Goal: Information Seeking & Learning: Learn about a topic

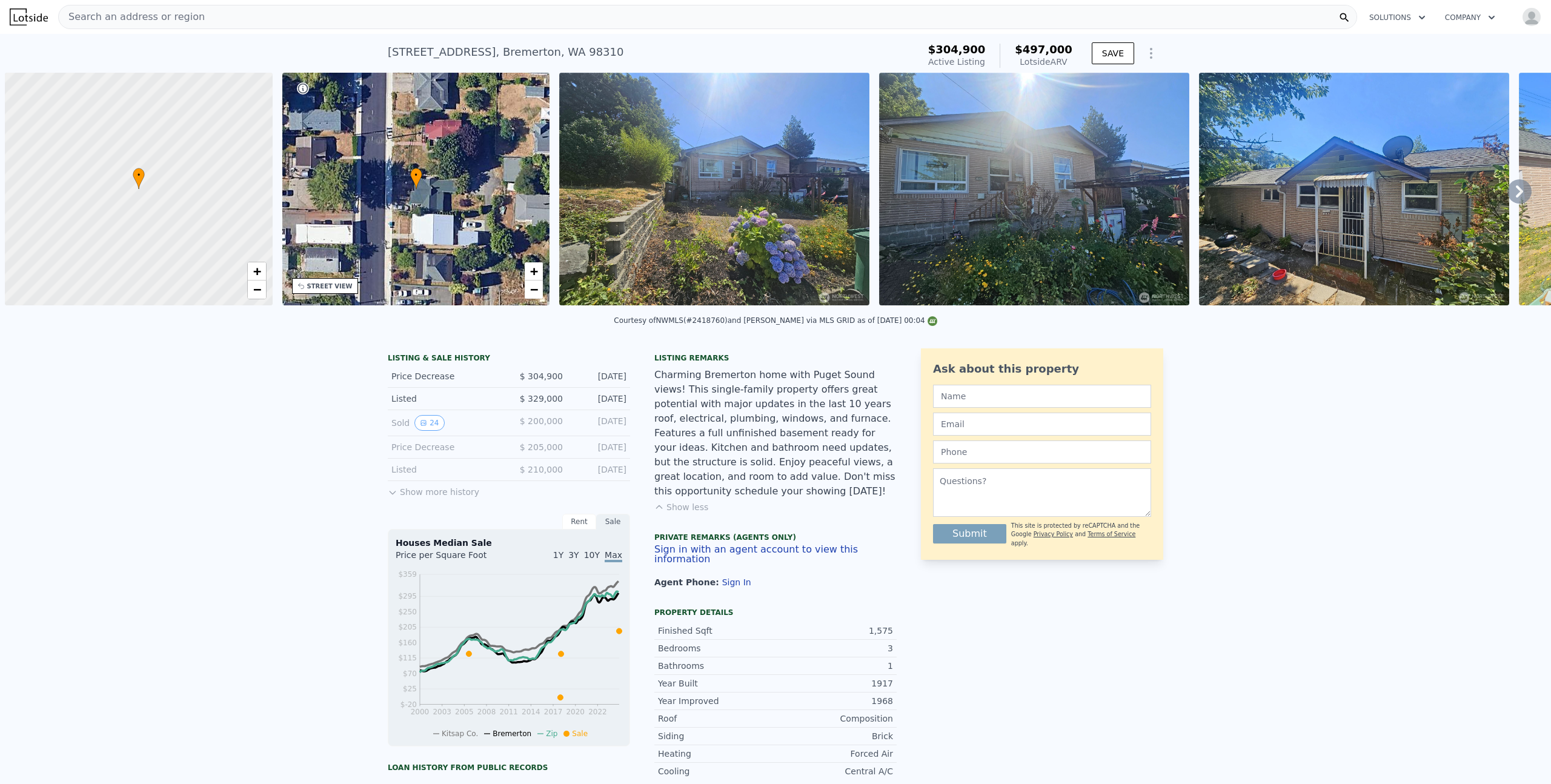
scroll to position [0, 5]
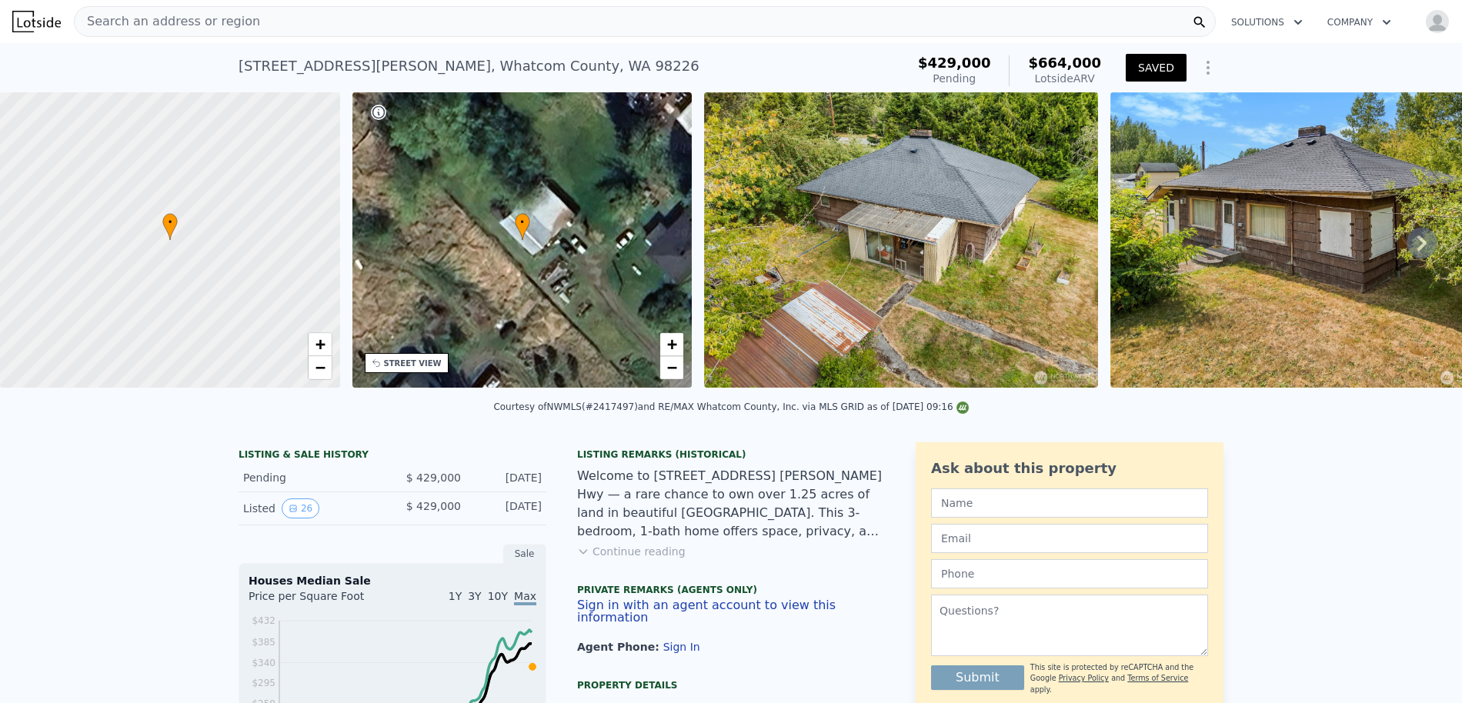
scroll to position [0, 6]
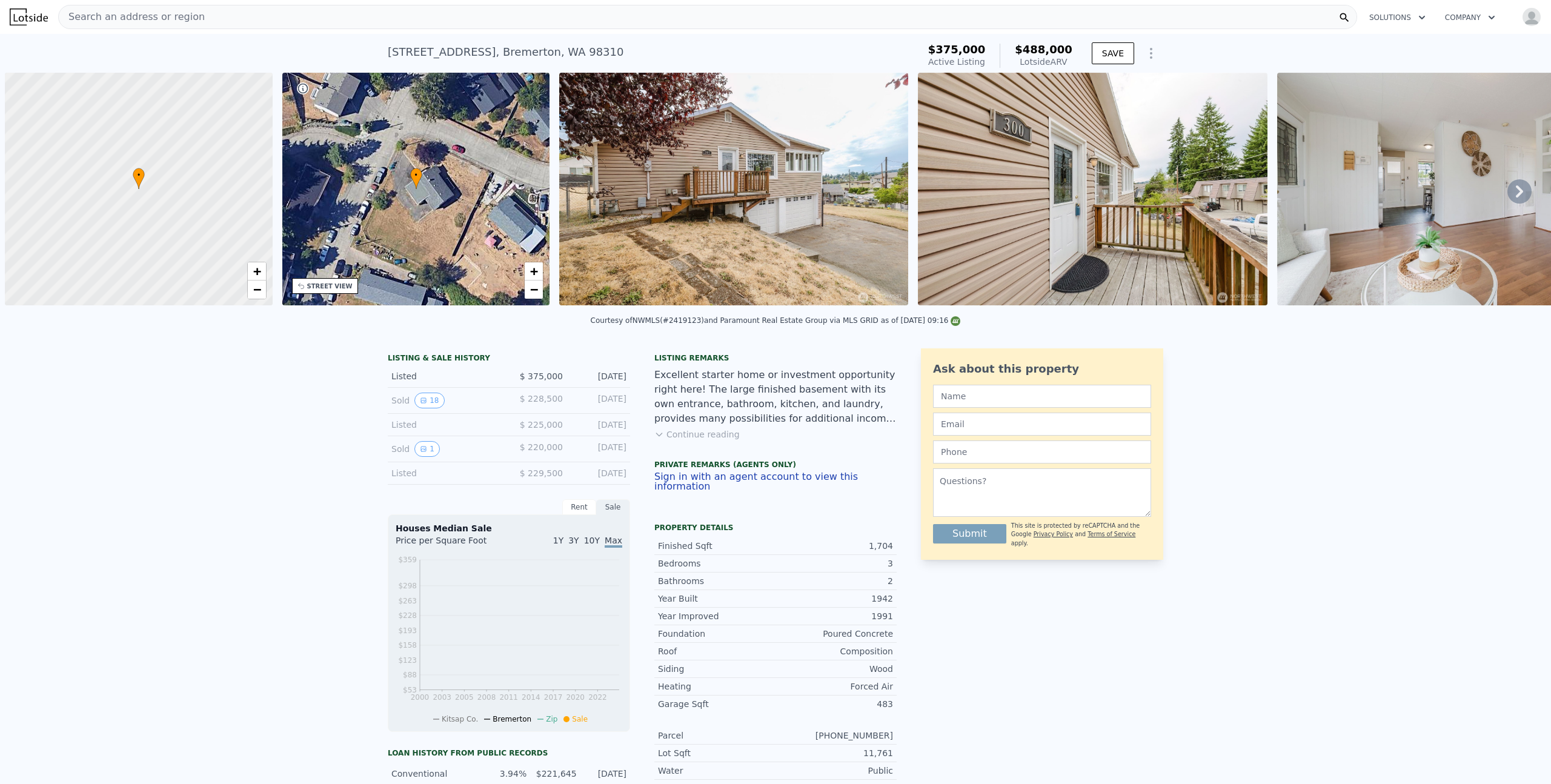
scroll to position [0, 5]
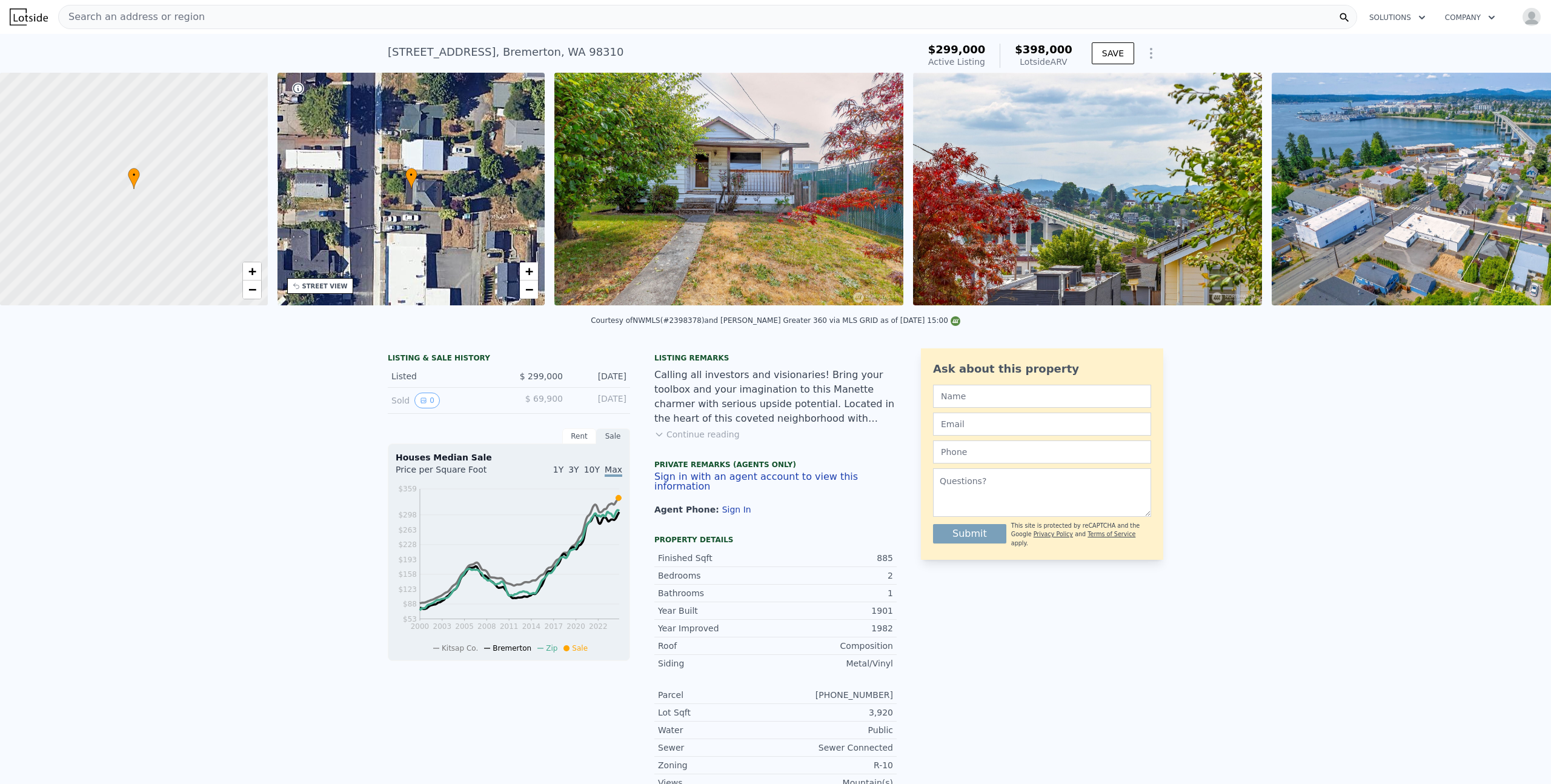
click at [1516, 194] on icon at bounding box center [1520, 191] width 7 height 12
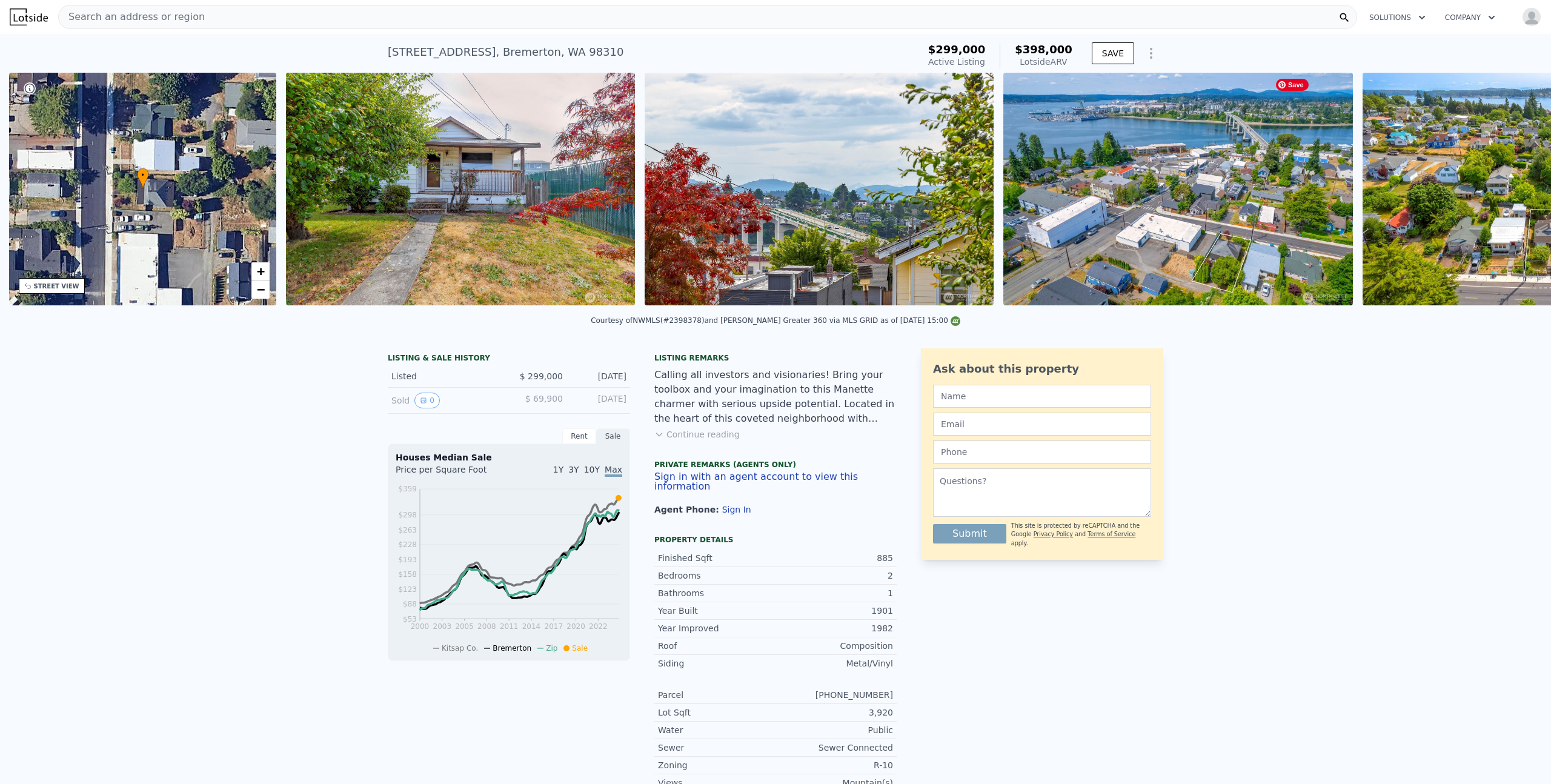
scroll to position [0, 283]
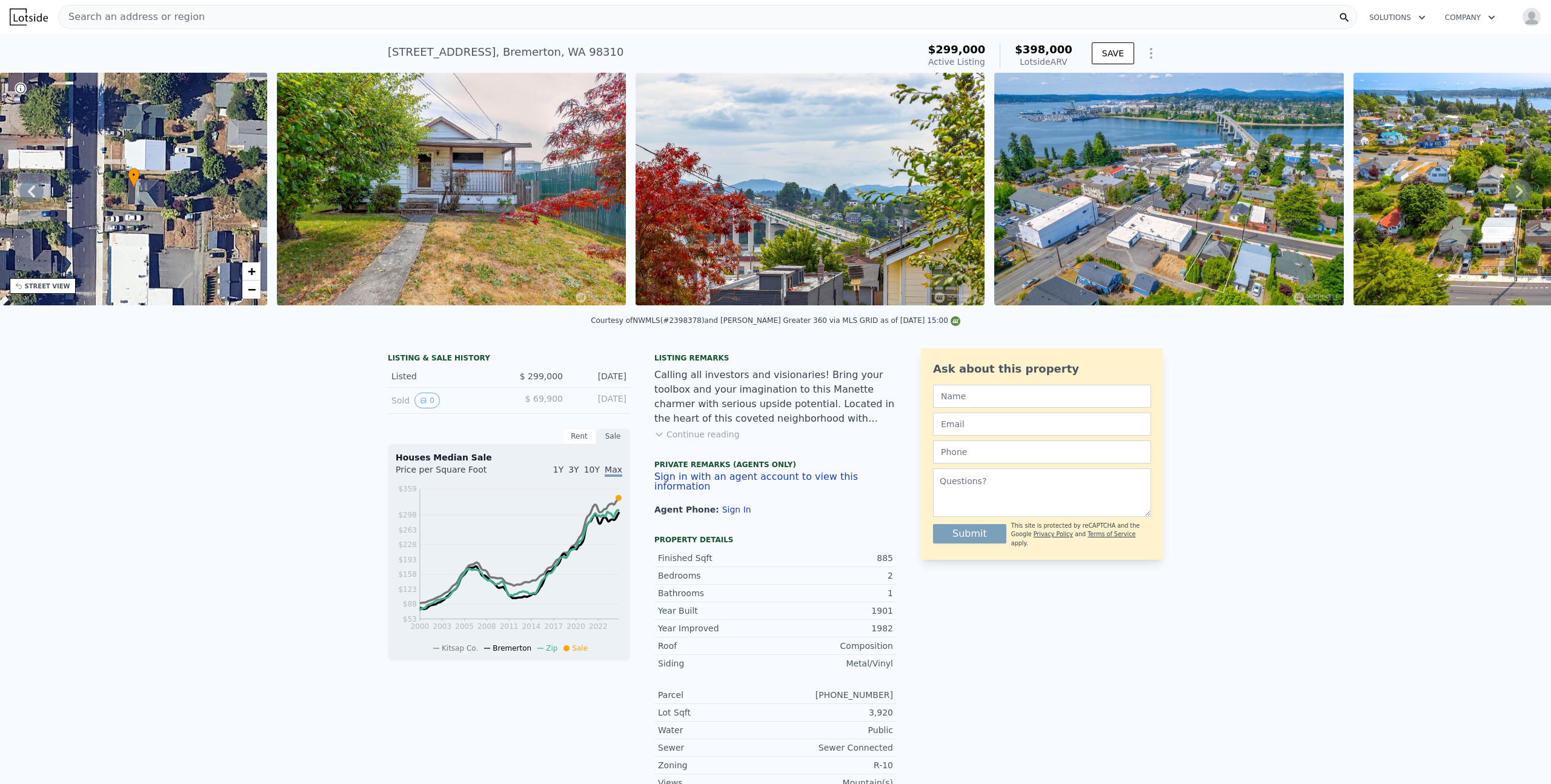
click at [1516, 194] on icon at bounding box center [1520, 191] width 7 height 12
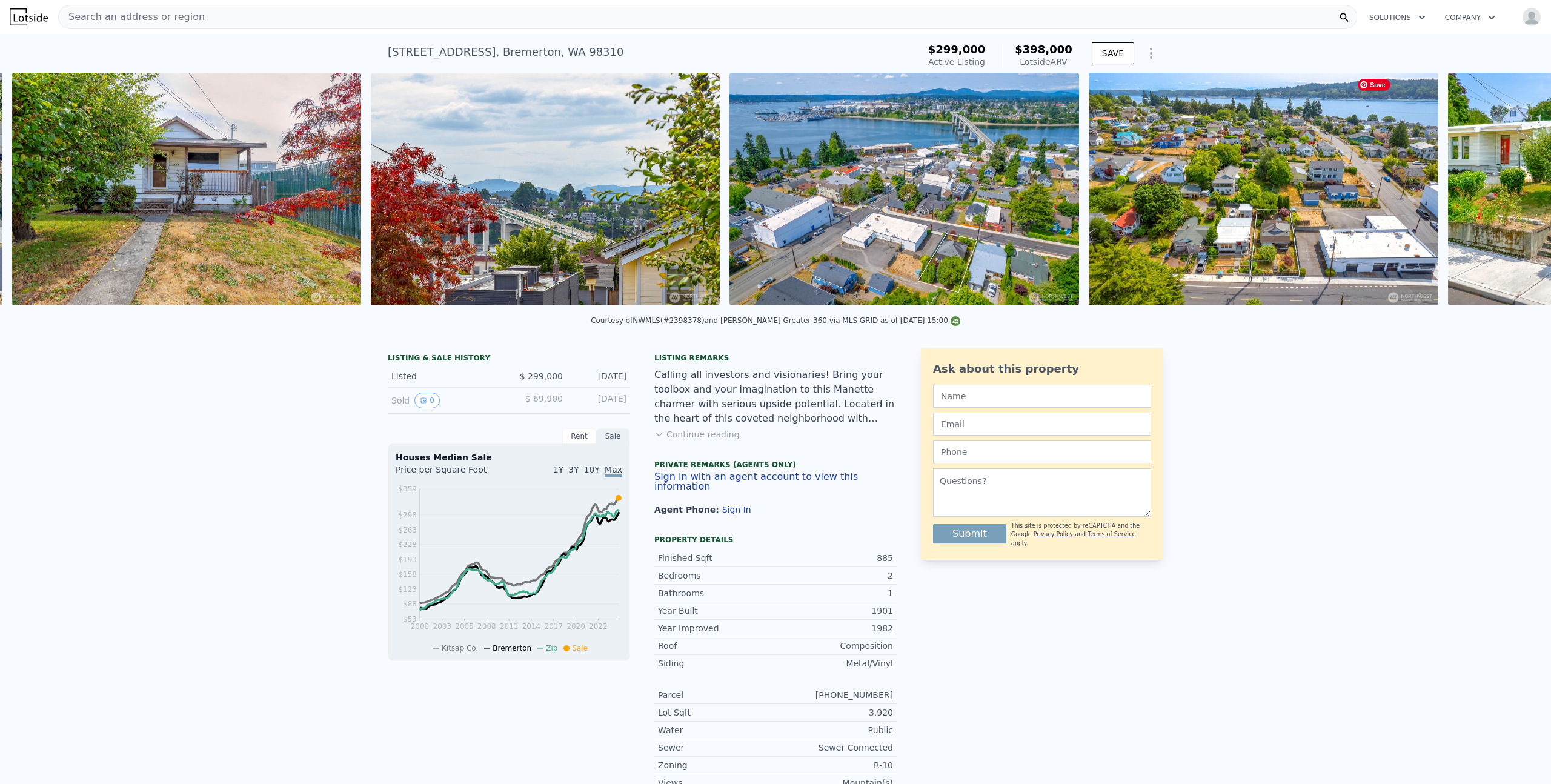
scroll to position [0, 554]
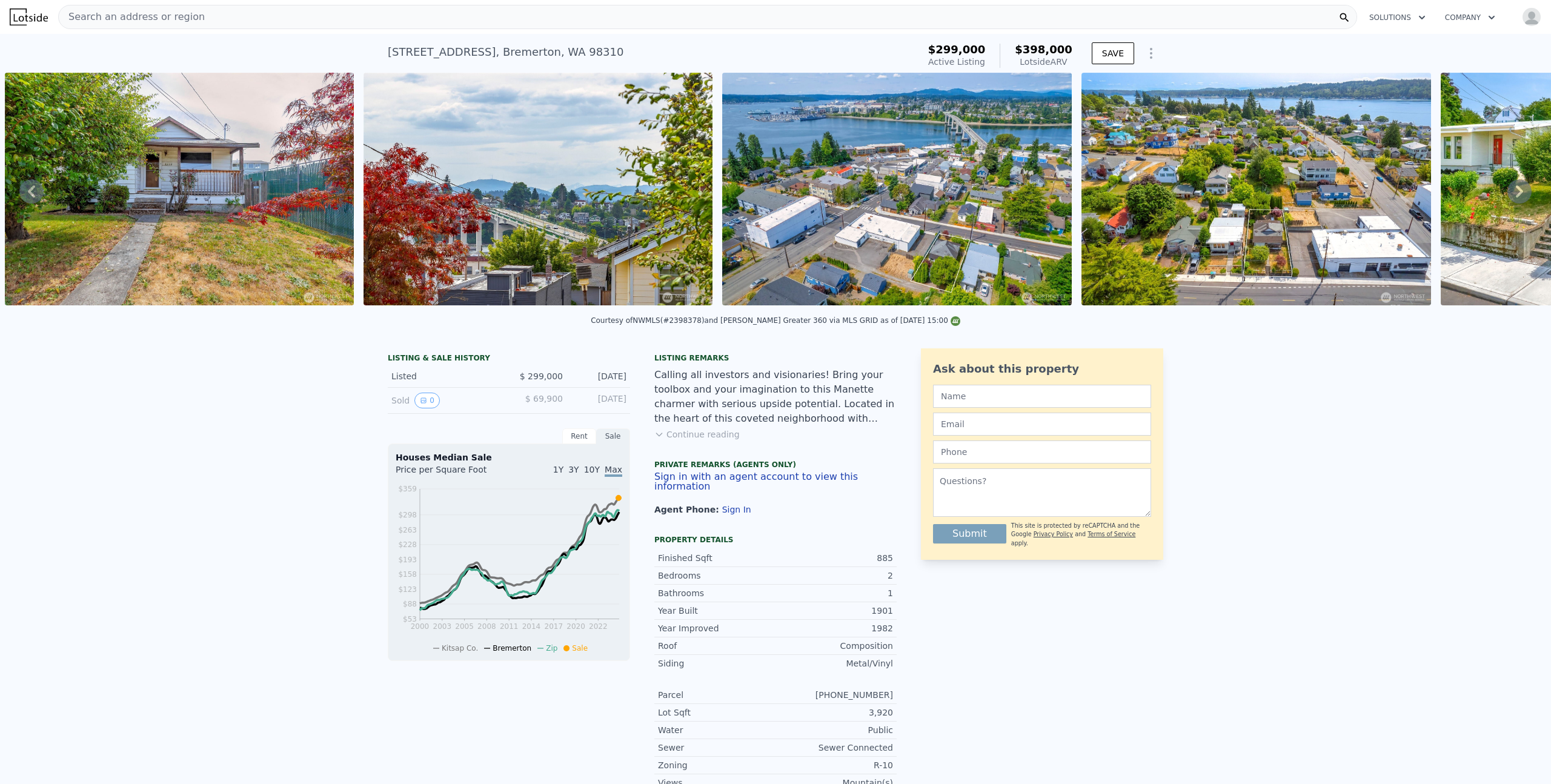
click at [1516, 194] on icon at bounding box center [1520, 191] width 7 height 12
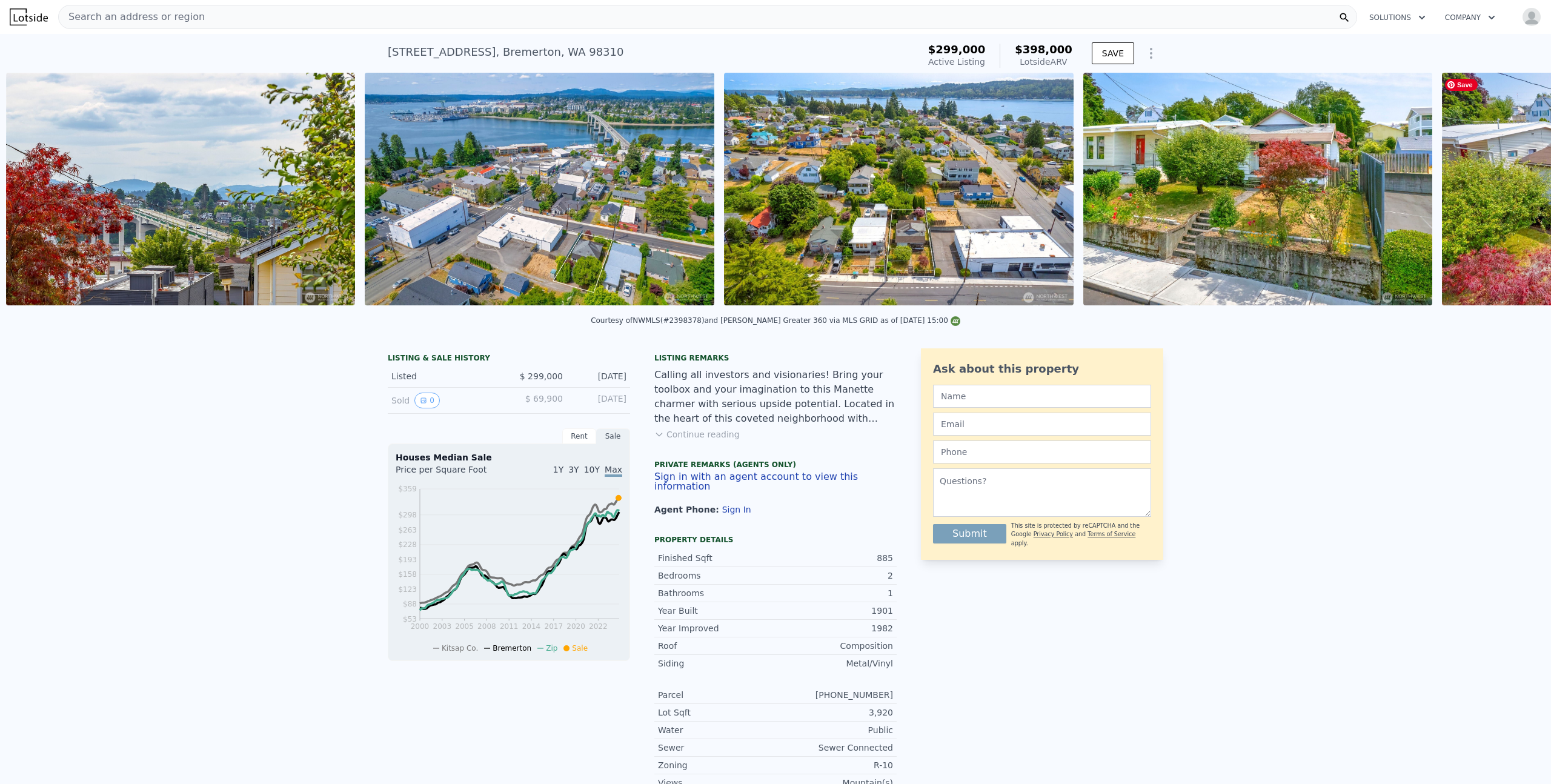
scroll to position [0, 913]
click at [1516, 194] on icon at bounding box center [1520, 191] width 7 height 12
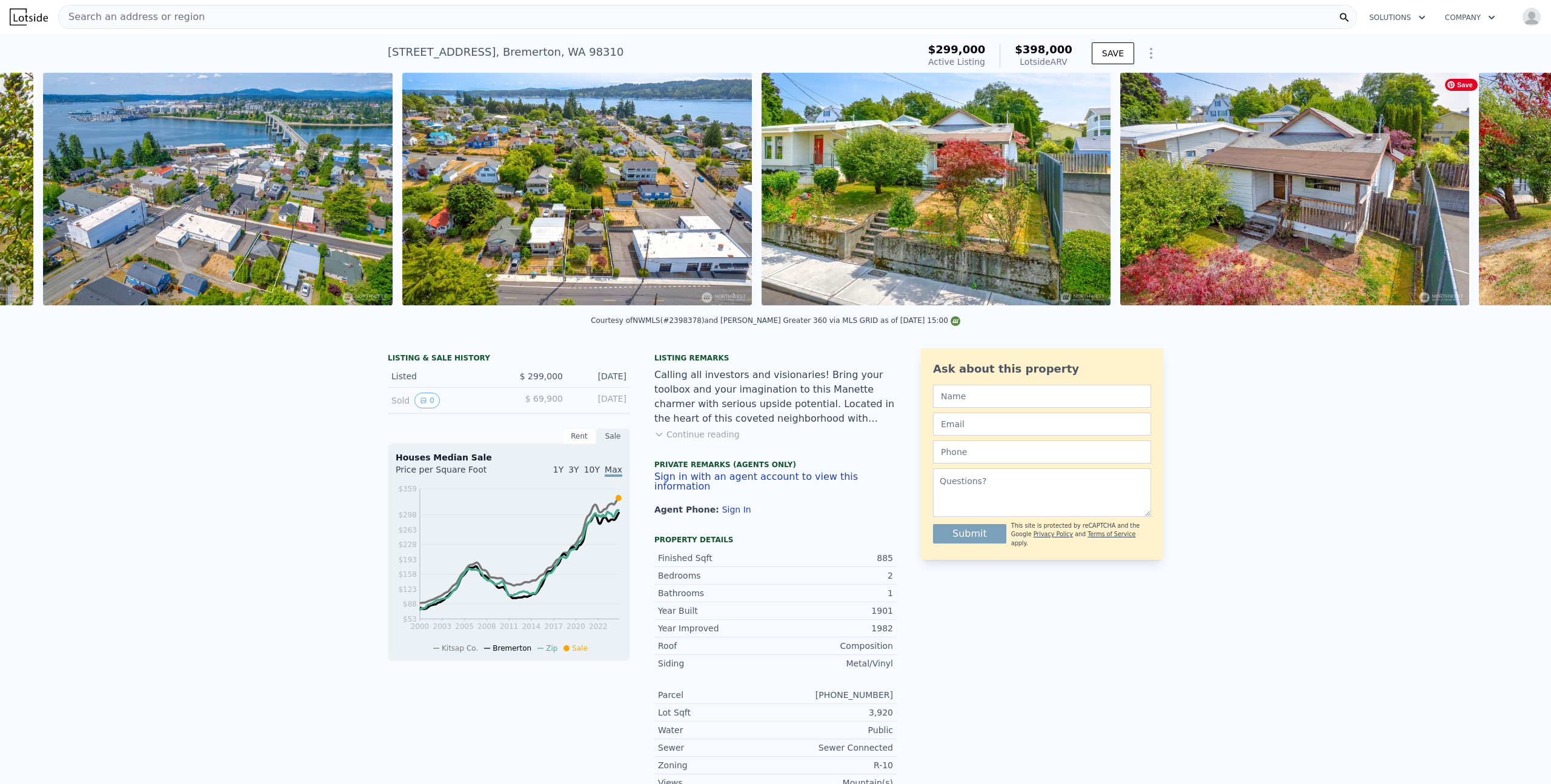
scroll to position [0, 1272]
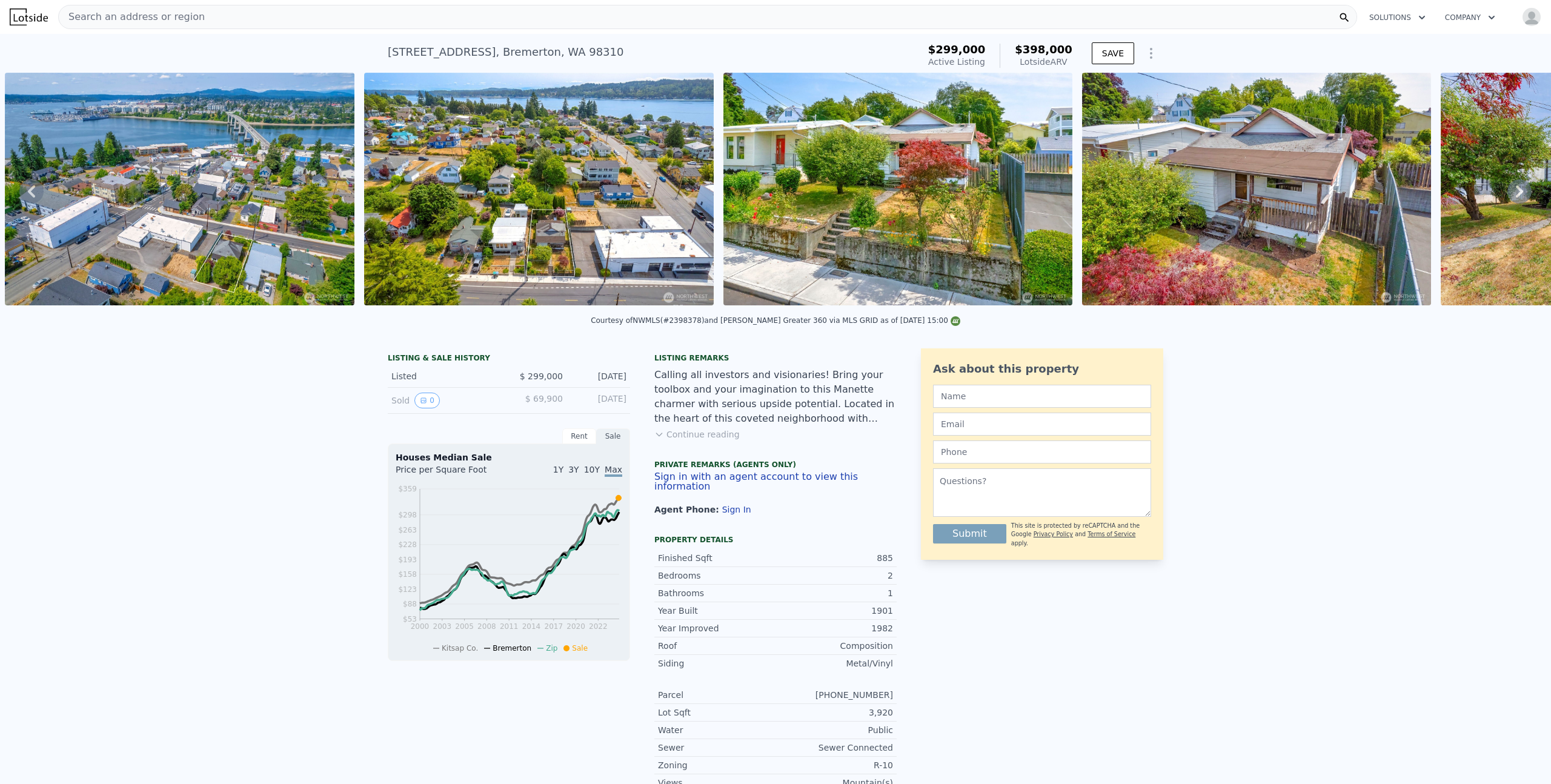
click at [1516, 194] on icon at bounding box center [1520, 191] width 7 height 12
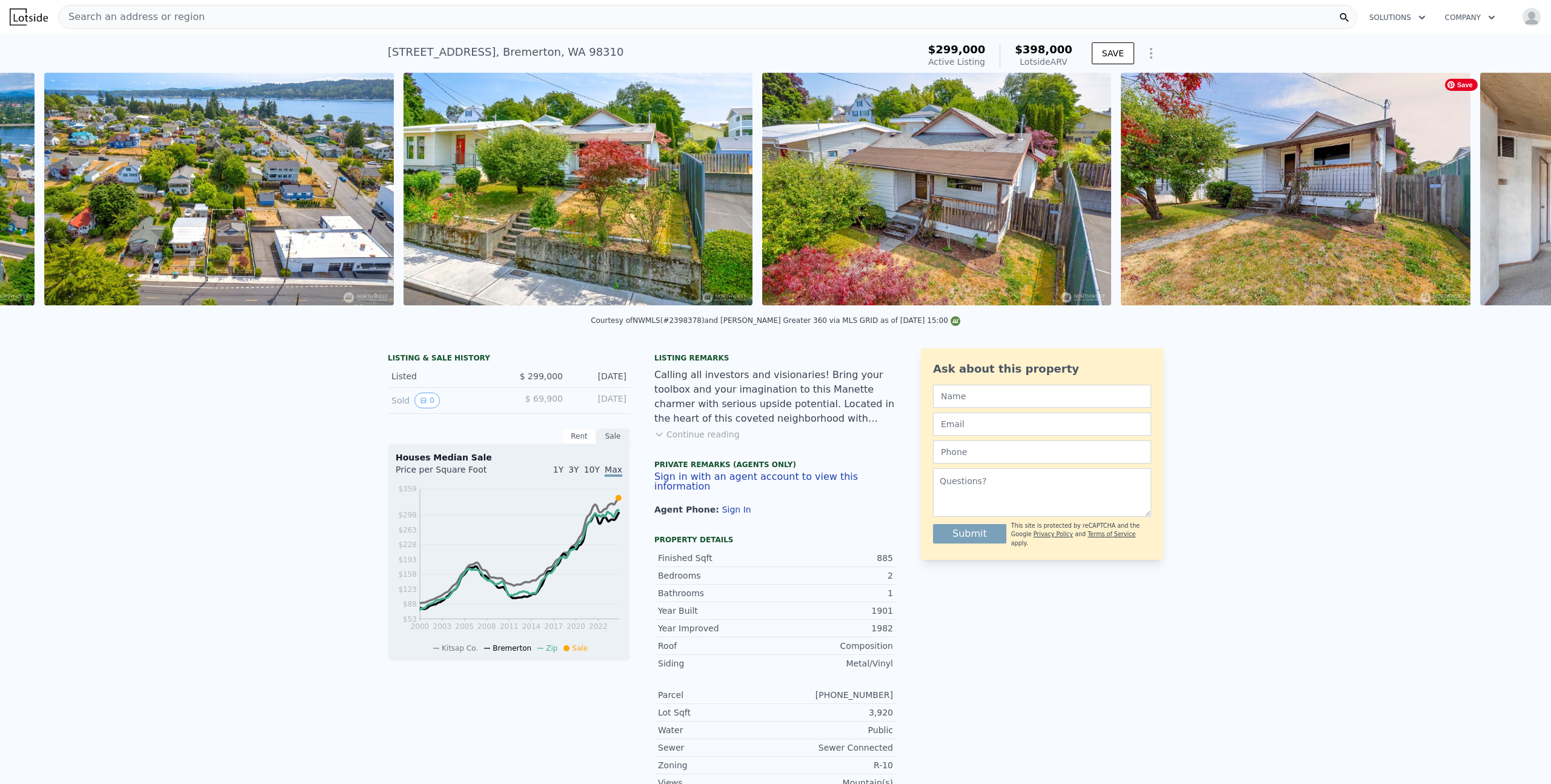
scroll to position [0, 1631]
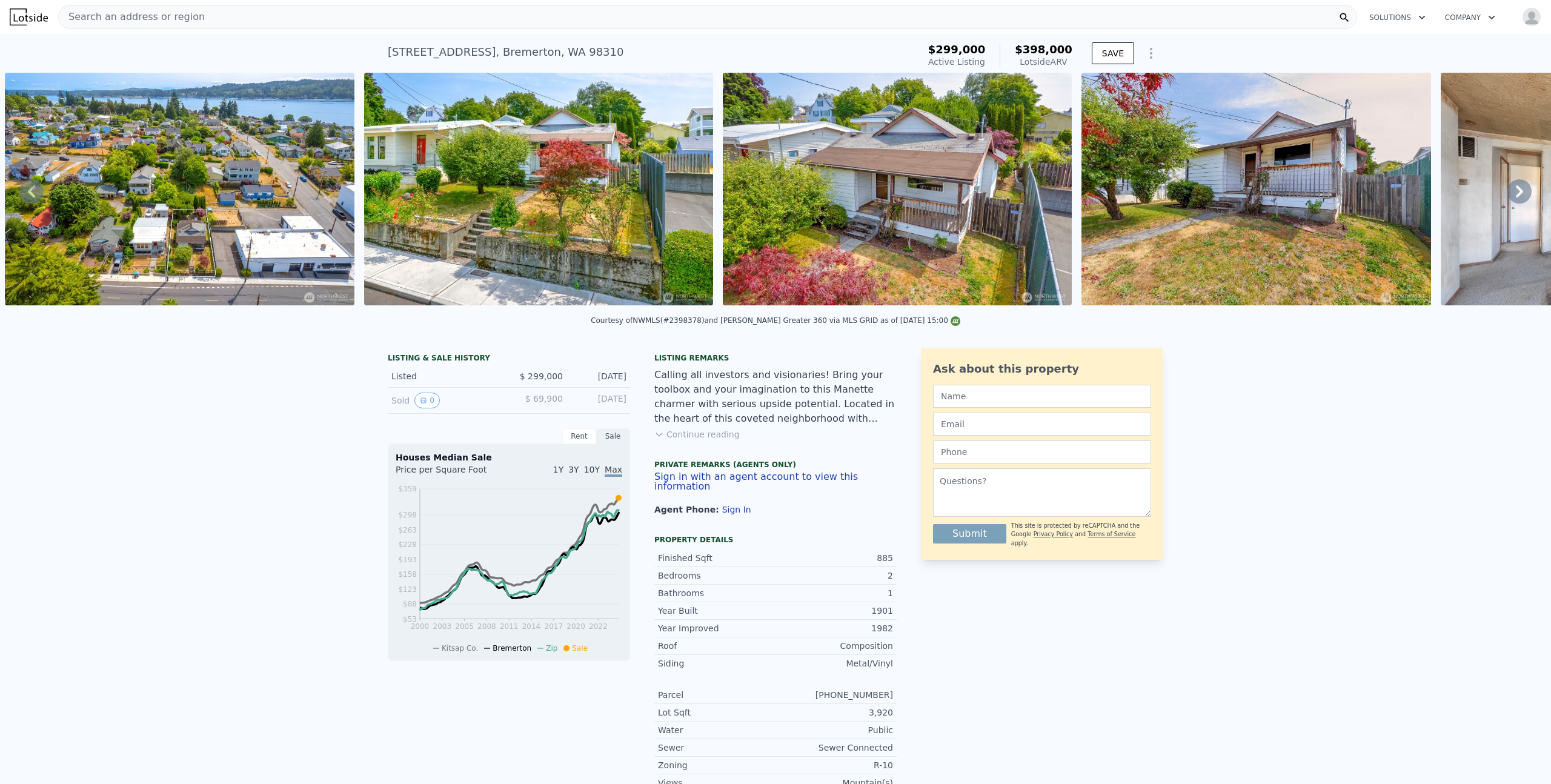
click at [1516, 194] on icon at bounding box center [1520, 191] width 7 height 12
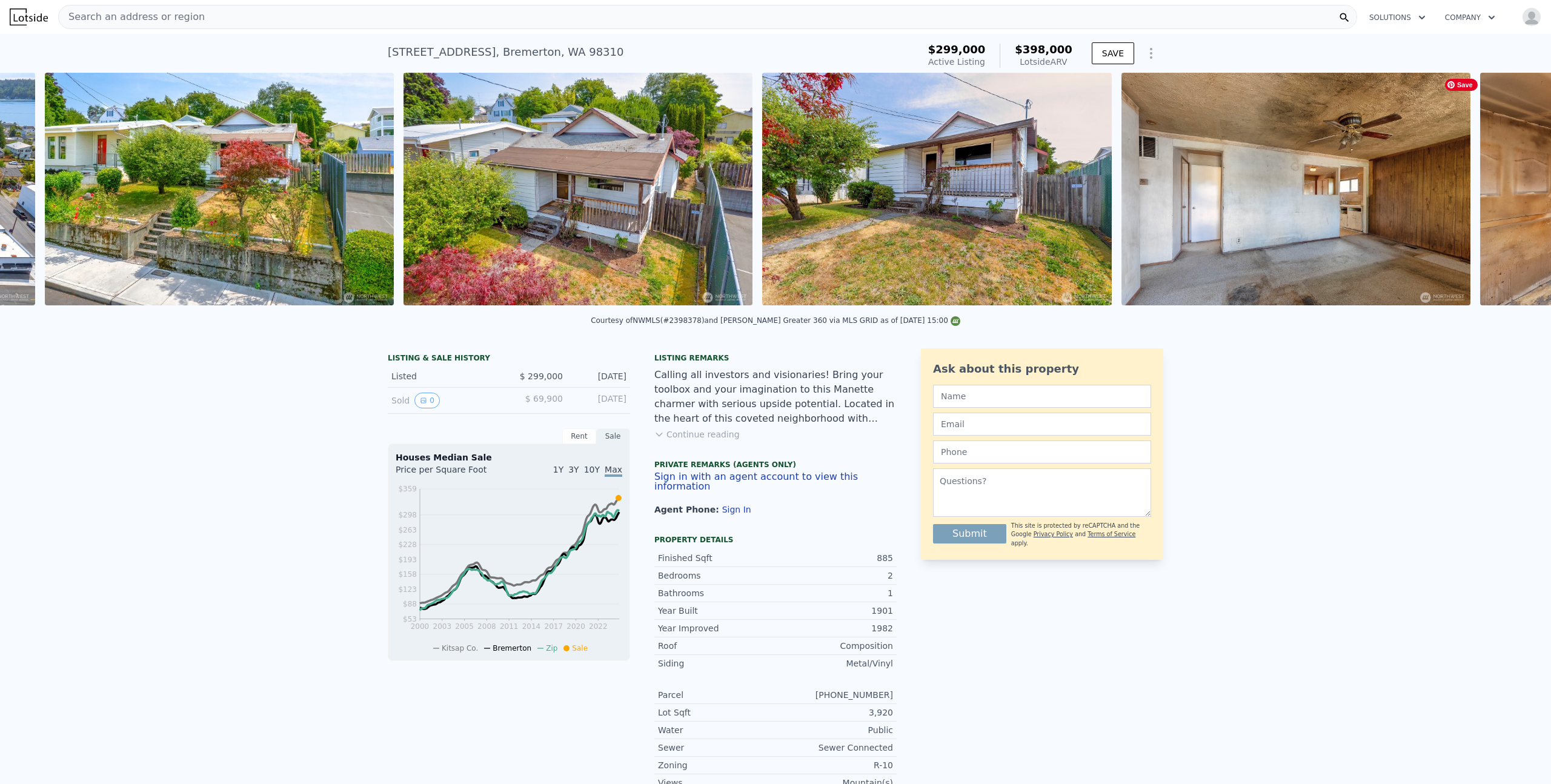
scroll to position [0, 1990]
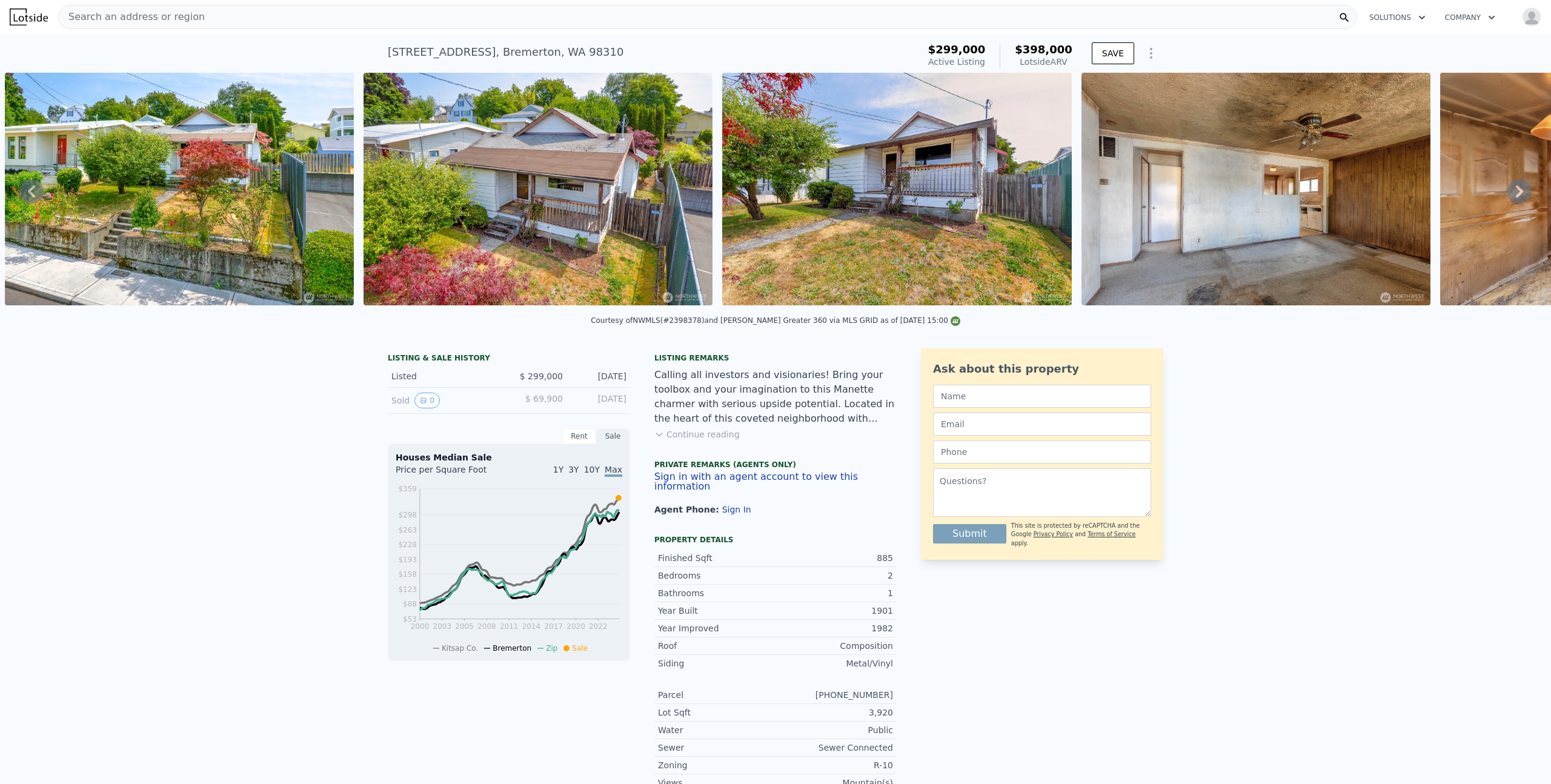
click at [1516, 194] on icon at bounding box center [1520, 191] width 7 height 12
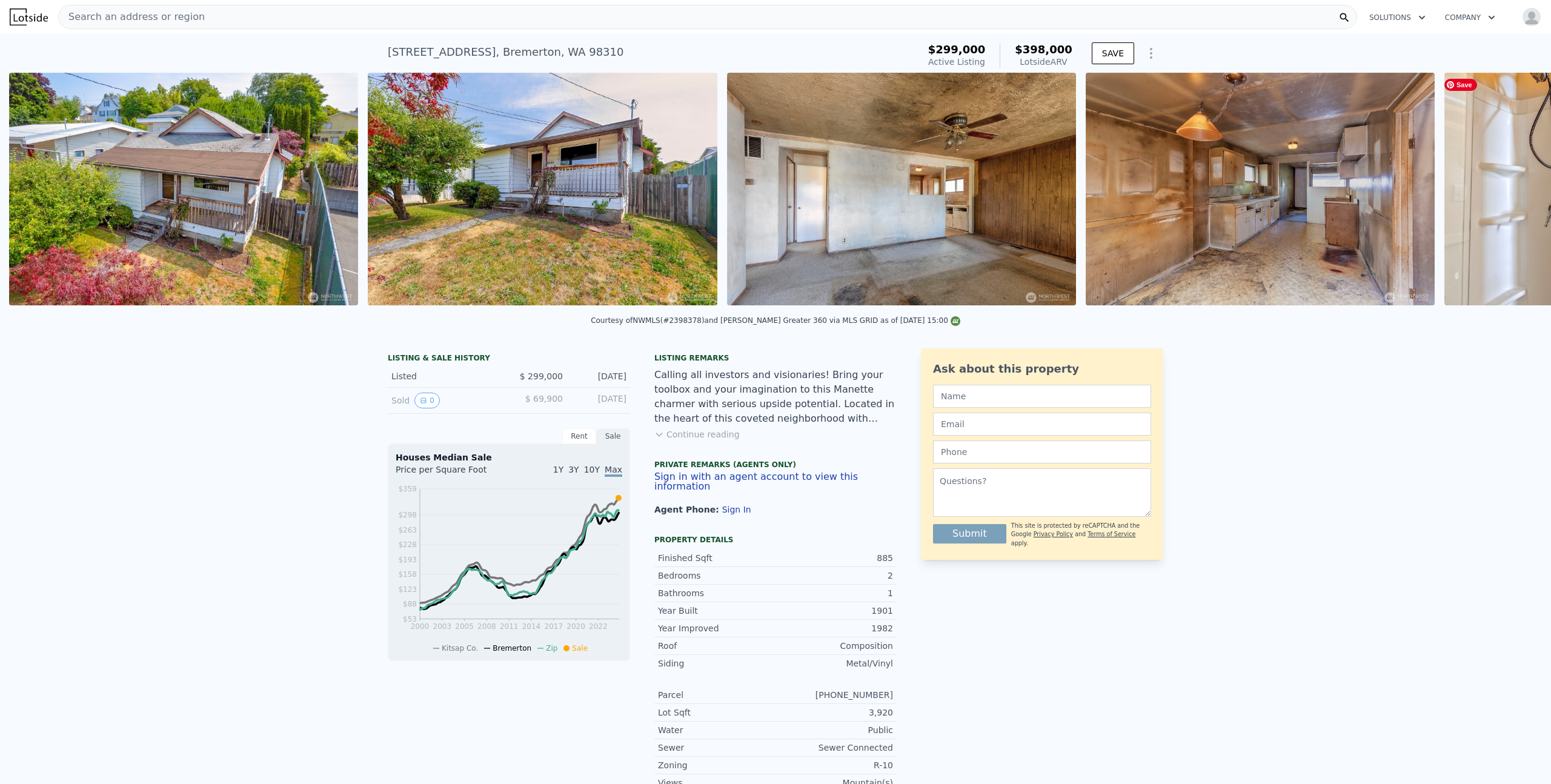
scroll to position [0, 2349]
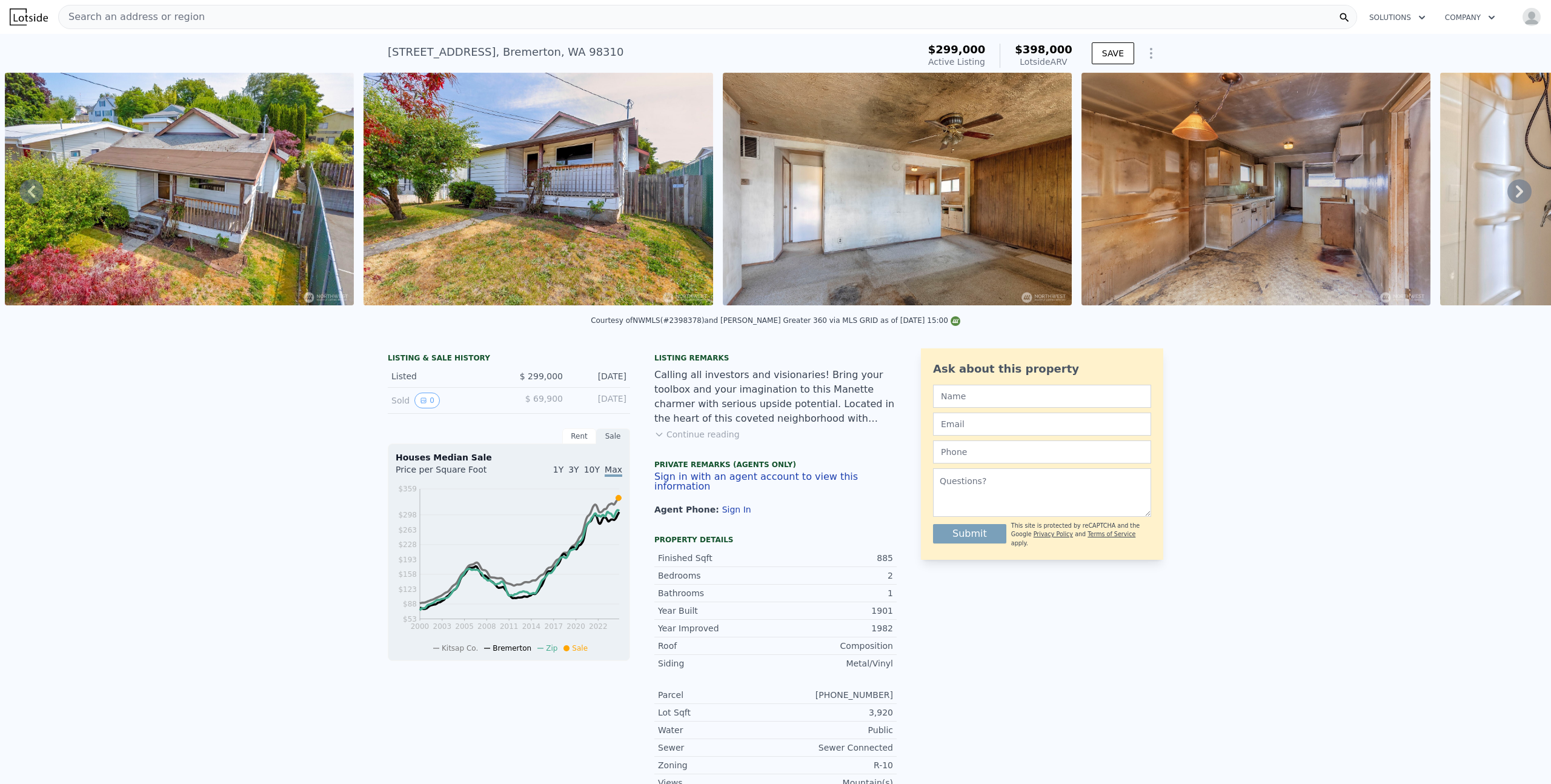
click at [1516, 194] on icon at bounding box center [1520, 191] width 7 height 12
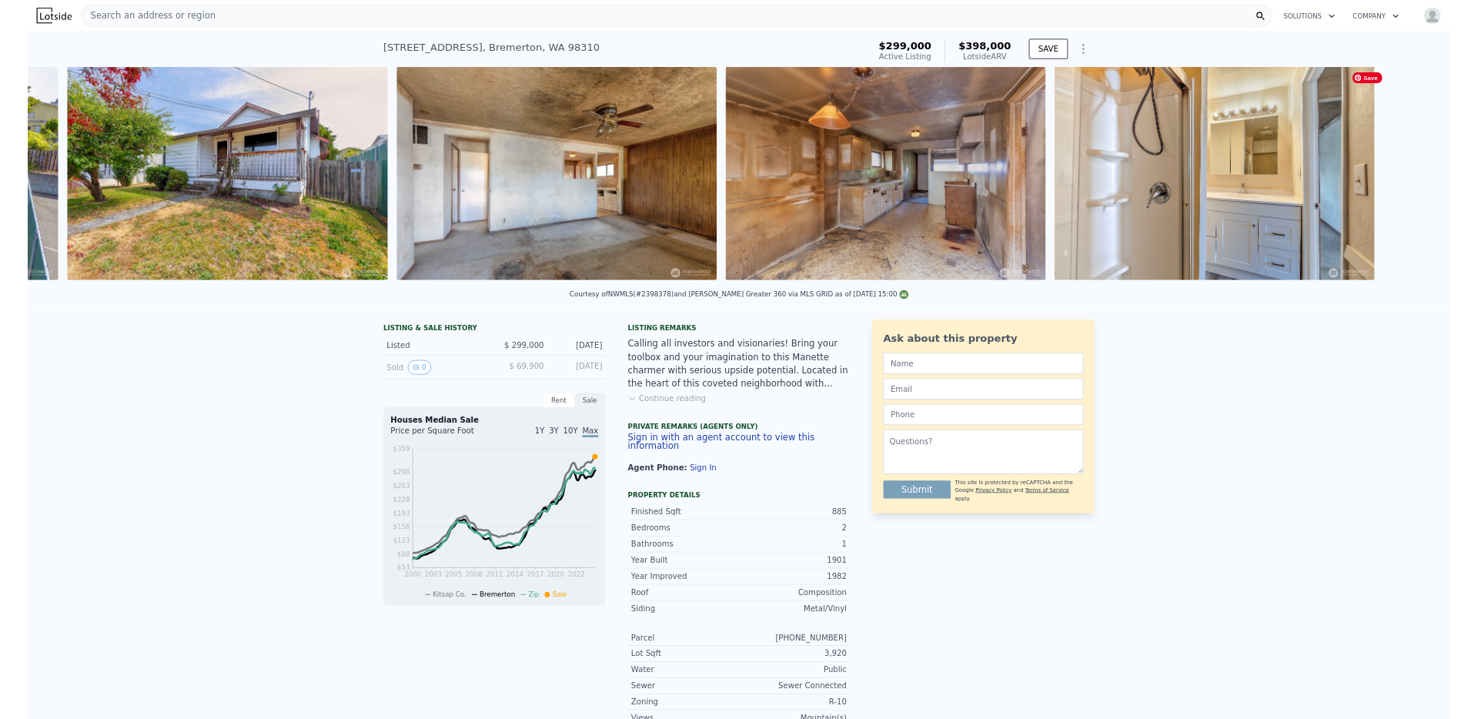
scroll to position [0, 3439]
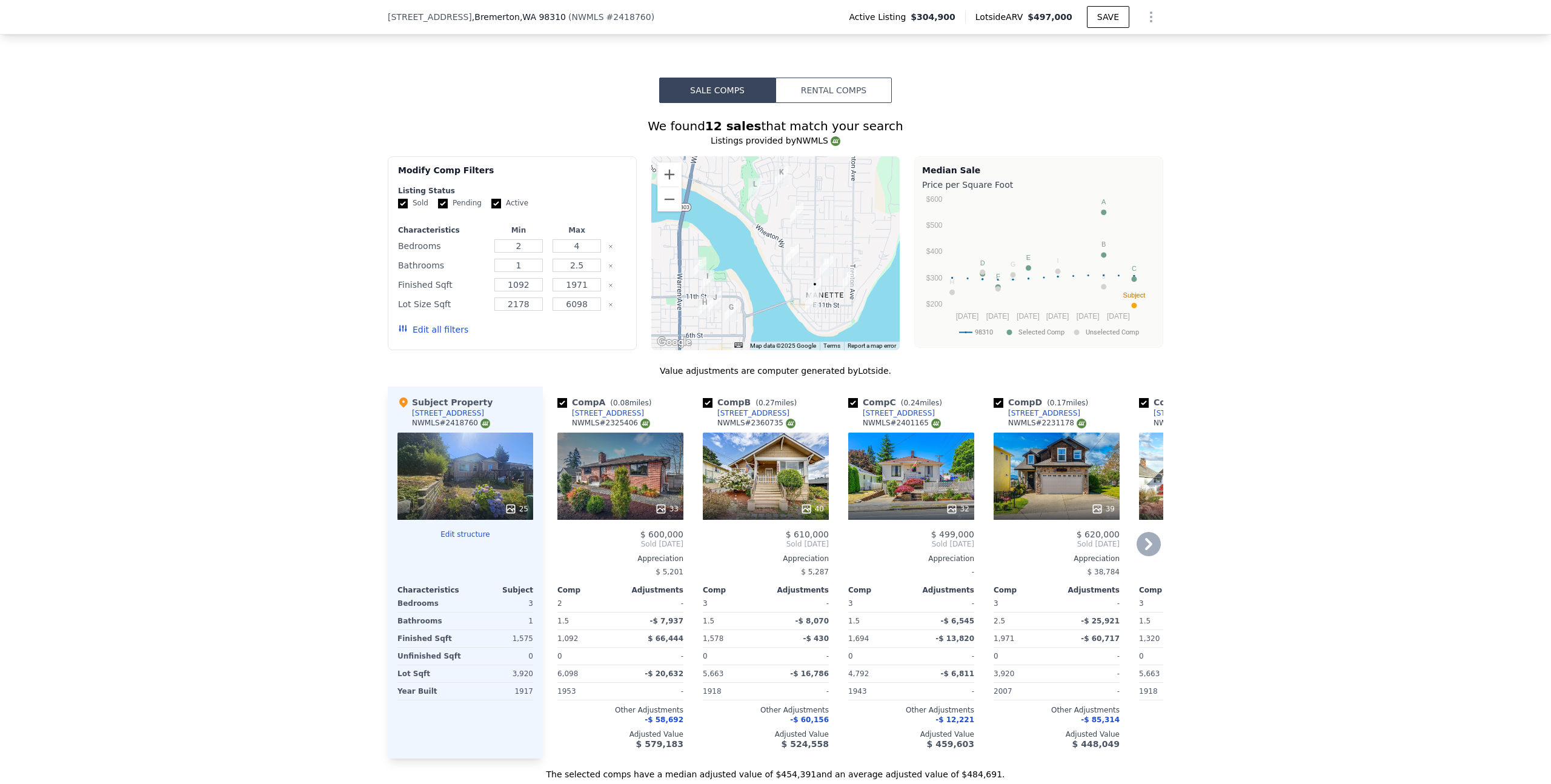
scroll to position [1245, 0]
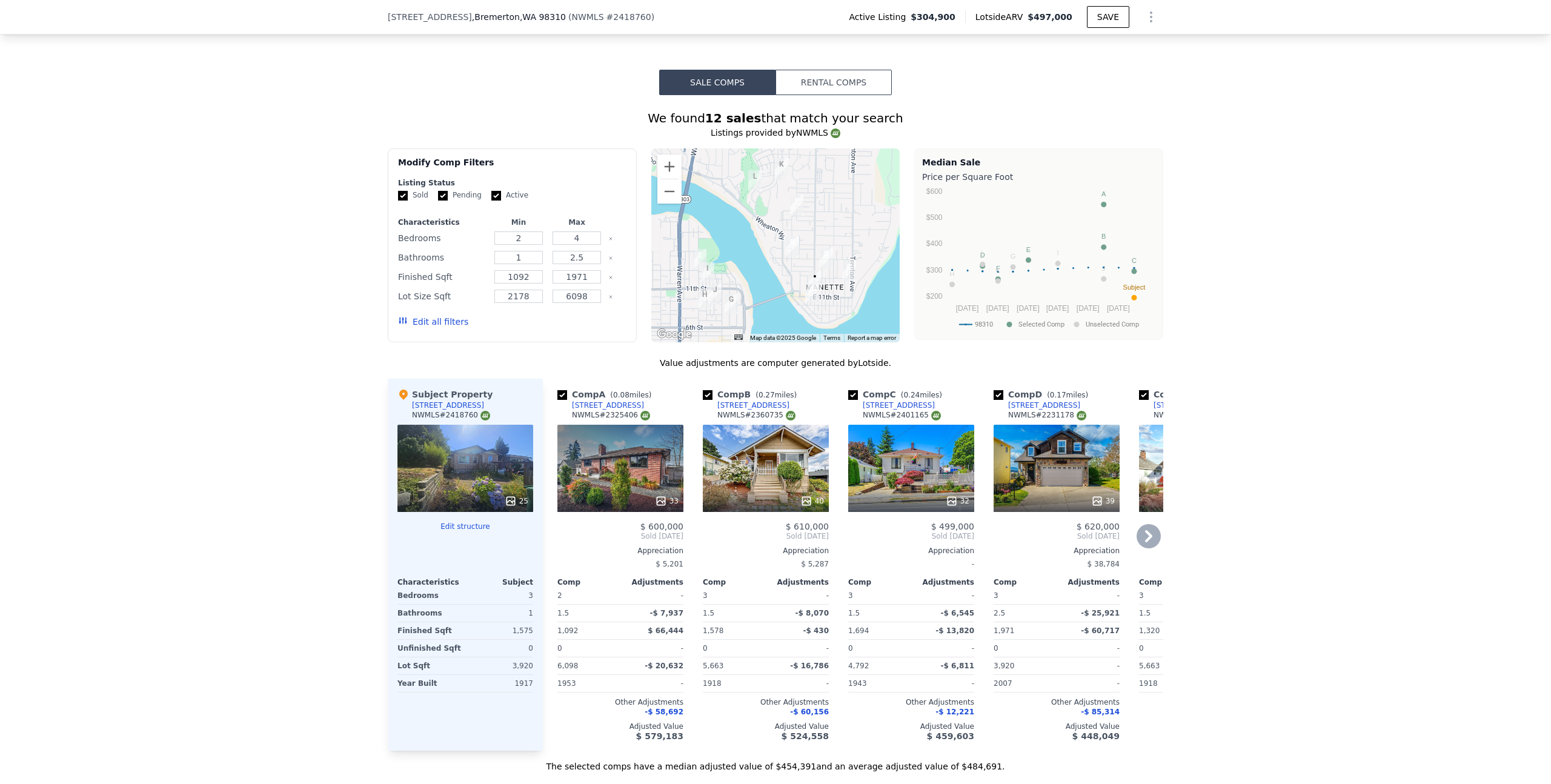
click at [557, 395] on input "checkbox" at bounding box center [562, 395] width 9 height 9
checkbox input "false"
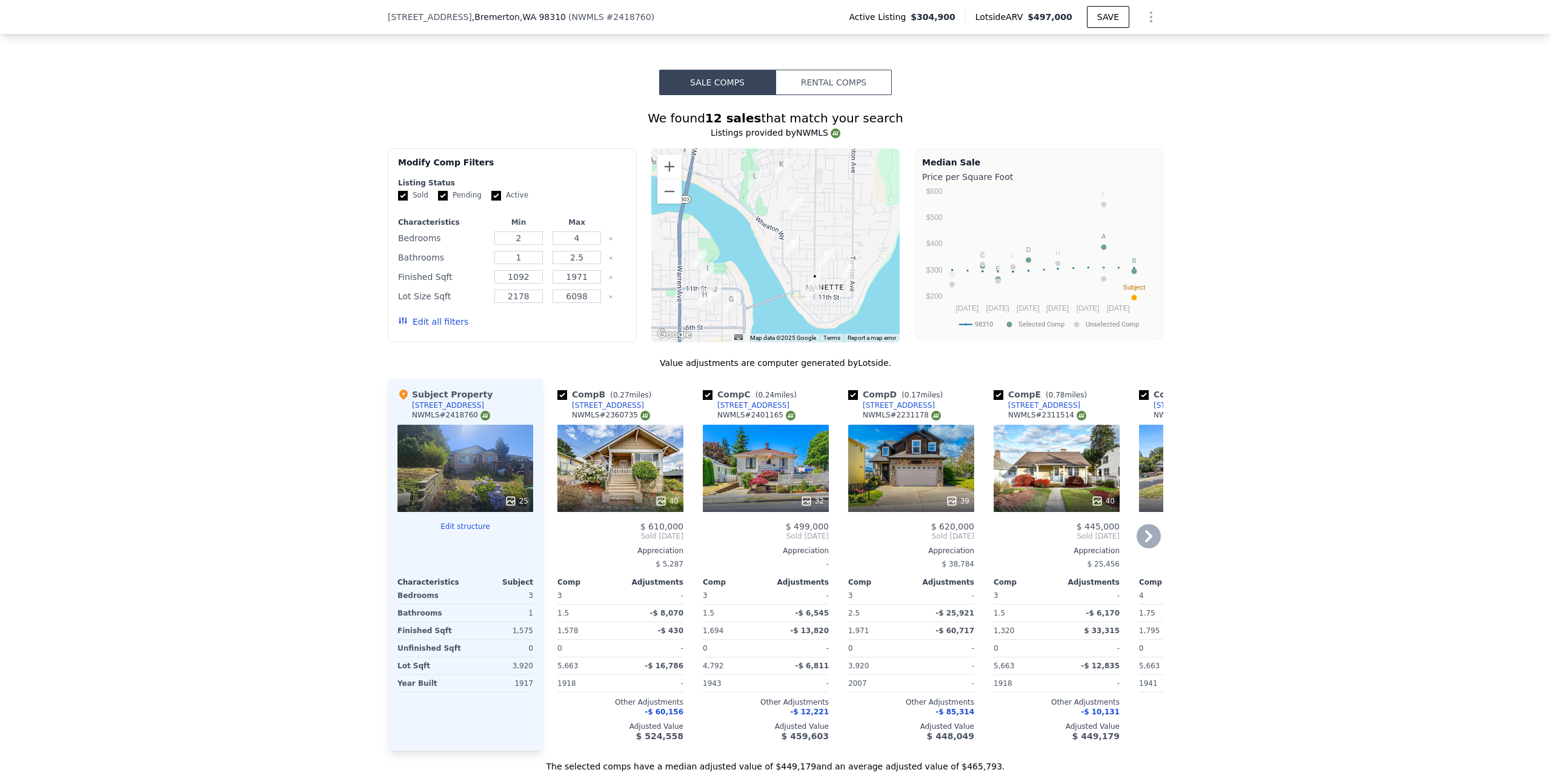
click at [561, 398] on input "checkbox" at bounding box center [562, 395] width 9 height 9
checkbox input "false"
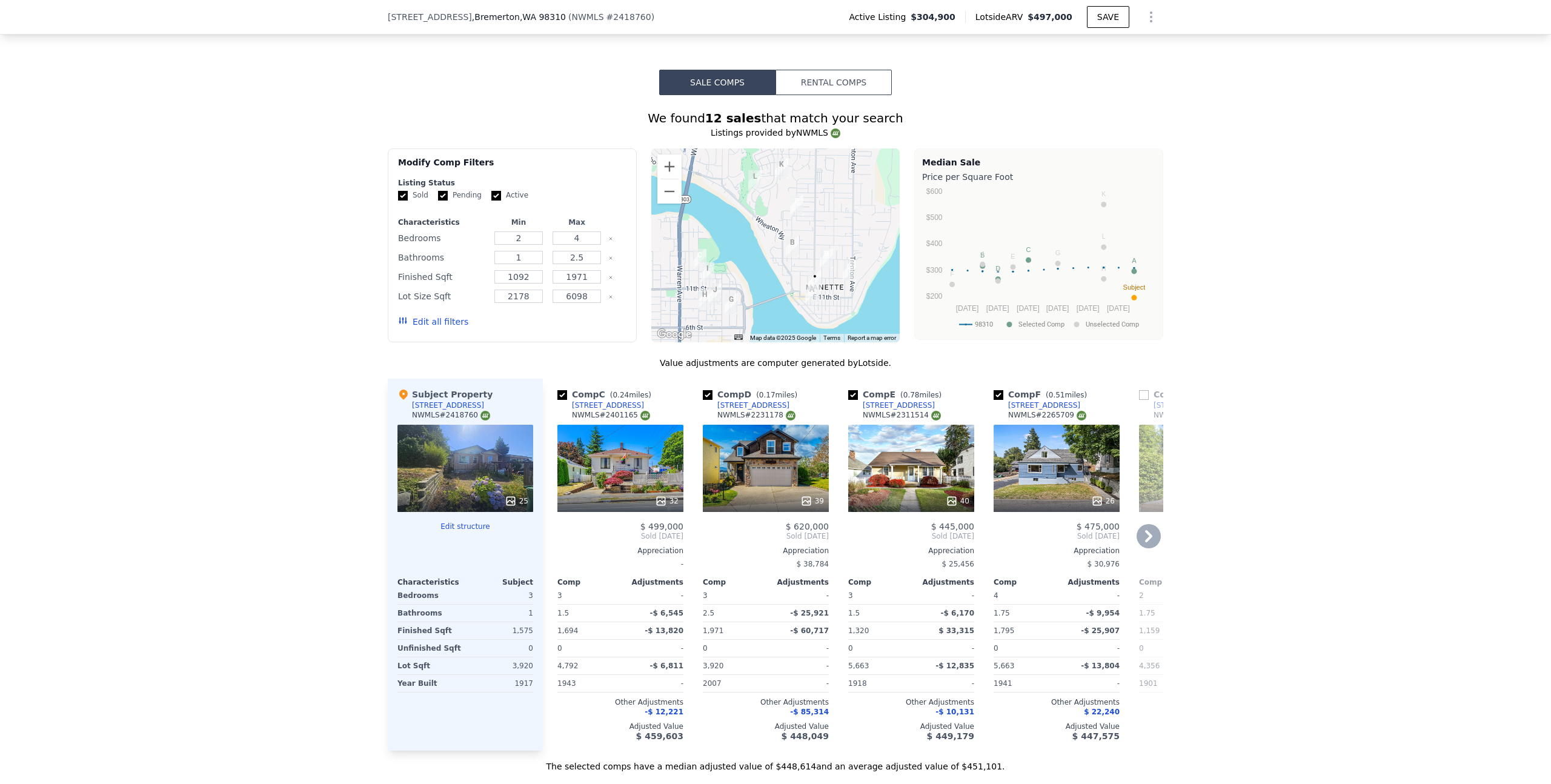
click at [561, 396] on input "checkbox" at bounding box center [562, 395] width 9 height 9
checkbox input "false"
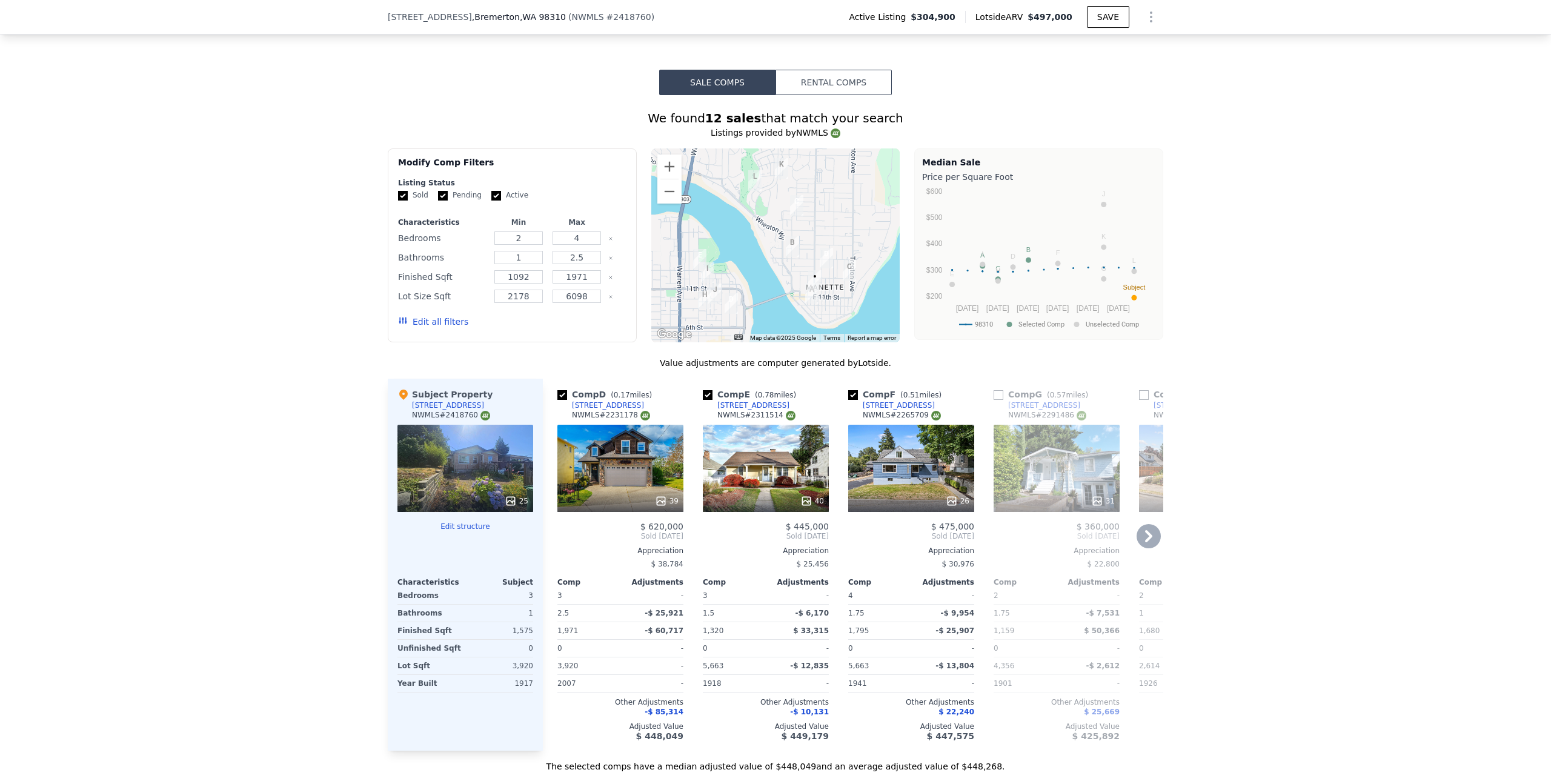
click at [560, 397] on input "checkbox" at bounding box center [562, 395] width 9 height 9
checkbox input "false"
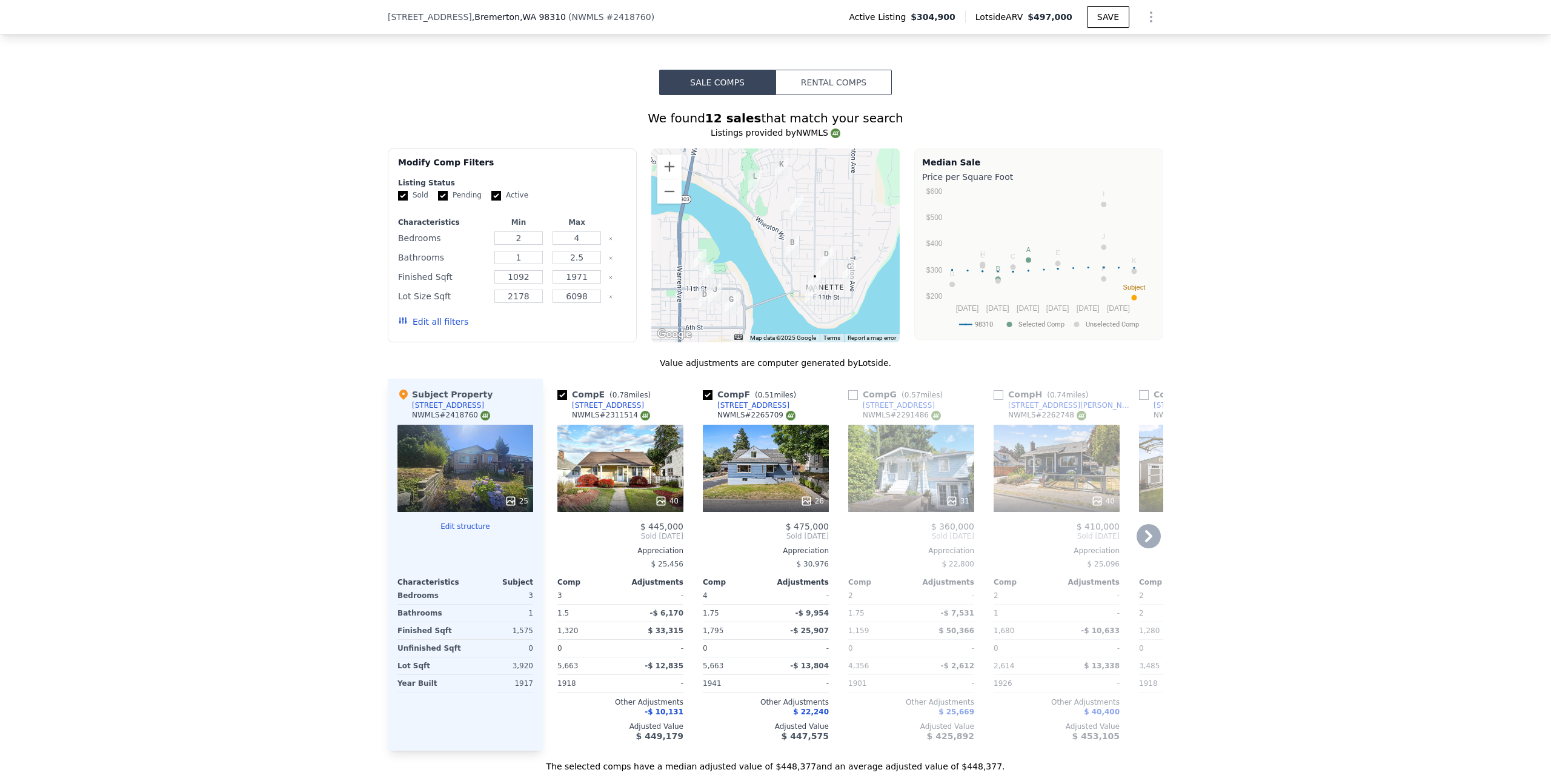
click at [559, 396] on input "checkbox" at bounding box center [562, 395] width 9 height 9
checkbox input "false"
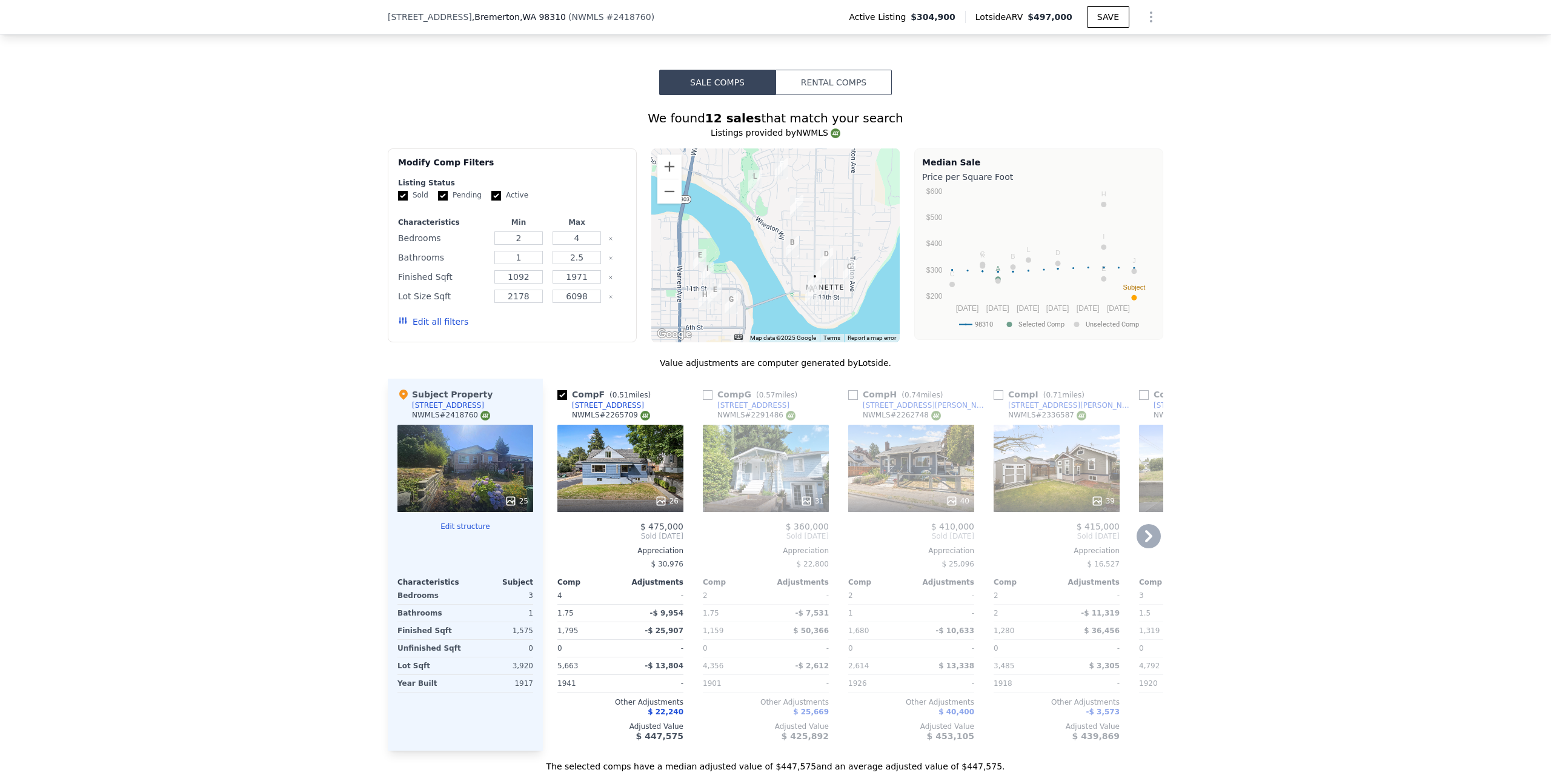
click at [558, 396] on input "checkbox" at bounding box center [562, 395] width 9 height 9
click at [558, 398] on input "checkbox" at bounding box center [562, 395] width 9 height 9
checkbox input "true"
click at [1146, 533] on icon at bounding box center [1149, 535] width 7 height 12
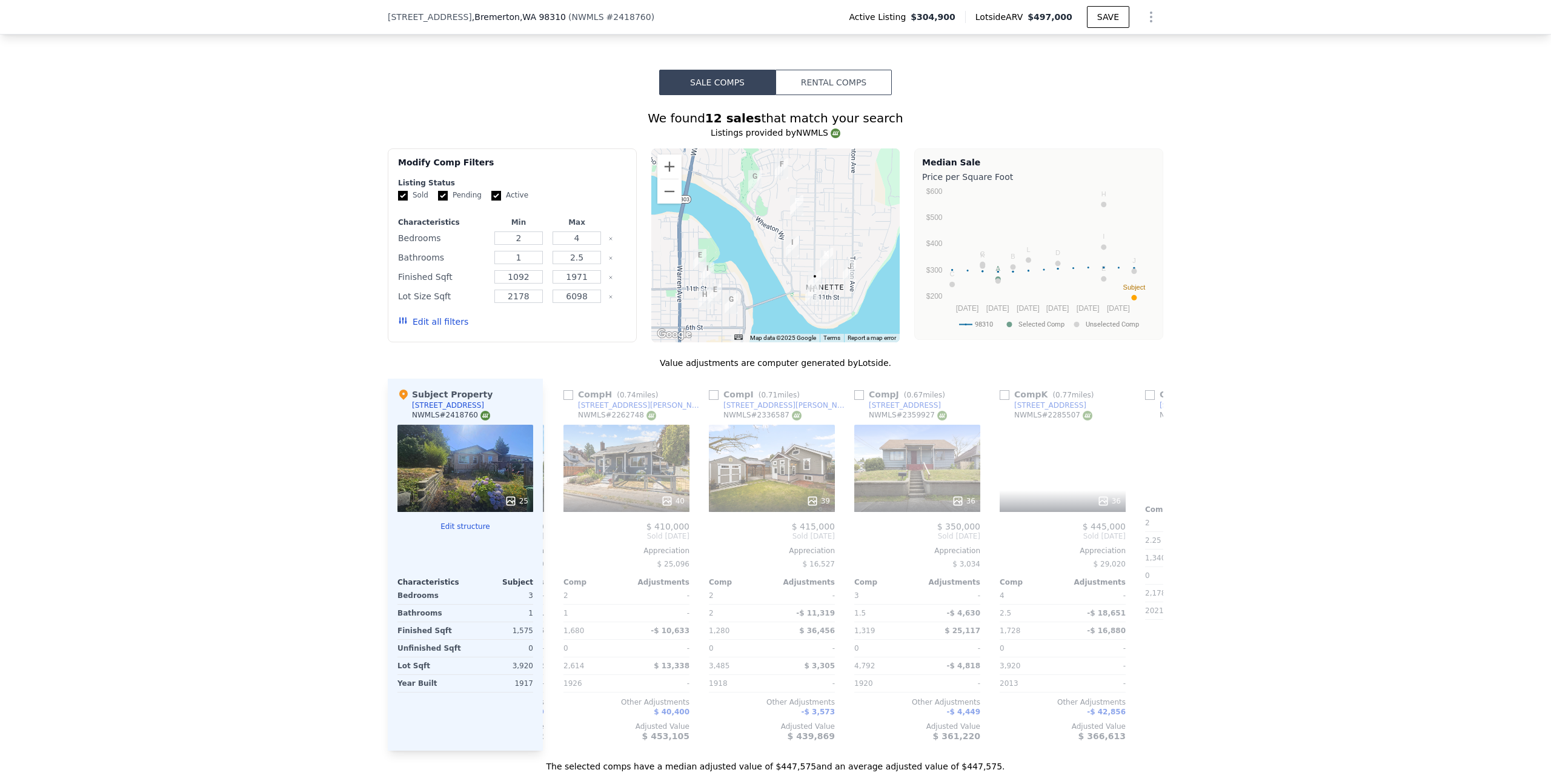
scroll to position [0, 291]
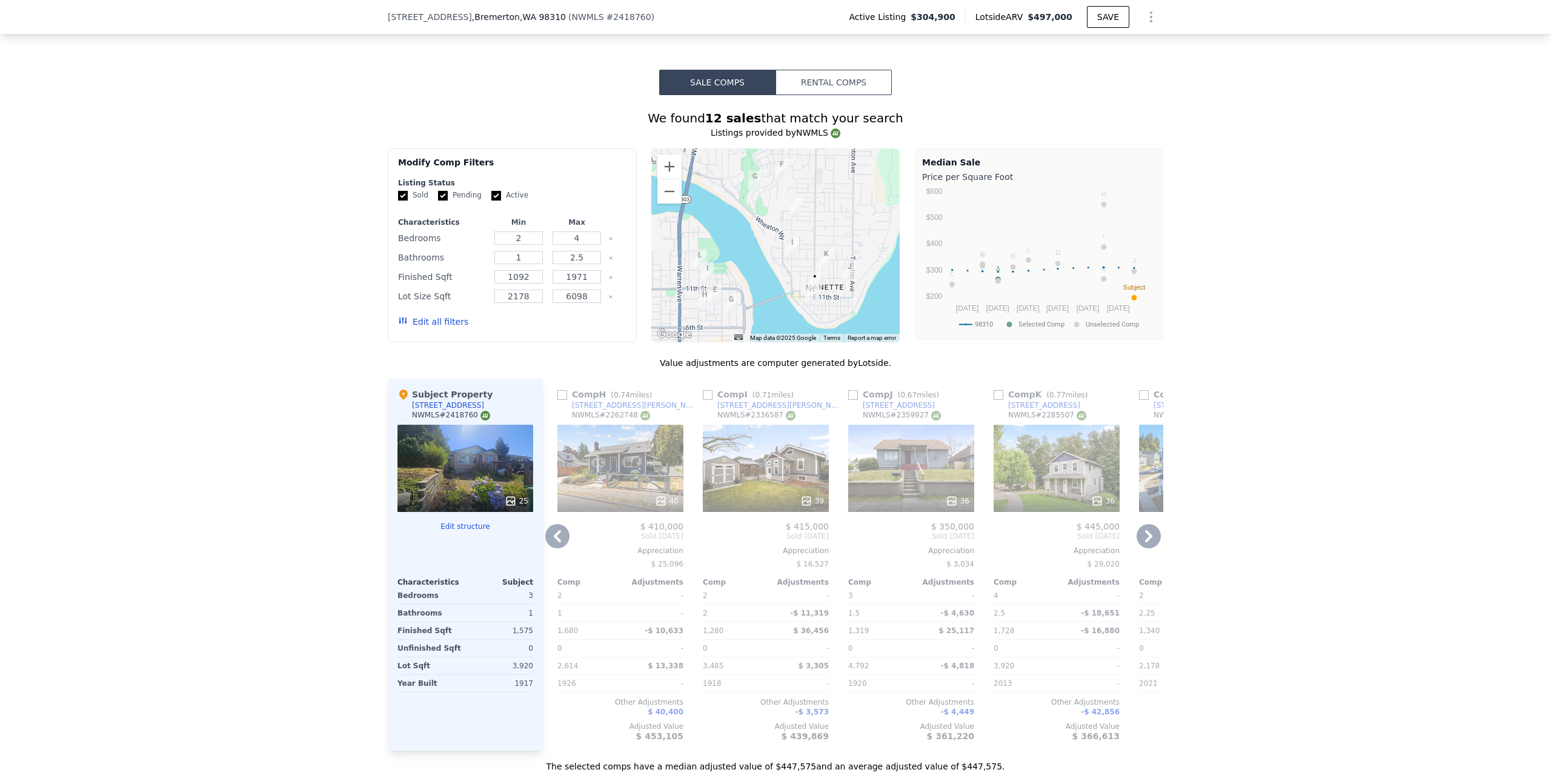
click at [1146, 533] on icon at bounding box center [1149, 535] width 7 height 12
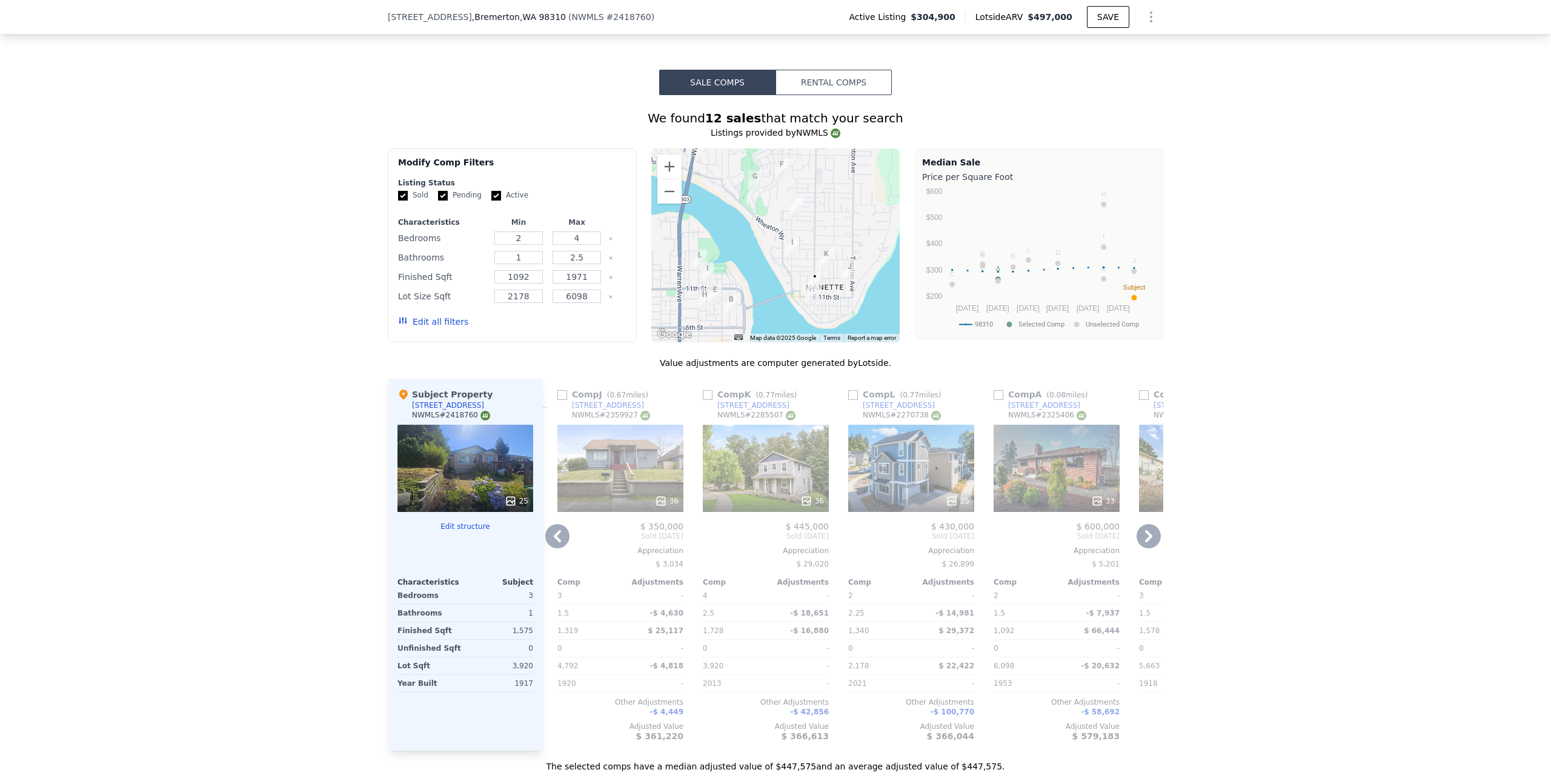
click at [1146, 533] on icon at bounding box center [1149, 535] width 7 height 12
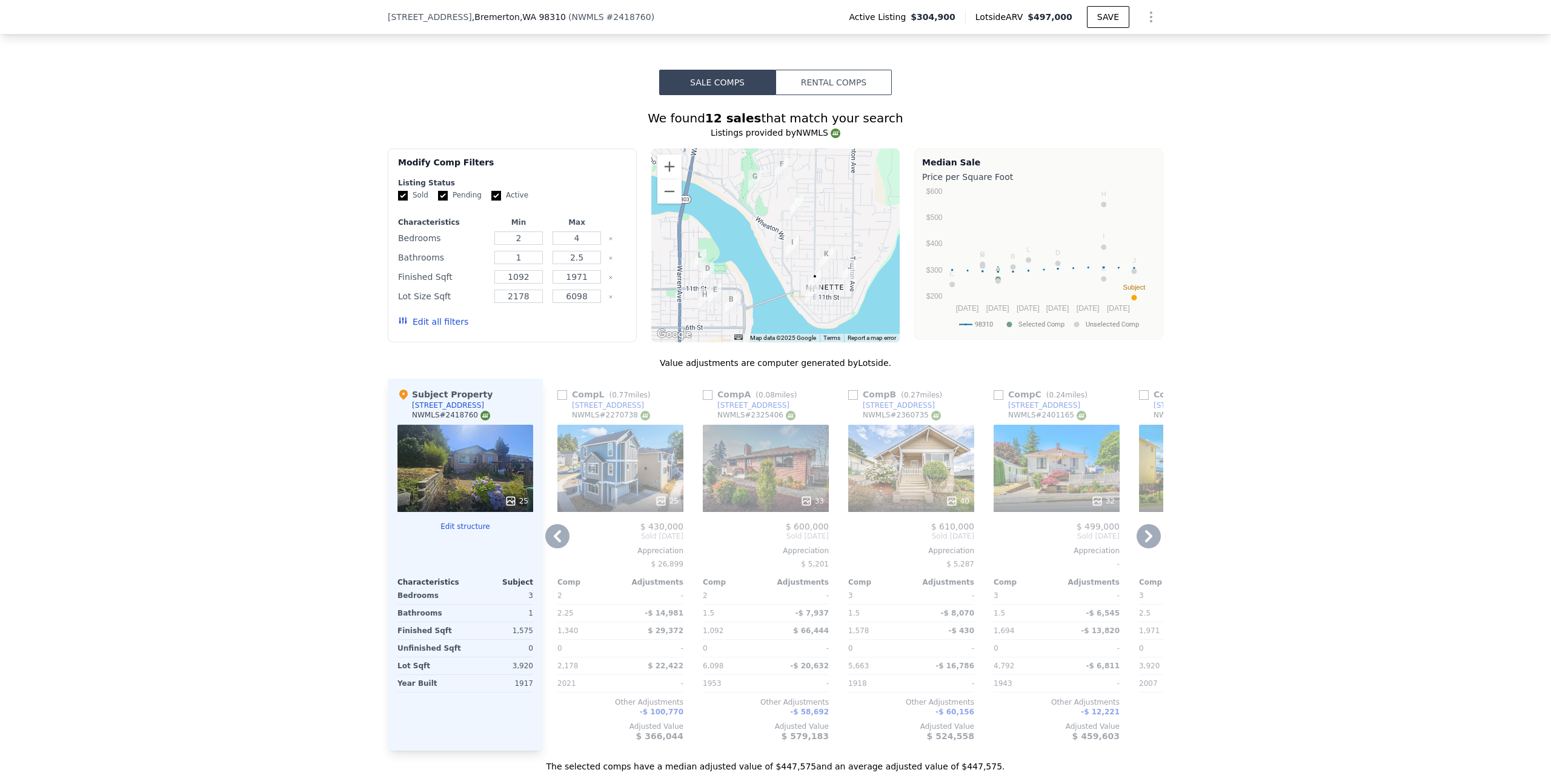
click at [1146, 533] on icon at bounding box center [1149, 535] width 7 height 12
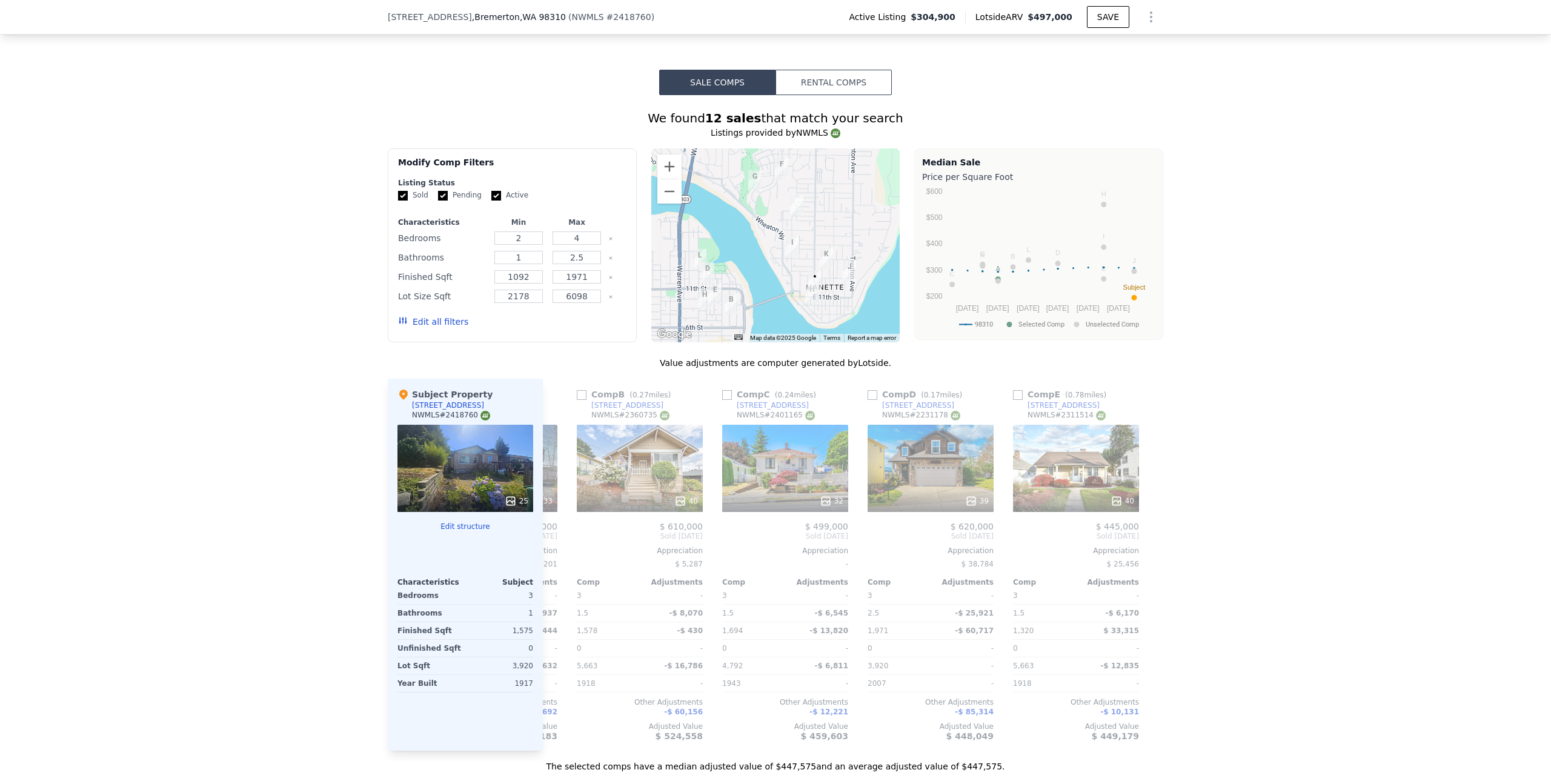
scroll to position [0, 1153]
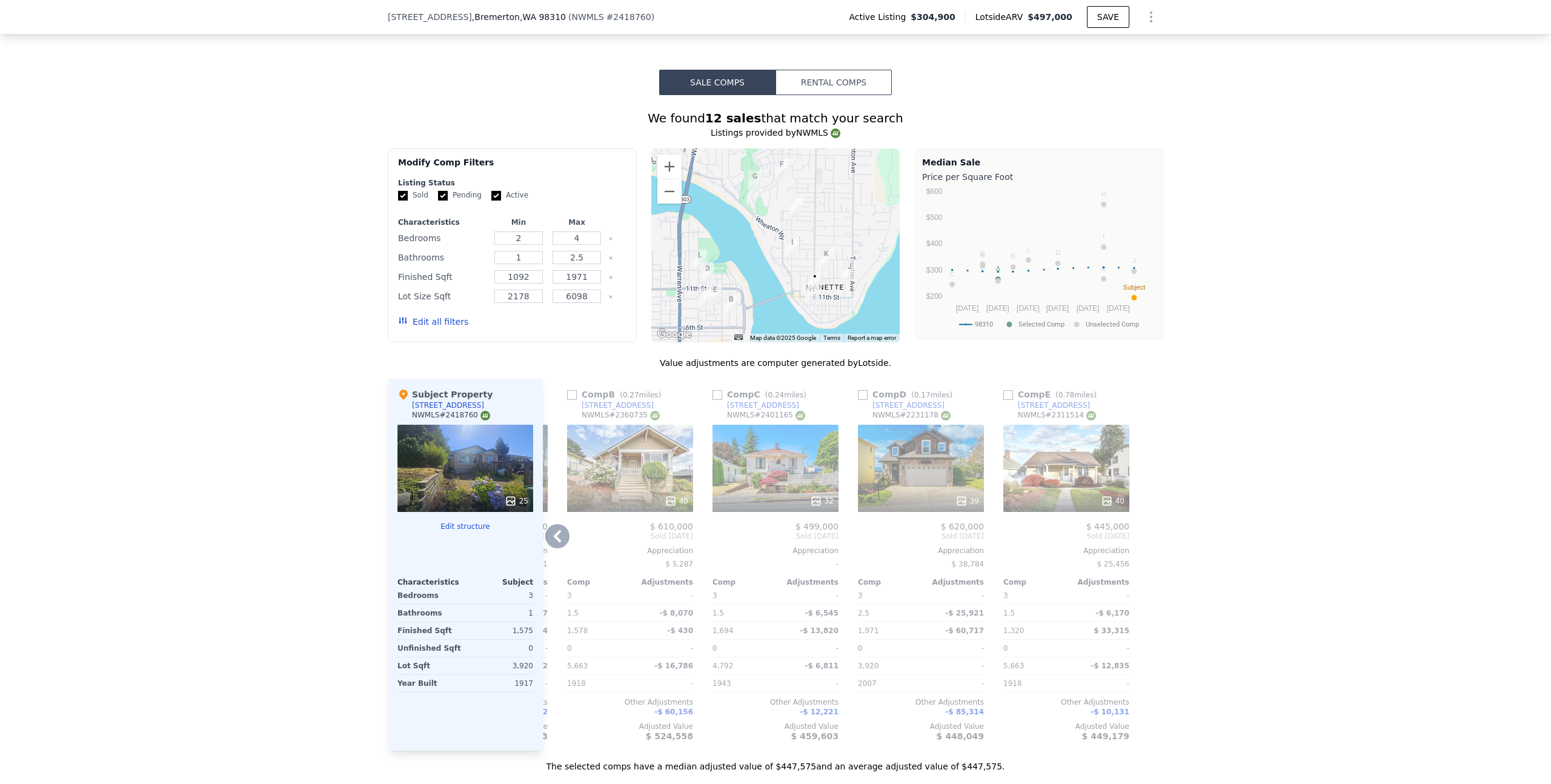
click at [713, 397] on input "checkbox" at bounding box center [717, 395] width 9 height 9
checkbox input "true"
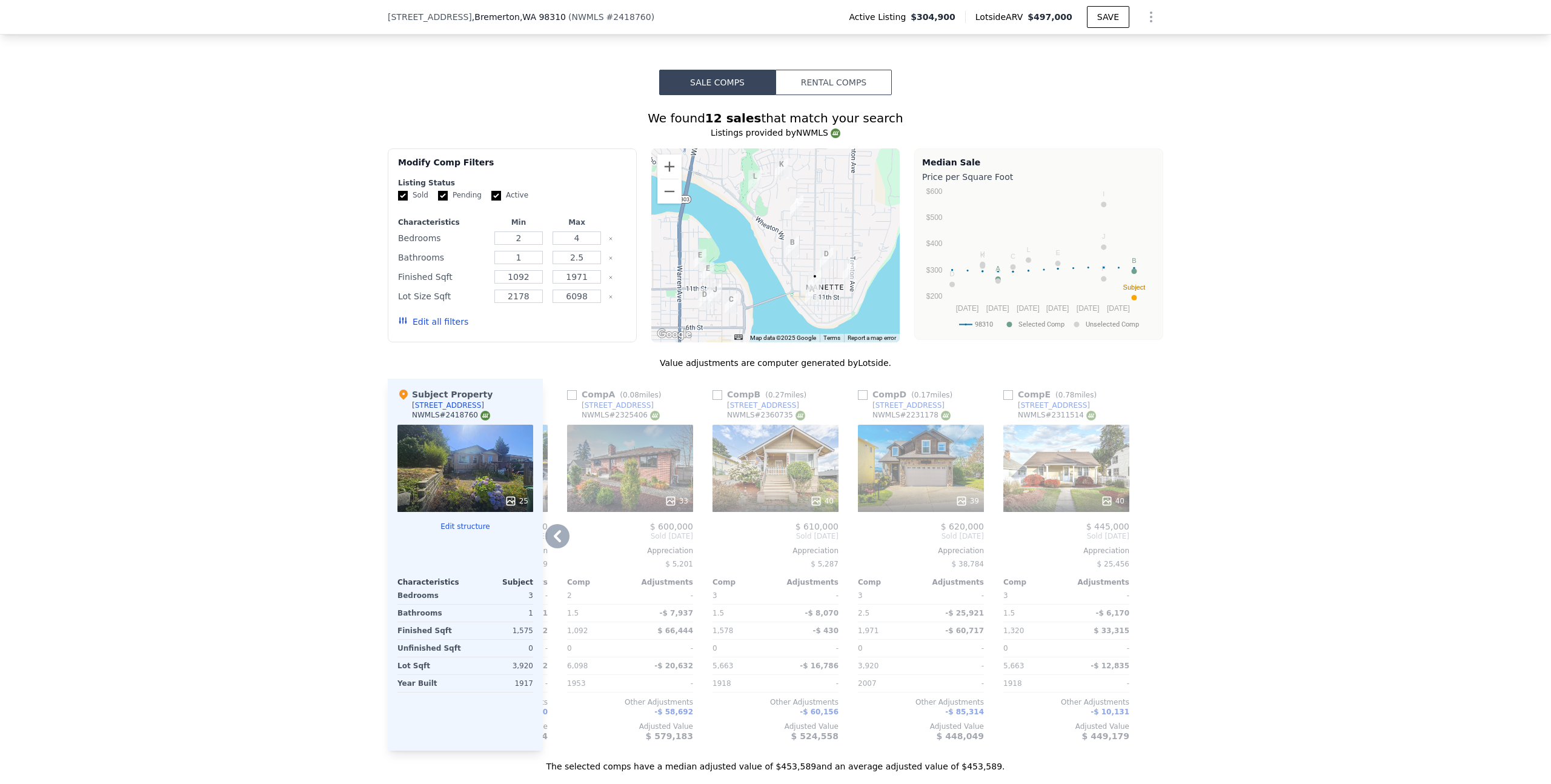
click at [557, 536] on icon at bounding box center [557, 536] width 24 height 24
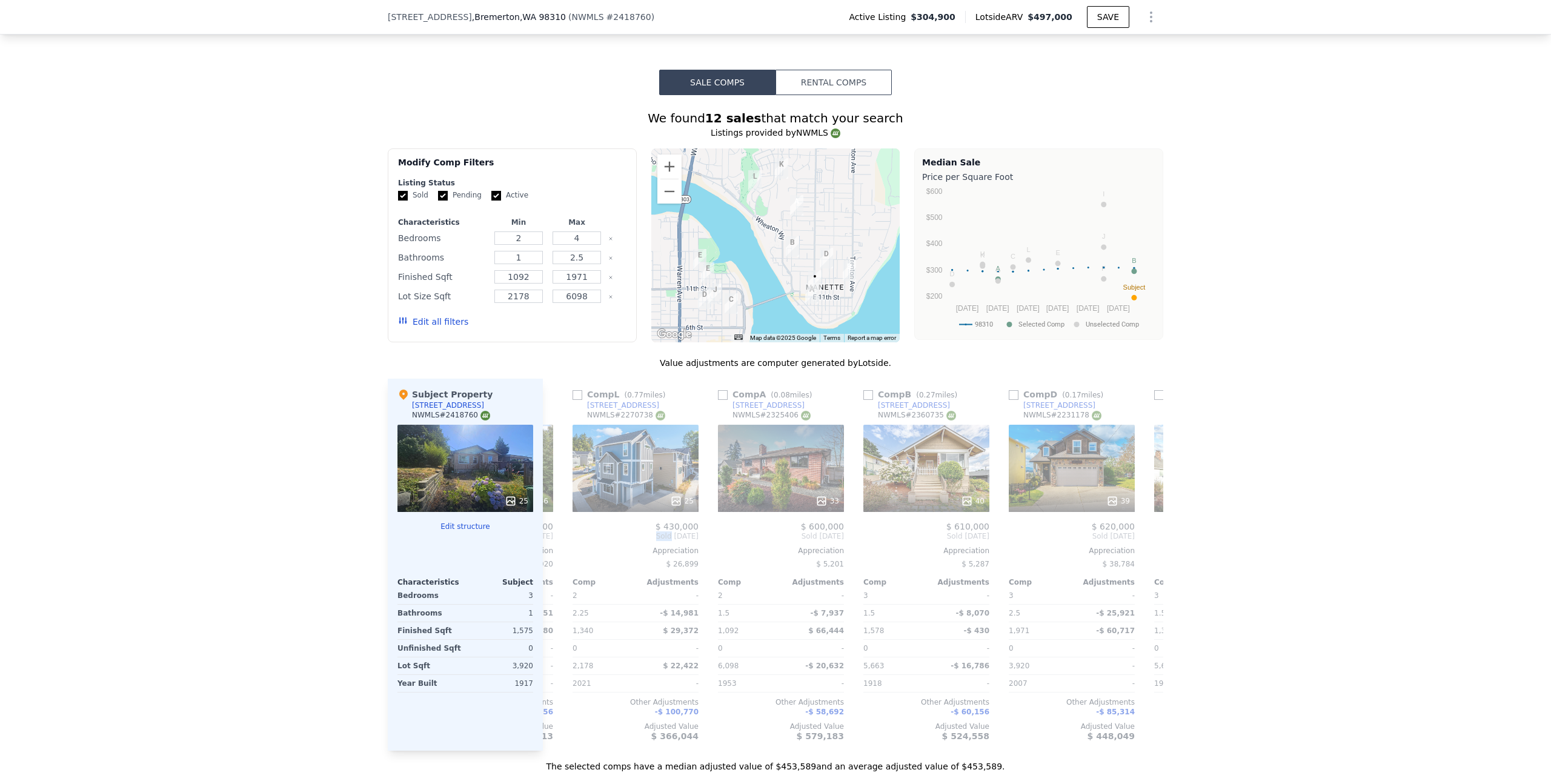
click at [557, 536] on div "Comp F ( 0.51 miles) 2102 E Highlands St NWMLS # 2265709 26 $ 475,000 Sold Nov …" at bounding box center [853, 564] width 620 height 372
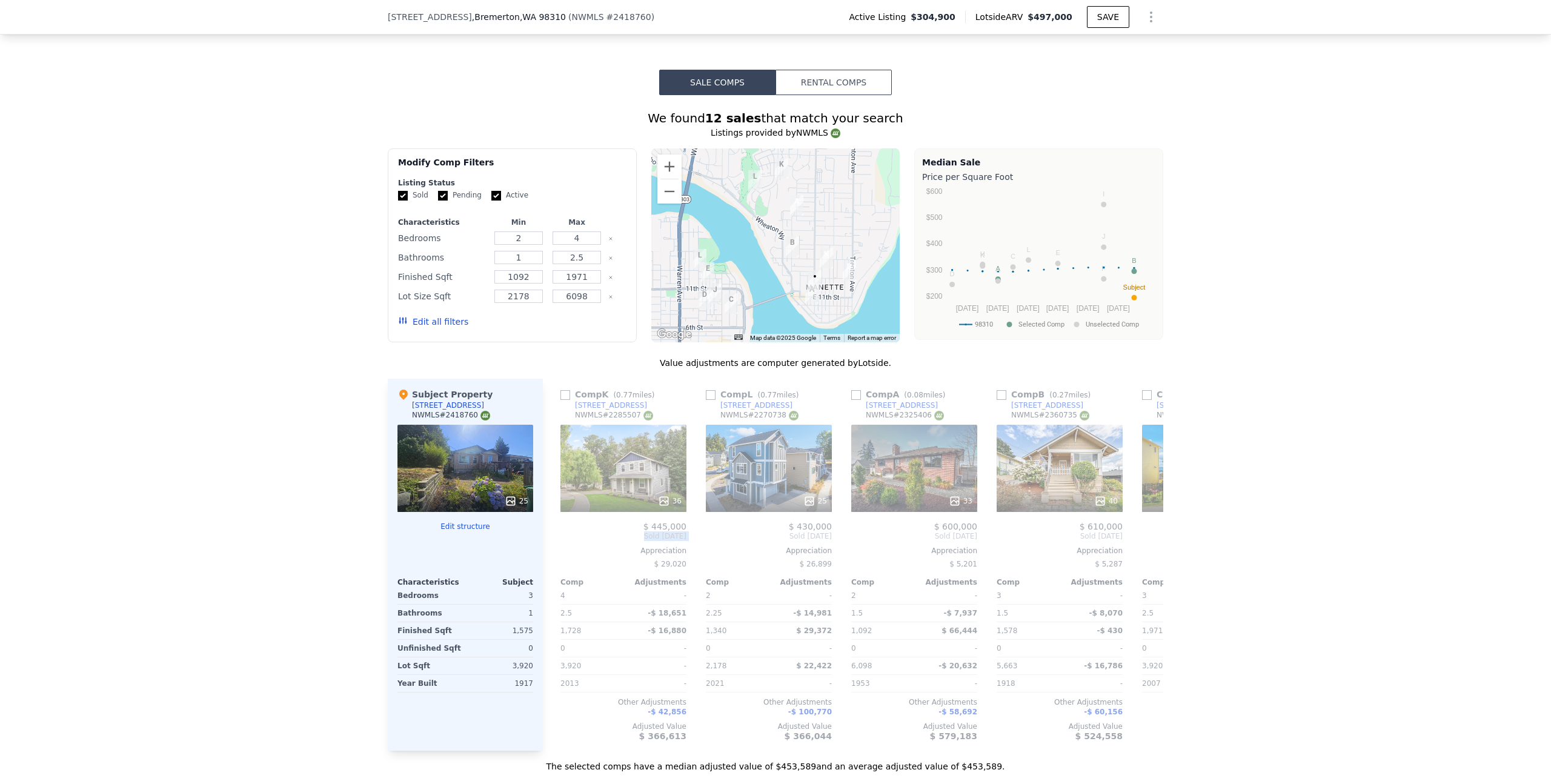
click at [557, 536] on div "Comp F ( 0.51 miles) 2102 E Highlands St NWMLS # 2265709 26 $ 475,000 Sold Nov …" at bounding box center [853, 564] width 620 height 372
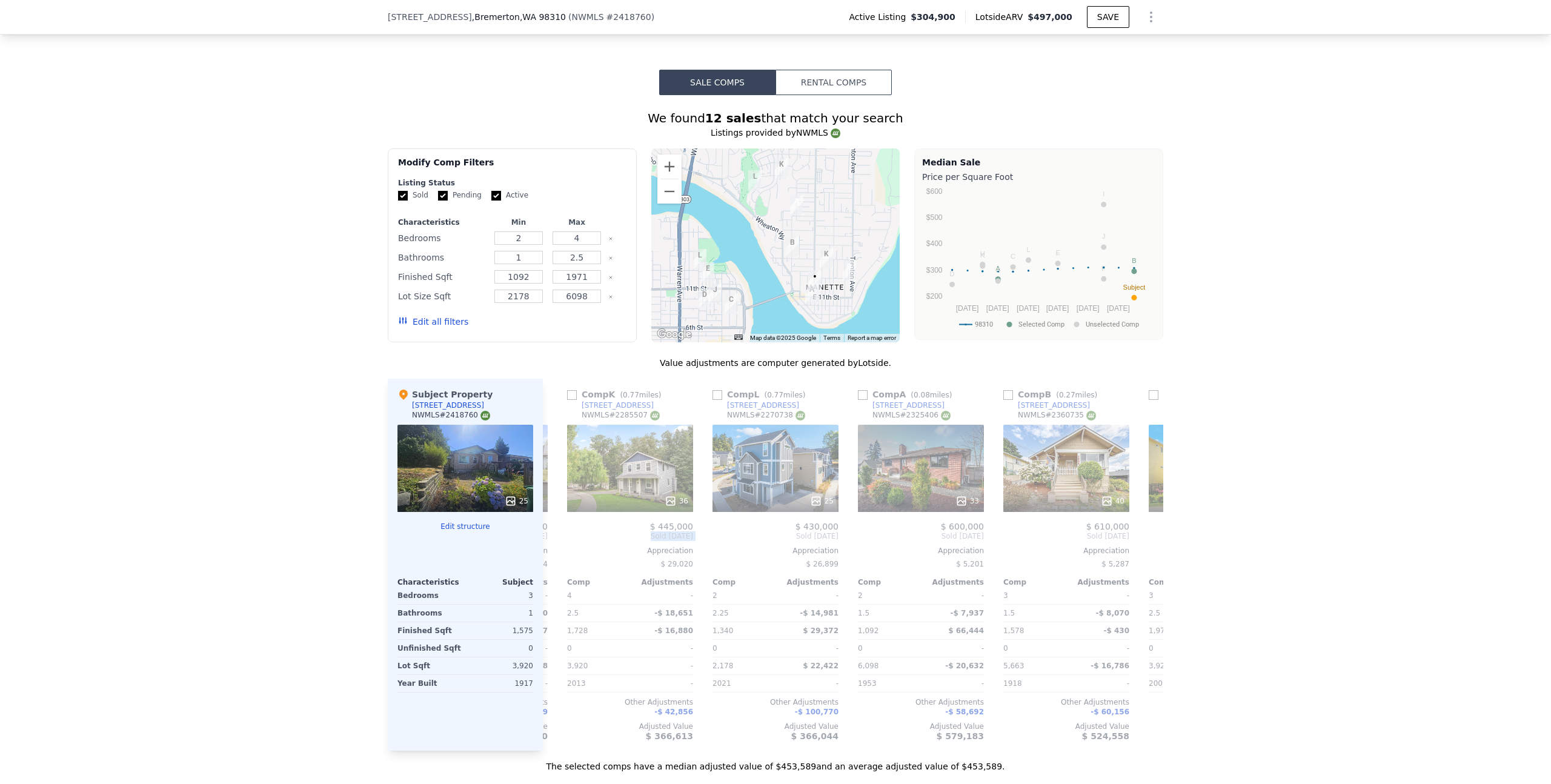
click at [557, 536] on div "Comp F ( 0.51 miles) 2102 E Highlands St NWMLS # 2265709 26 $ 475,000 Sold Nov …" at bounding box center [853, 564] width 620 height 372
click at [553, 538] on icon at bounding box center [557, 535] width 7 height 12
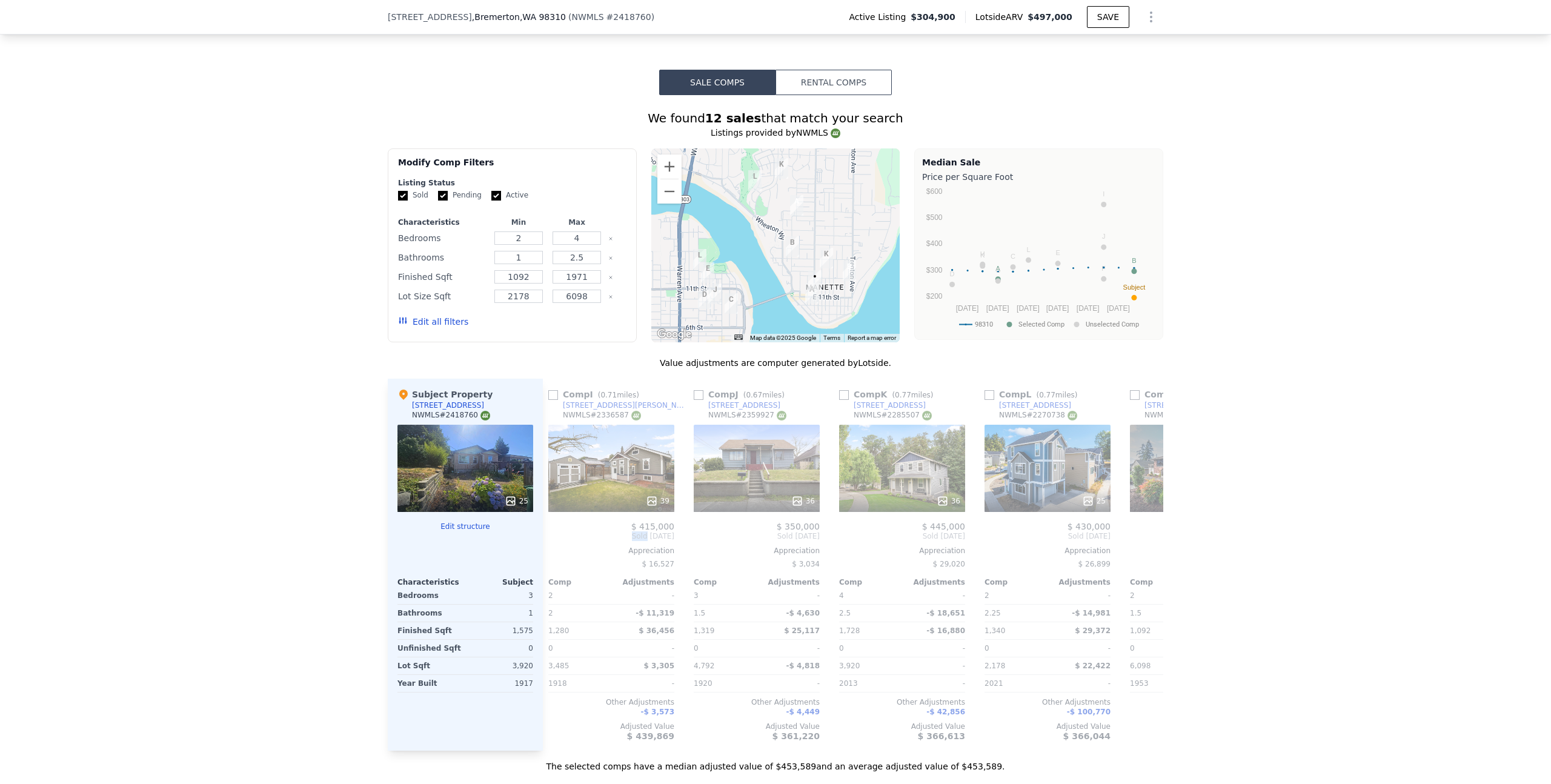
click at [551, 538] on div "Comp I ( 0.71 miles) 1118 Mckenzie Ave NWMLS # 2336587 39 $ 415,000 Sold Mar 20…" at bounding box center [611, 564] width 135 height 372
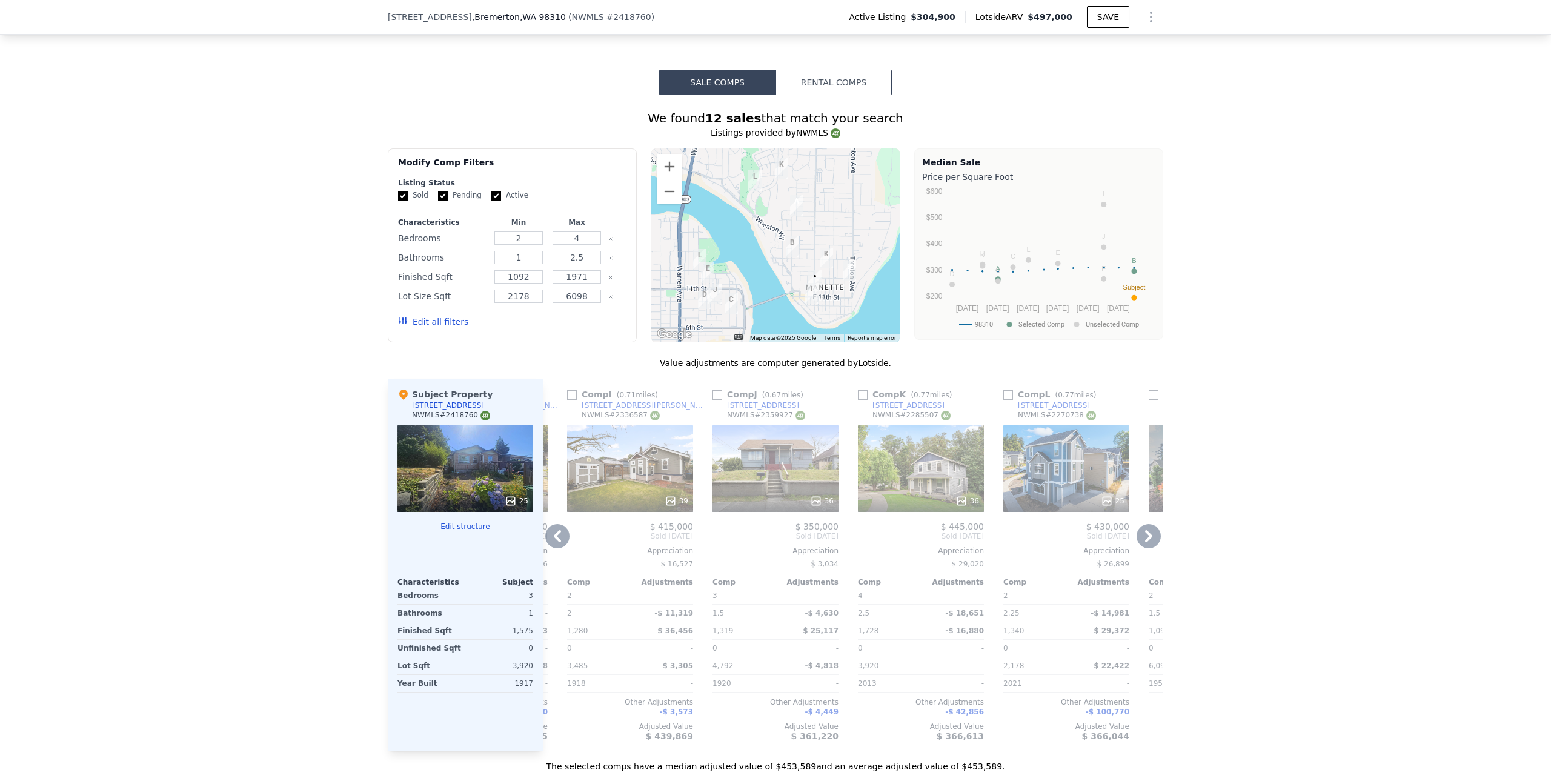
click at [553, 538] on icon at bounding box center [557, 535] width 7 height 12
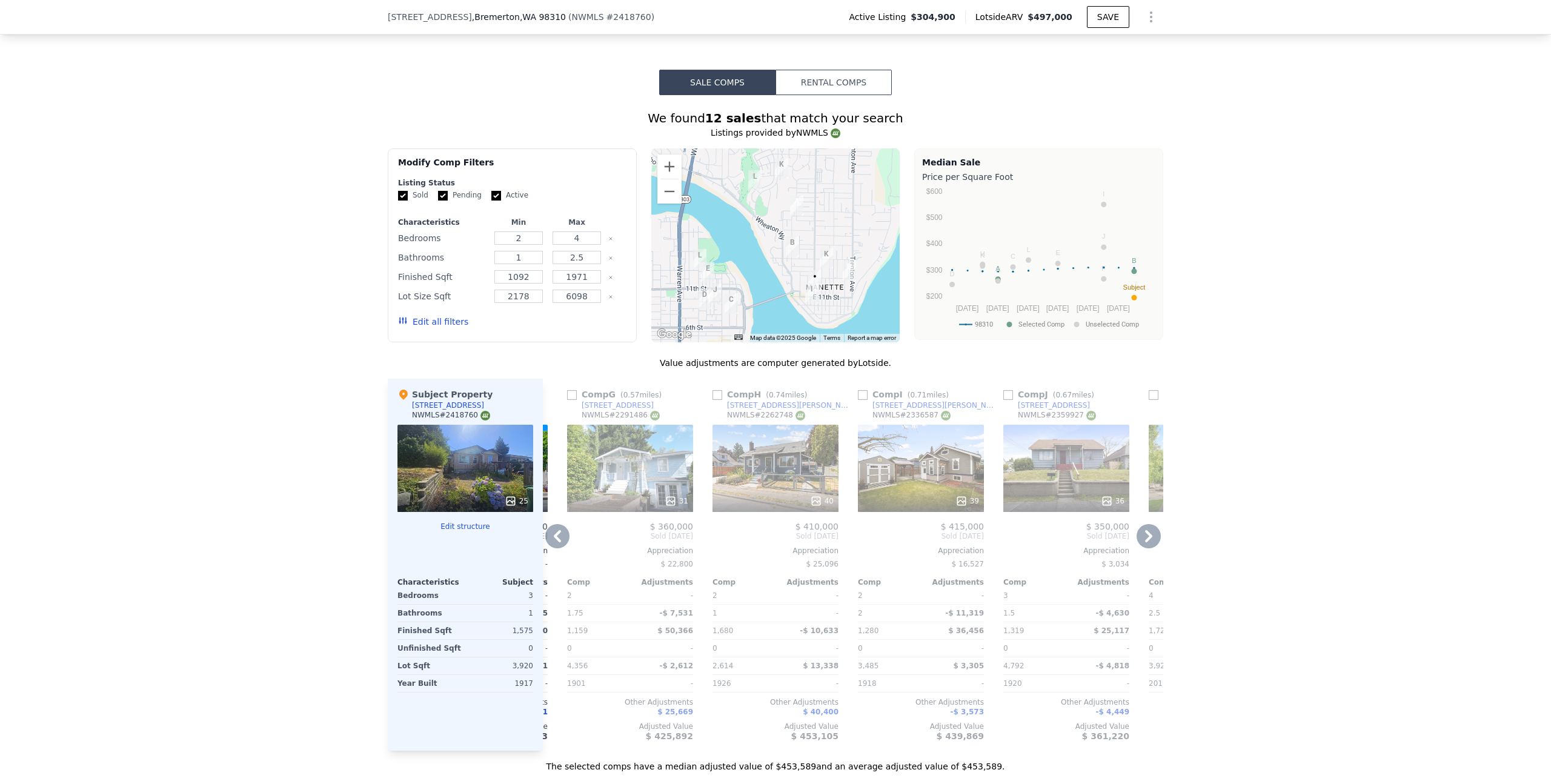
click at [553, 538] on icon at bounding box center [557, 535] width 7 height 12
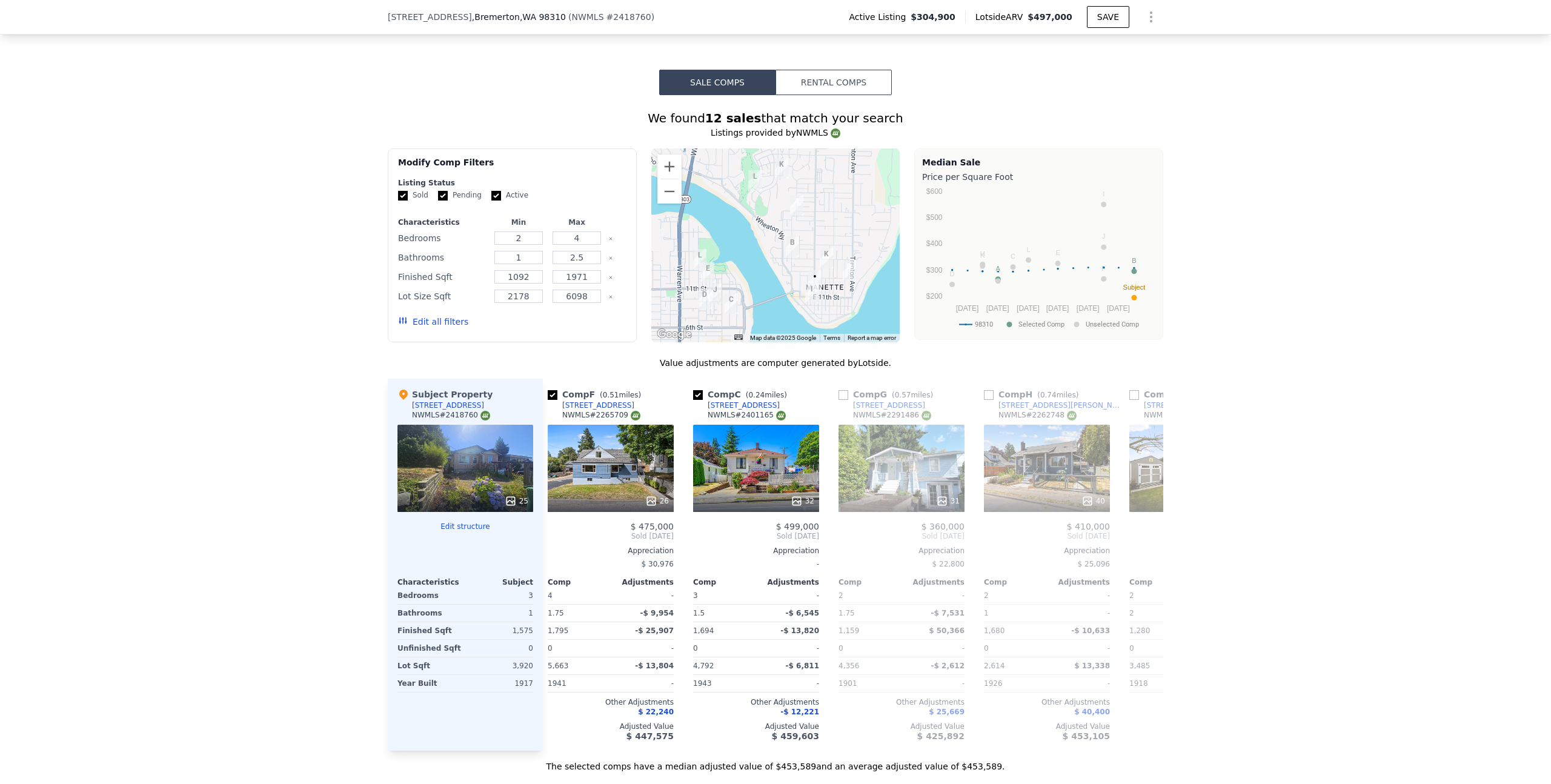
scroll to position [0, 0]
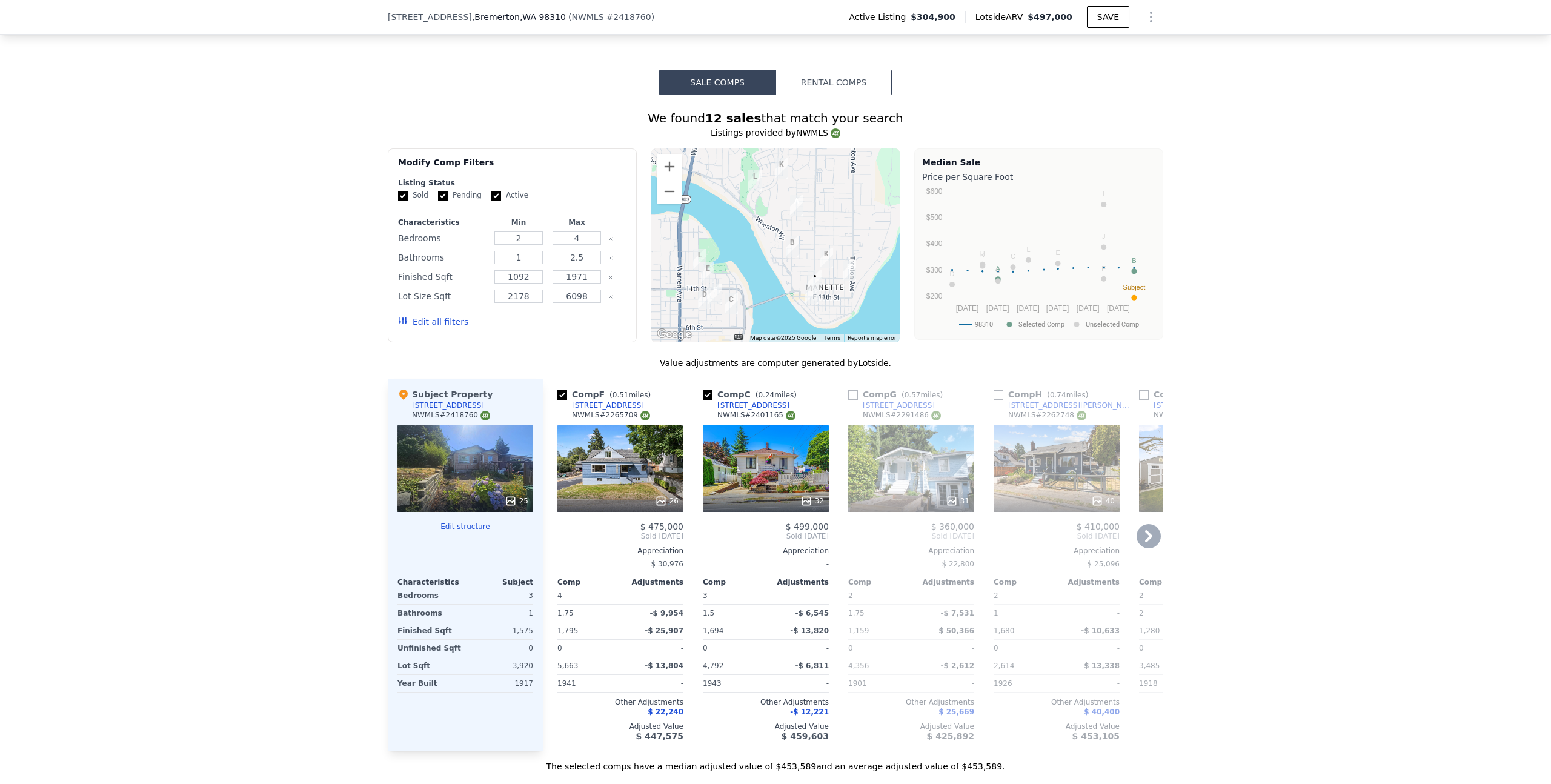
click at [553, 538] on div "Comp F ( 0.51 miles) 2102 E Highlands St NWMLS # 2265709 26 $ 475,000 Sold Nov …" at bounding box center [620, 564] width 135 height 372
click at [557, 395] on input "checkbox" at bounding box center [562, 395] width 9 height 9
checkbox input "false"
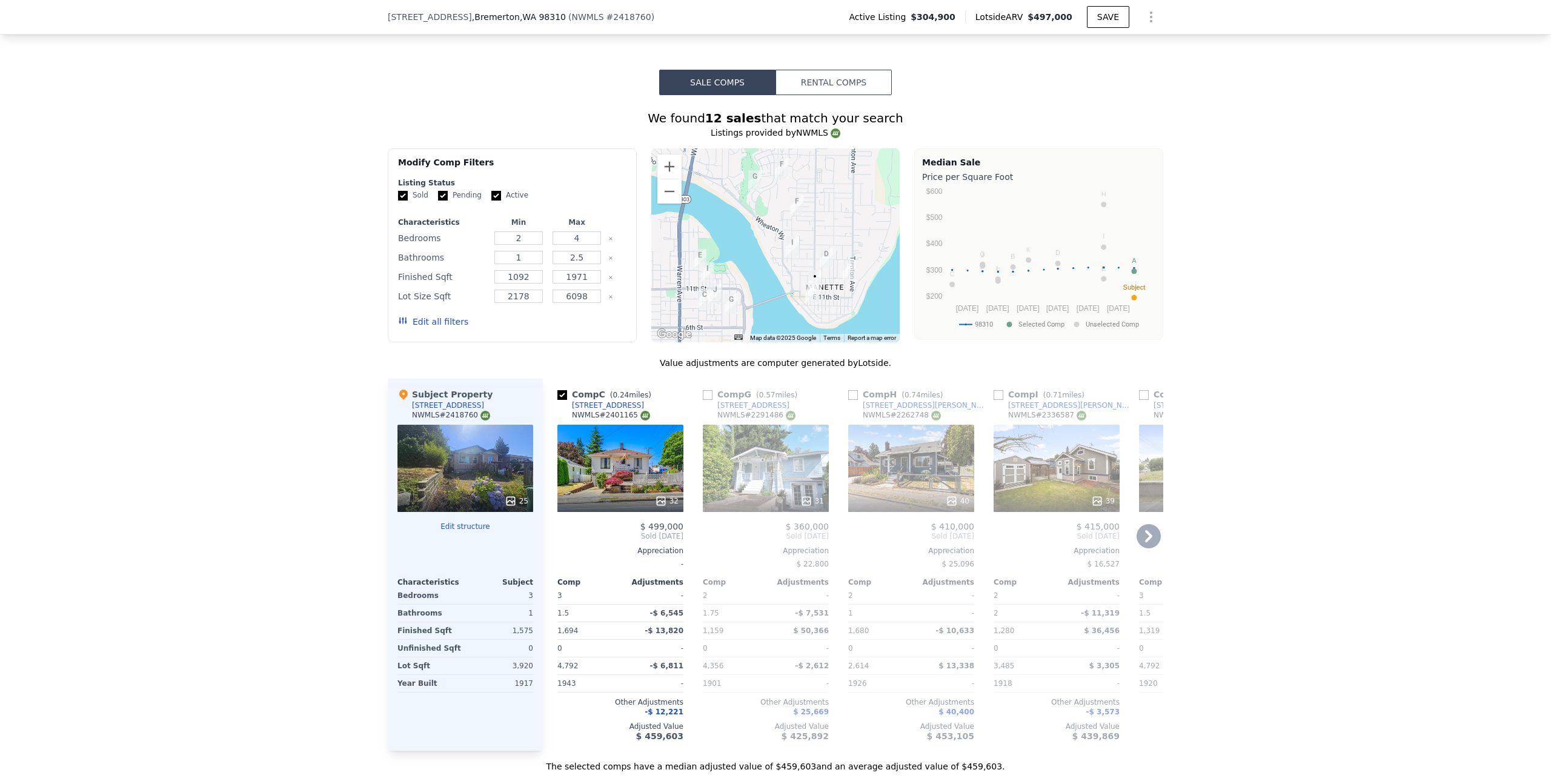
click at [886, 447] on div "40" at bounding box center [911, 468] width 126 height 87
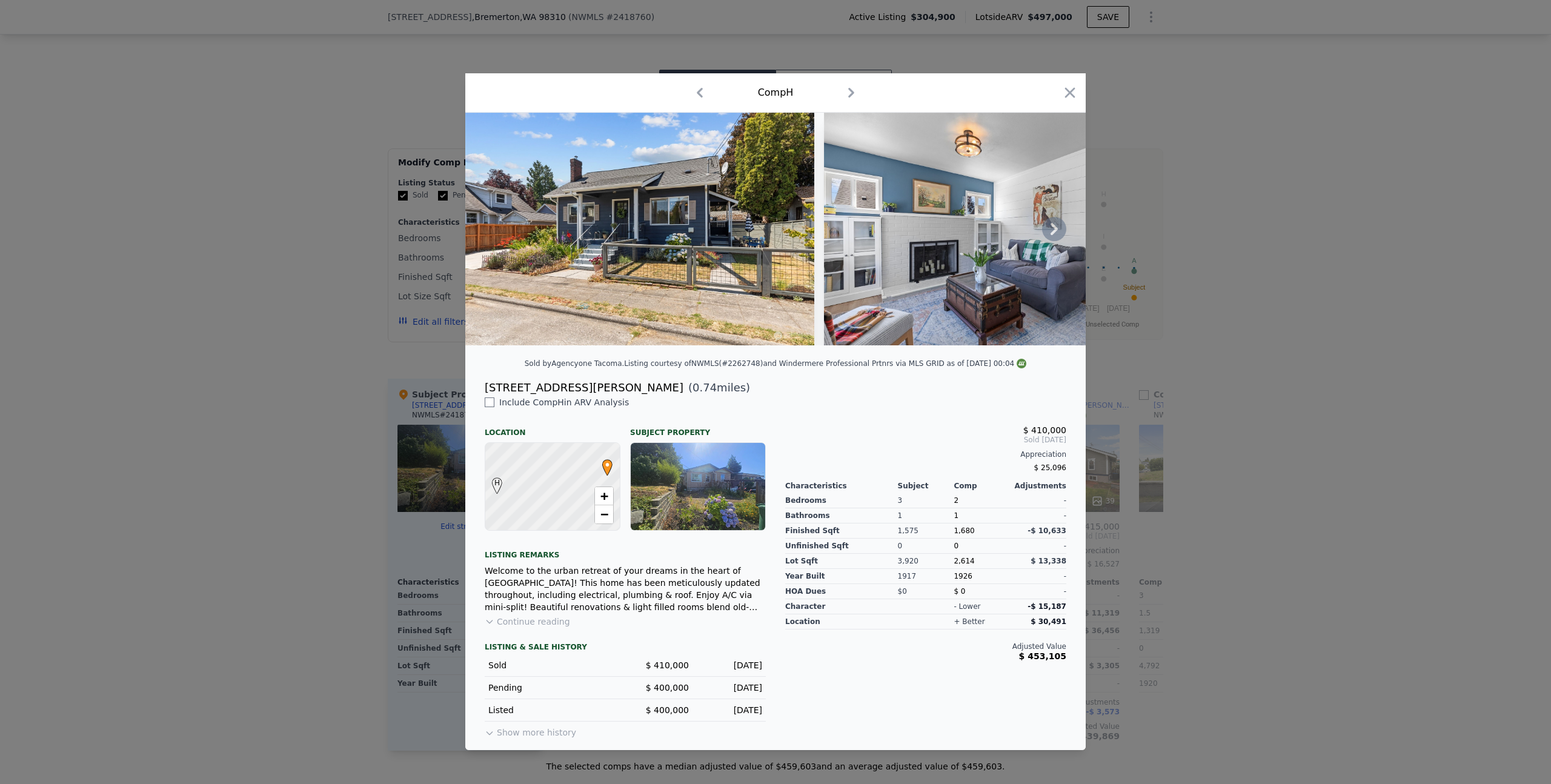
click at [1047, 234] on icon at bounding box center [1054, 229] width 24 height 24
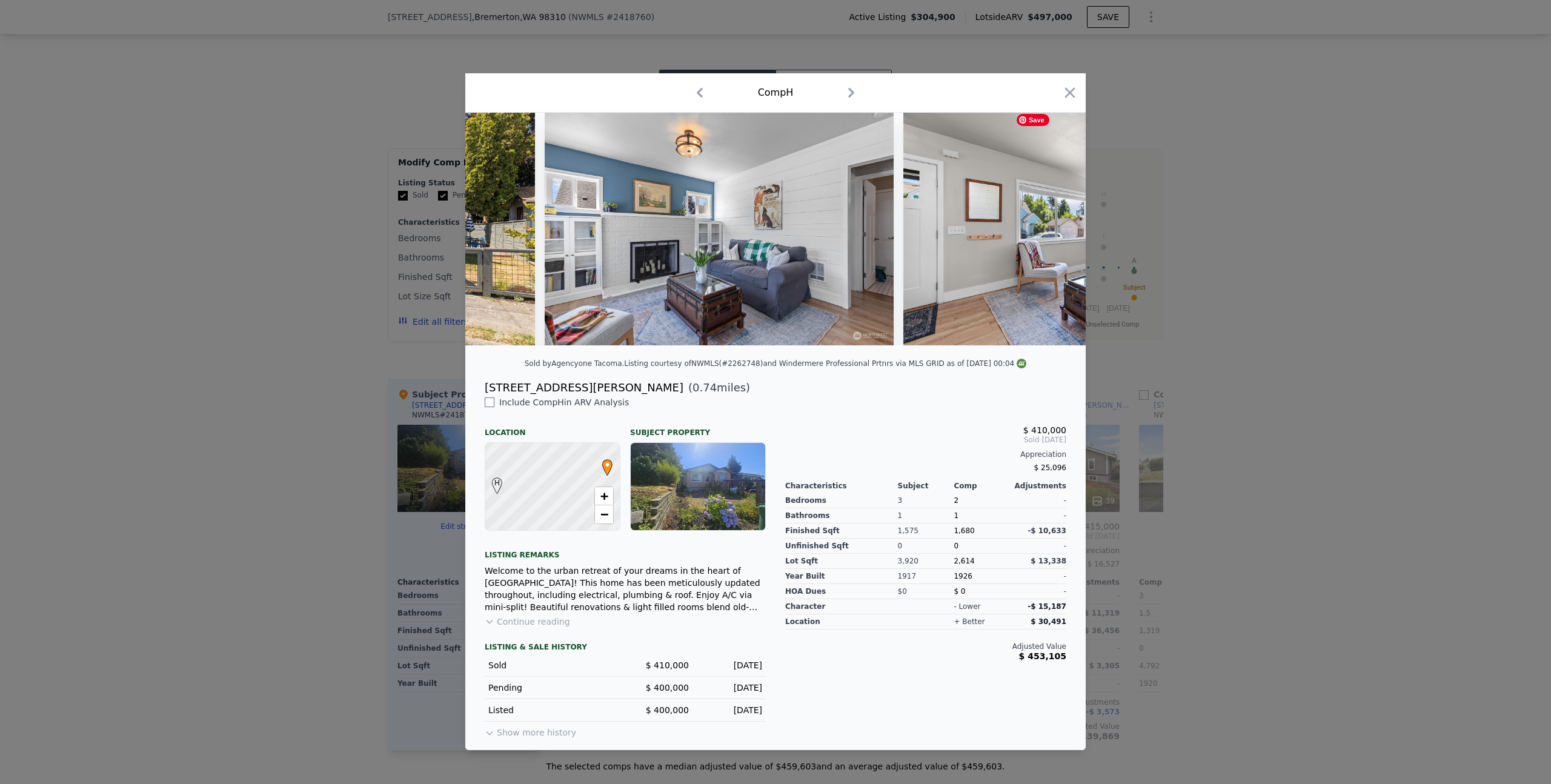
scroll to position [0, 291]
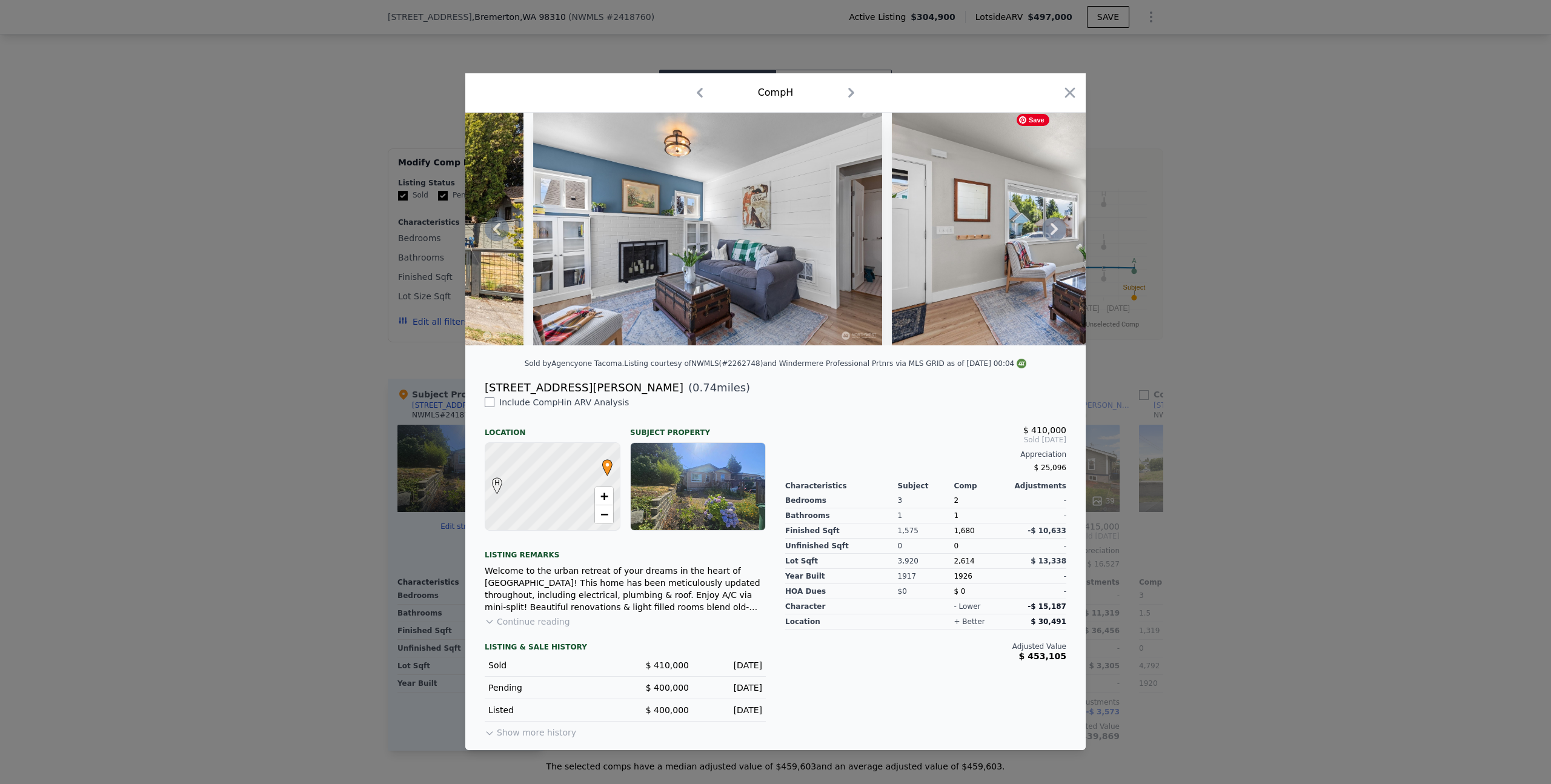
click at [1048, 233] on div at bounding box center [776, 229] width 620 height 233
click at [1054, 230] on icon at bounding box center [1054, 228] width 7 height 12
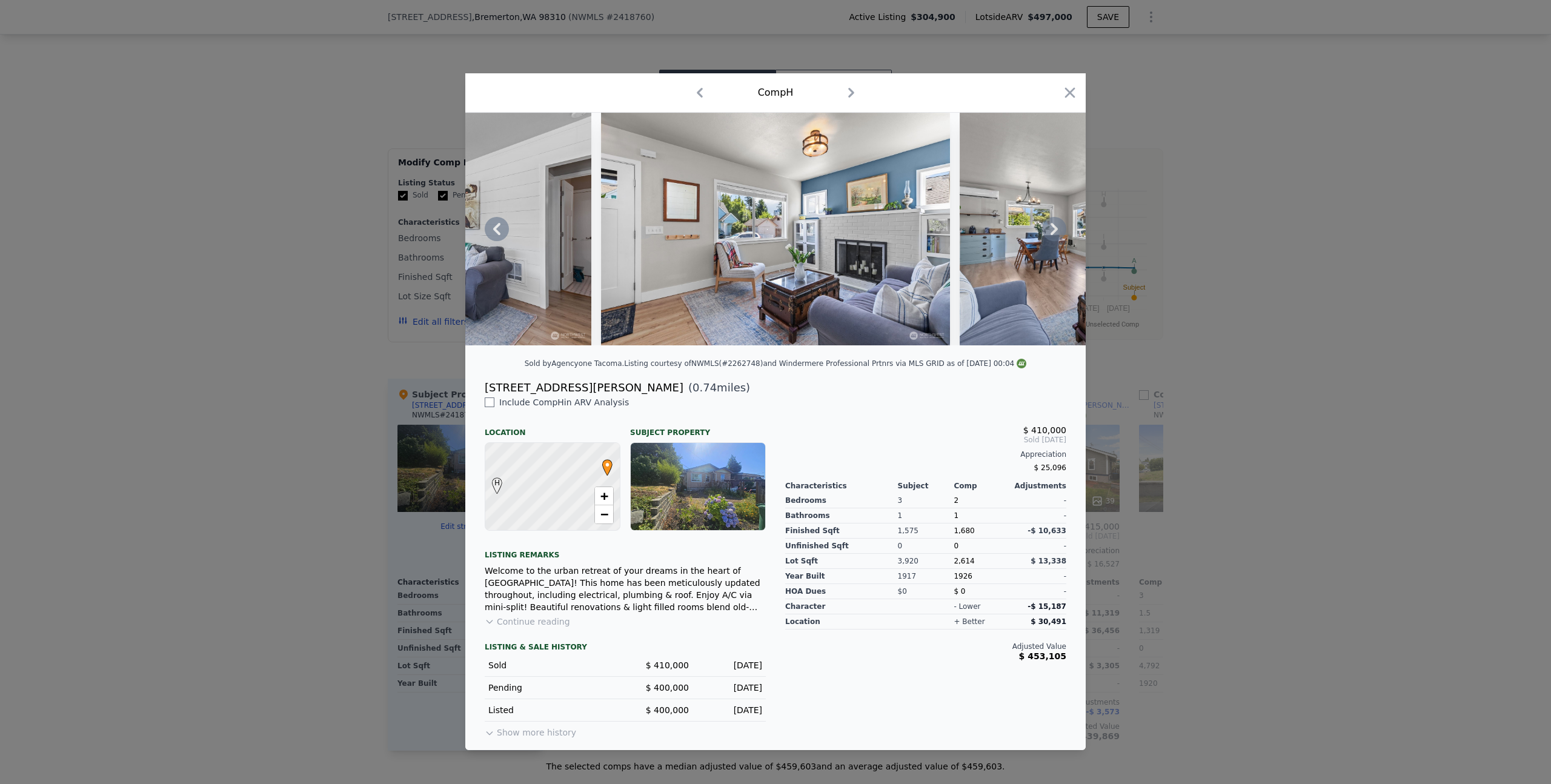
click at [1054, 230] on icon at bounding box center [1054, 228] width 7 height 12
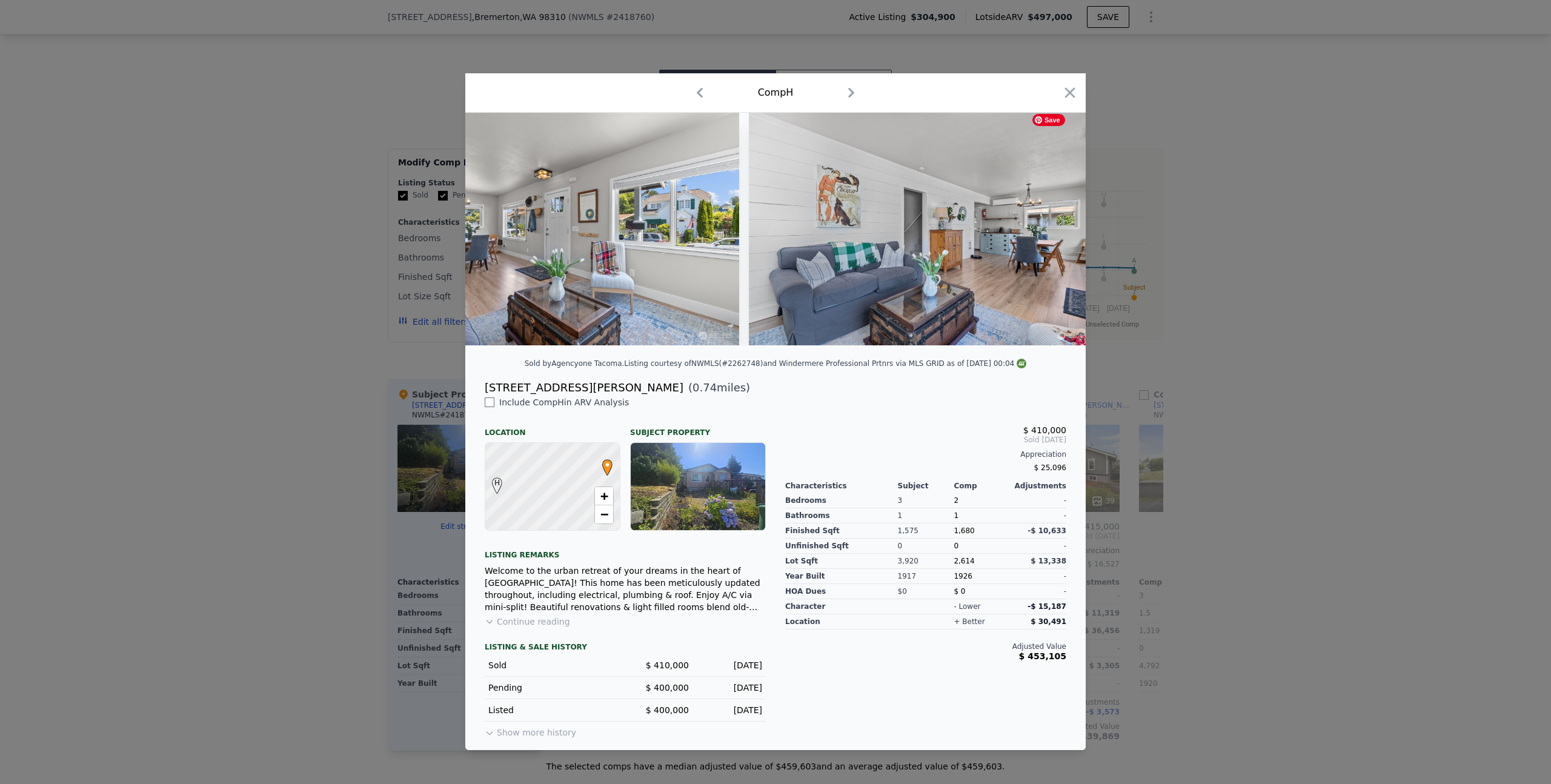
scroll to position [0, 1164]
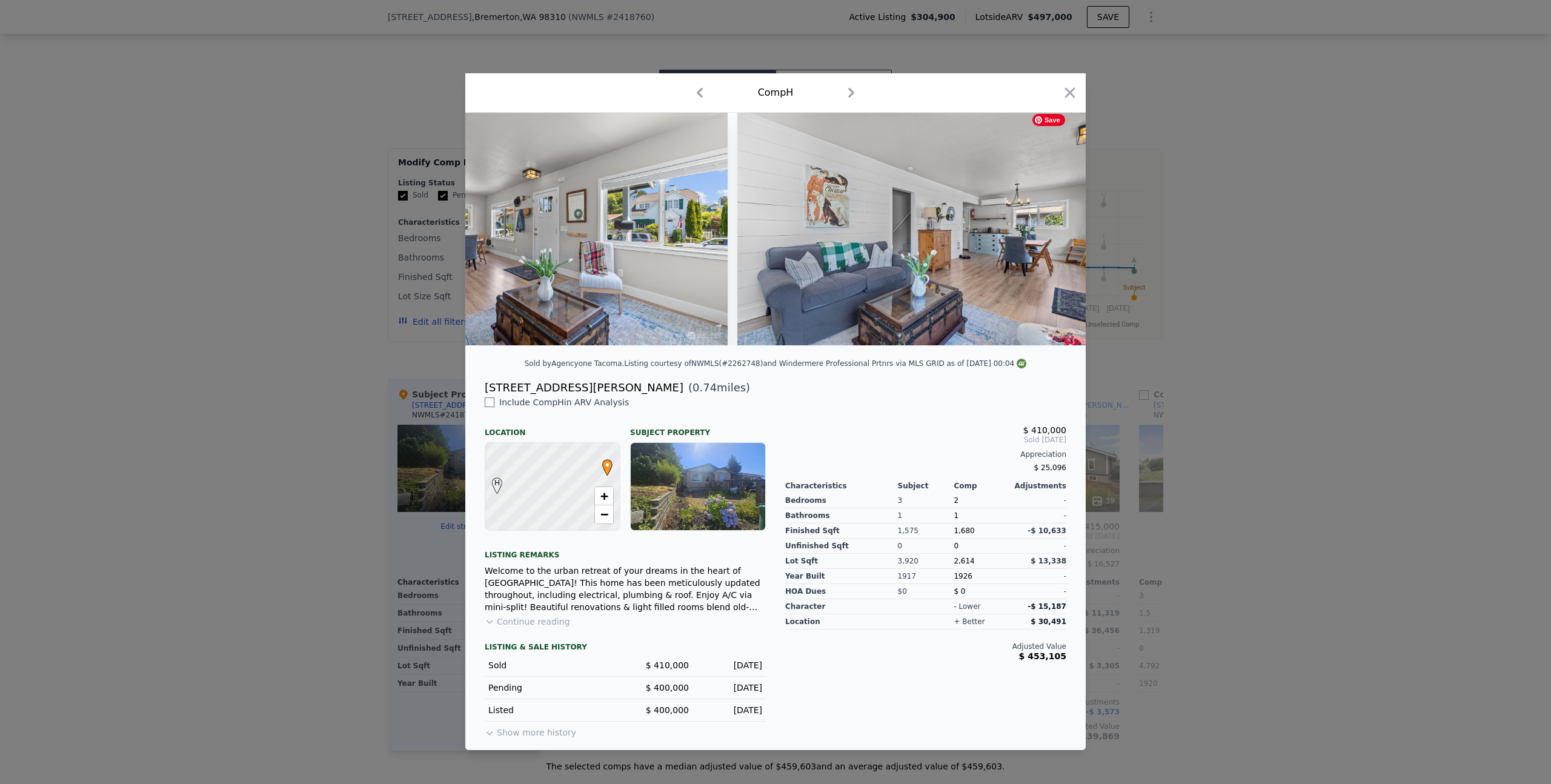
click at [1054, 230] on div at bounding box center [776, 229] width 620 height 233
click at [604, 522] on span "−" at bounding box center [605, 513] width 8 height 15
click at [605, 501] on span "+" at bounding box center [605, 495] width 8 height 15
drag, startPoint x: 576, startPoint y: 393, endPoint x: 486, endPoint y: 390, distance: 90.0
click at [486, 390] on div "809 Mckenzie Ave ( 0.74 miles)" at bounding box center [775, 388] width 601 height 17
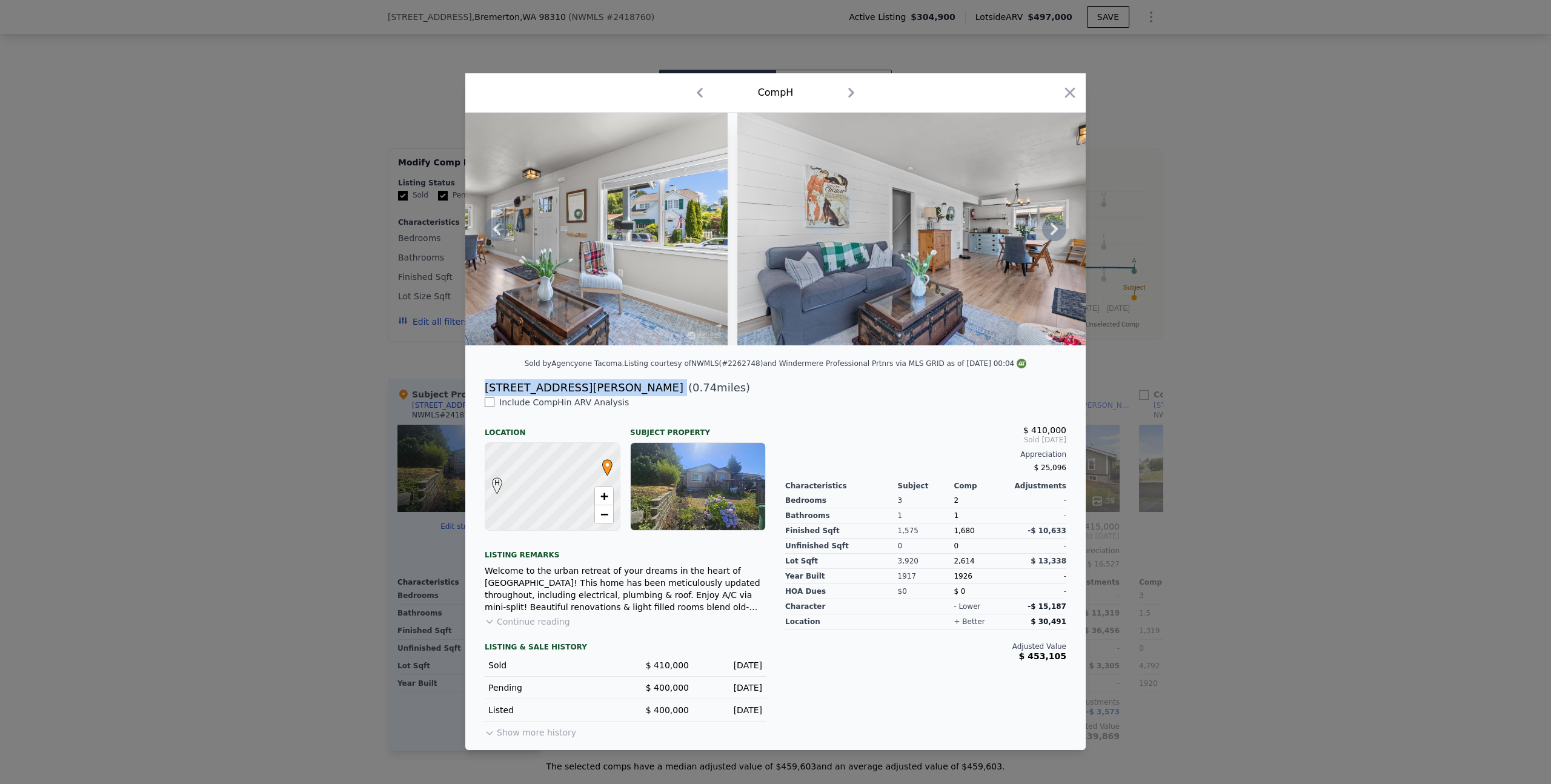
copy div "[STREET_ADDRESS][PERSON_NAME]"
click at [1072, 90] on icon "button" at bounding box center [1070, 93] width 10 height 10
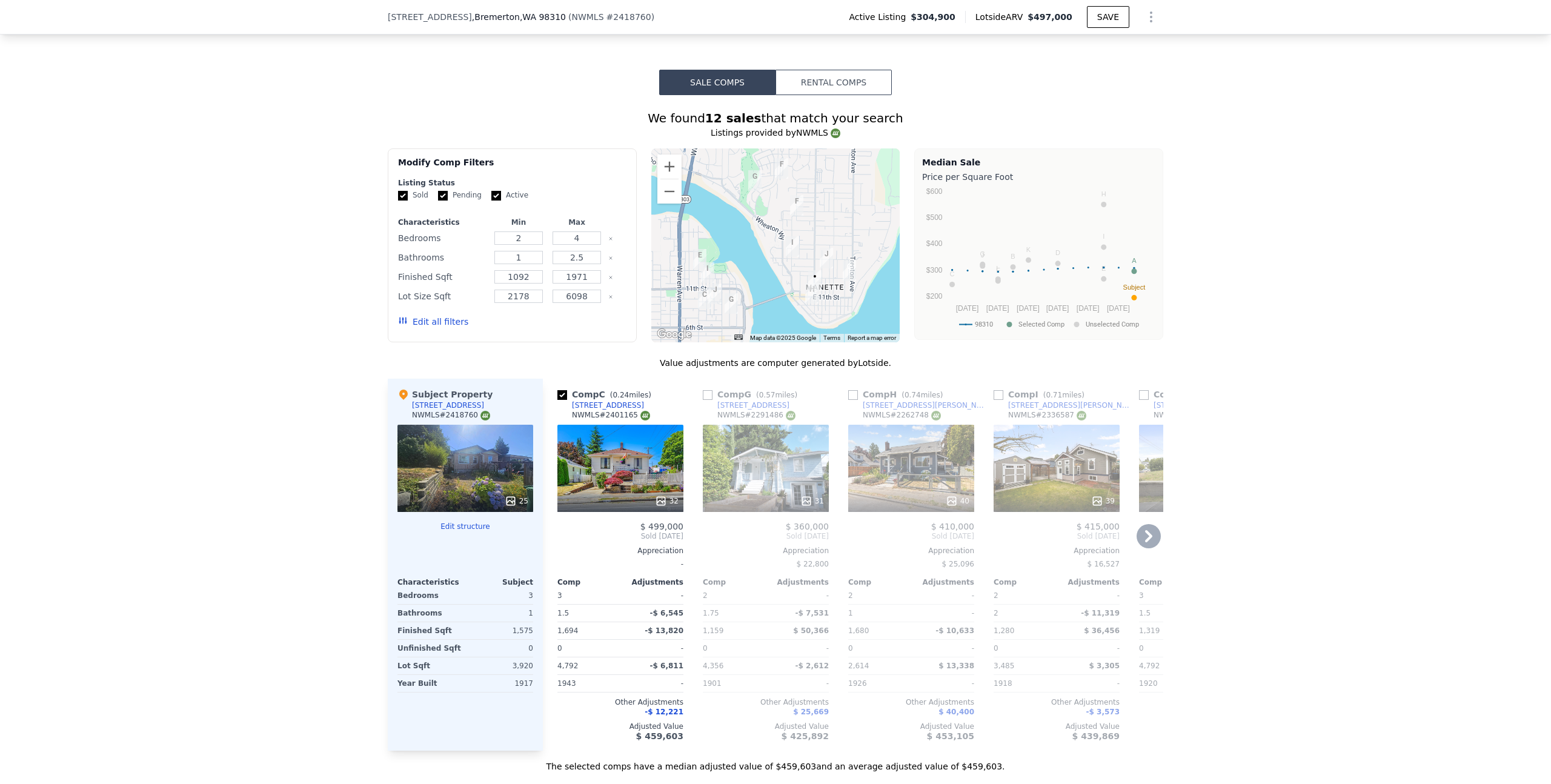
click at [1146, 535] on icon at bounding box center [1149, 535] width 7 height 12
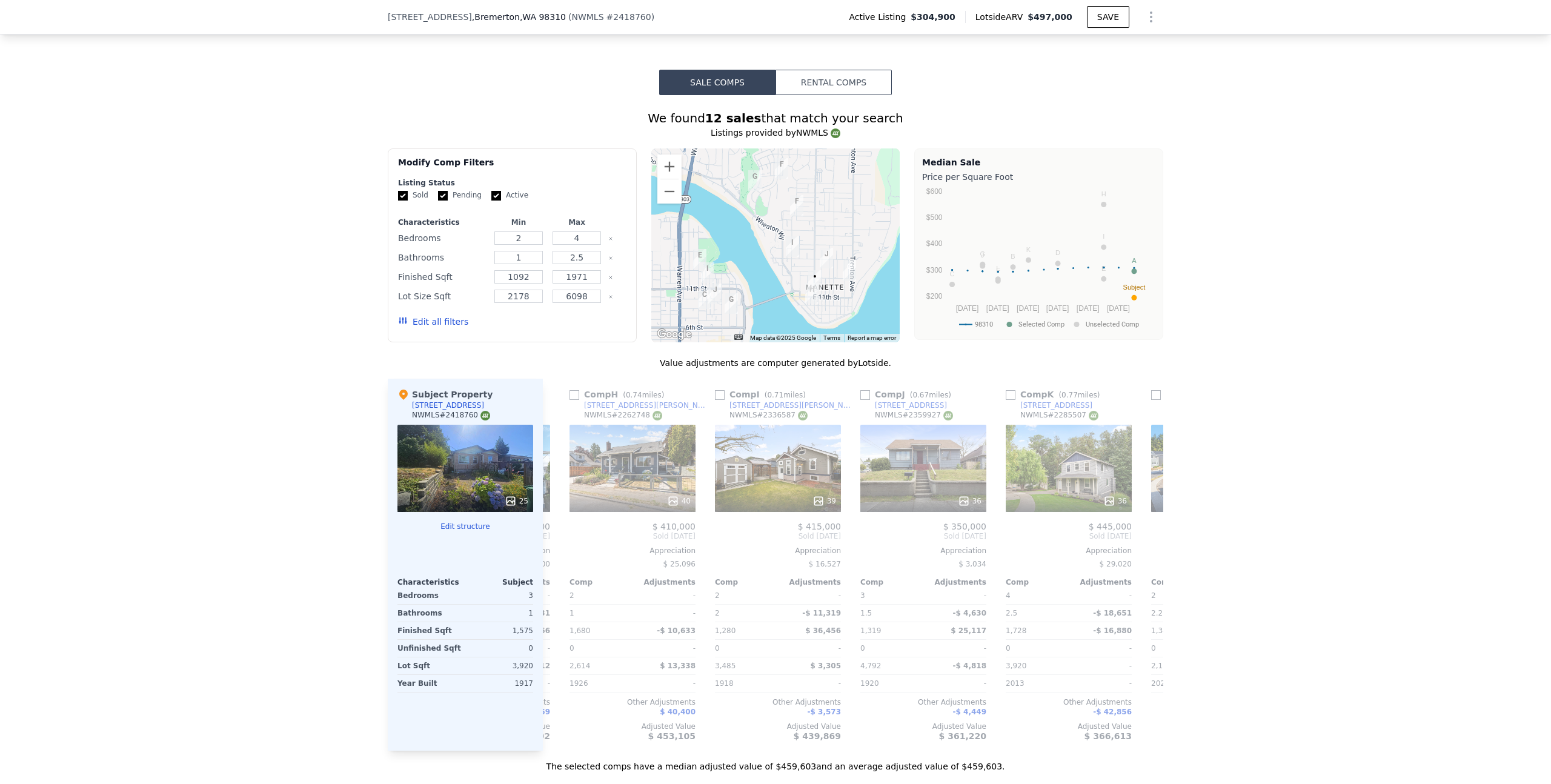
scroll to position [0, 291]
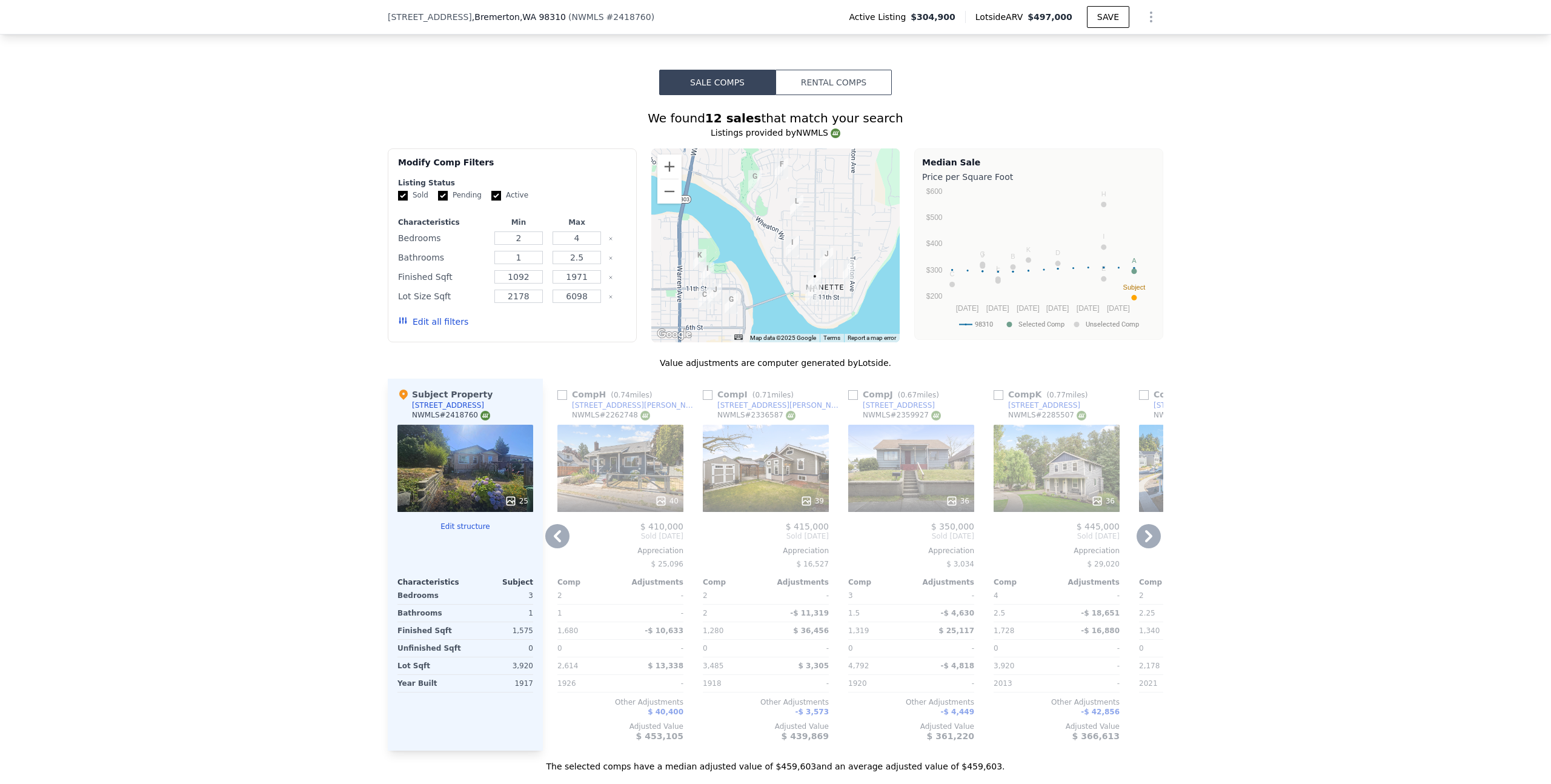
click at [1140, 534] on icon at bounding box center [1149, 536] width 24 height 24
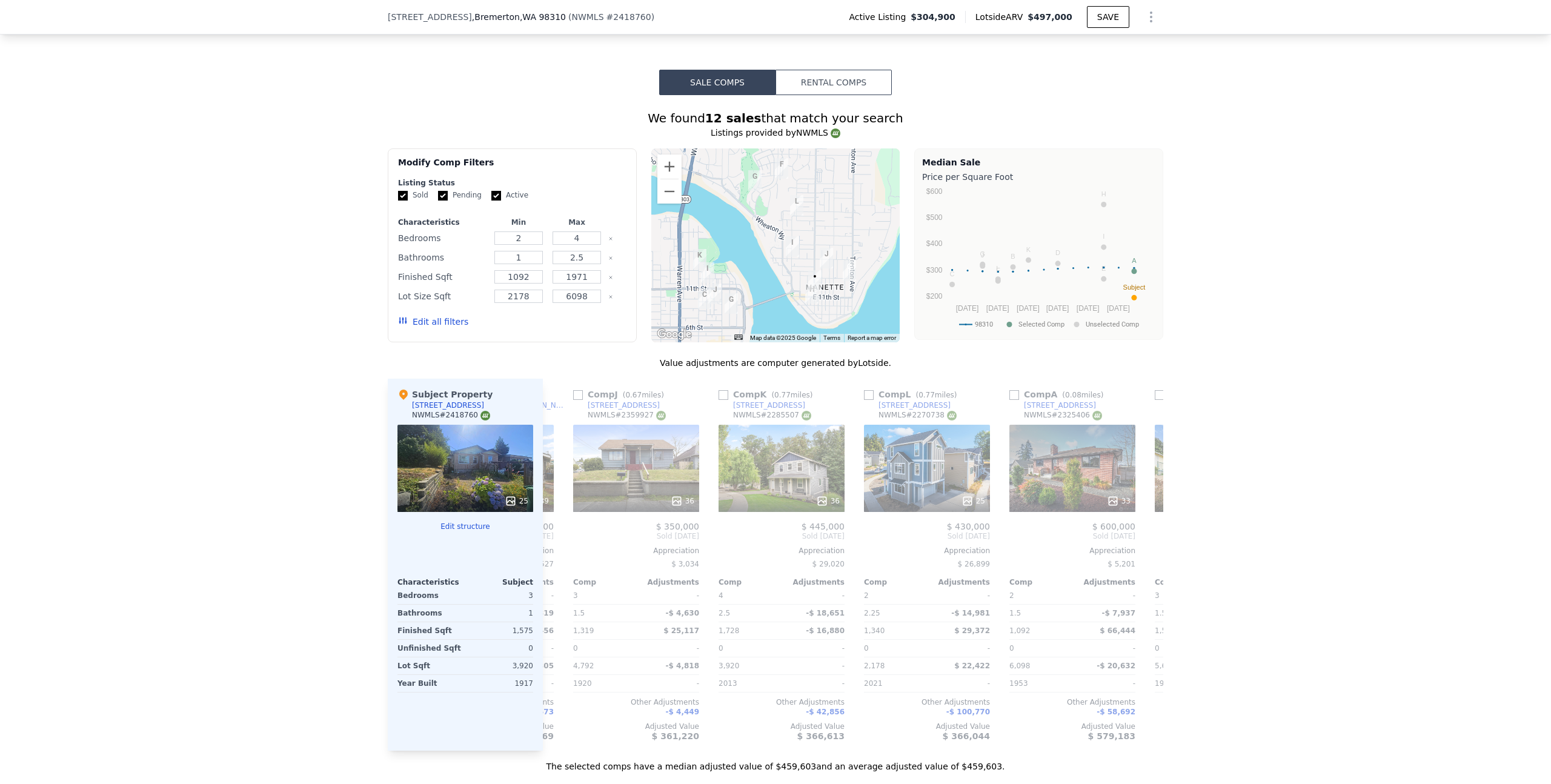
scroll to position [0, 582]
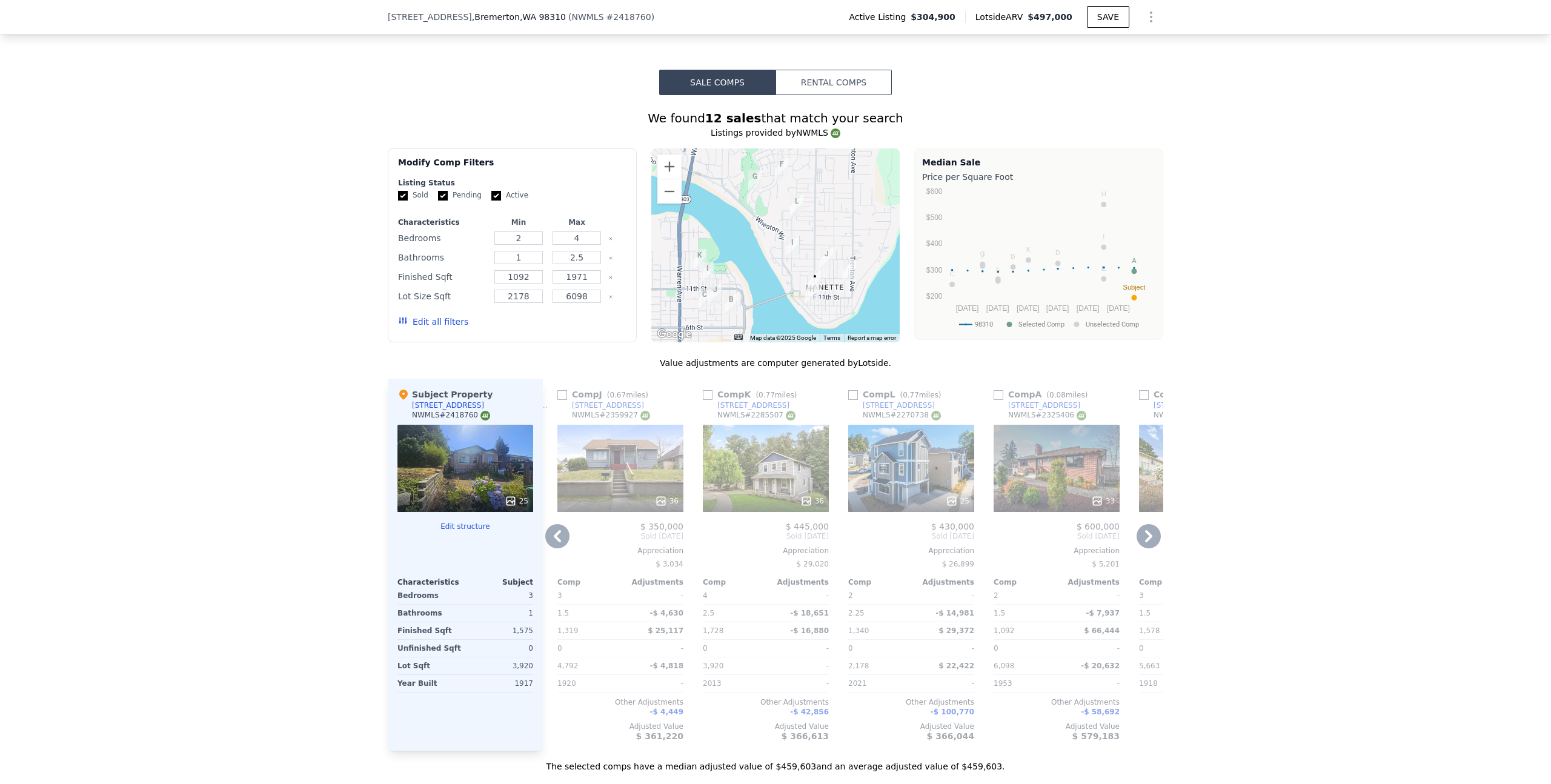
click at [1144, 531] on icon at bounding box center [1149, 536] width 24 height 24
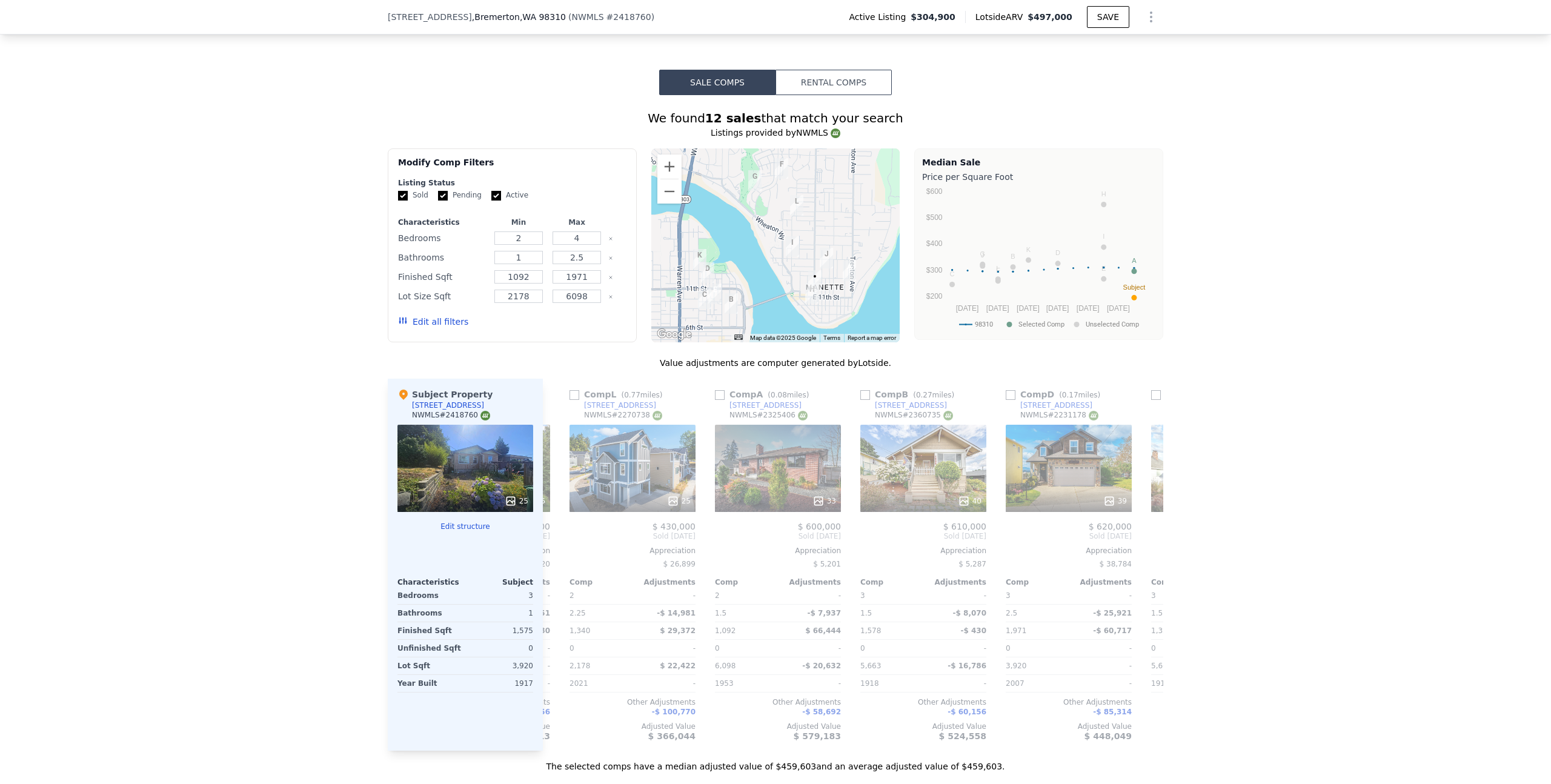
scroll to position [0, 872]
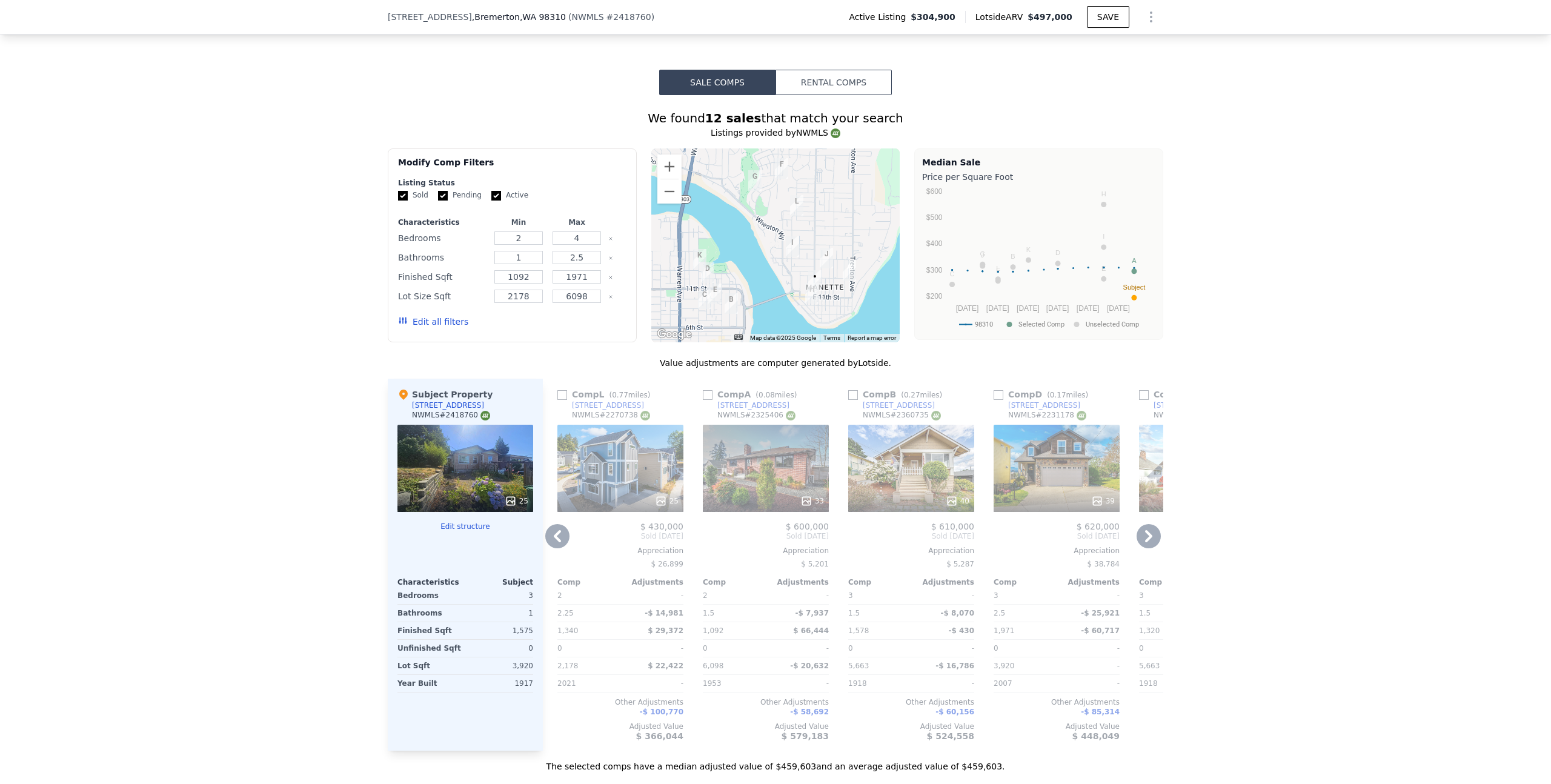
click at [703, 396] on input "checkbox" at bounding box center [708, 395] width 9 height 9
checkbox input "true"
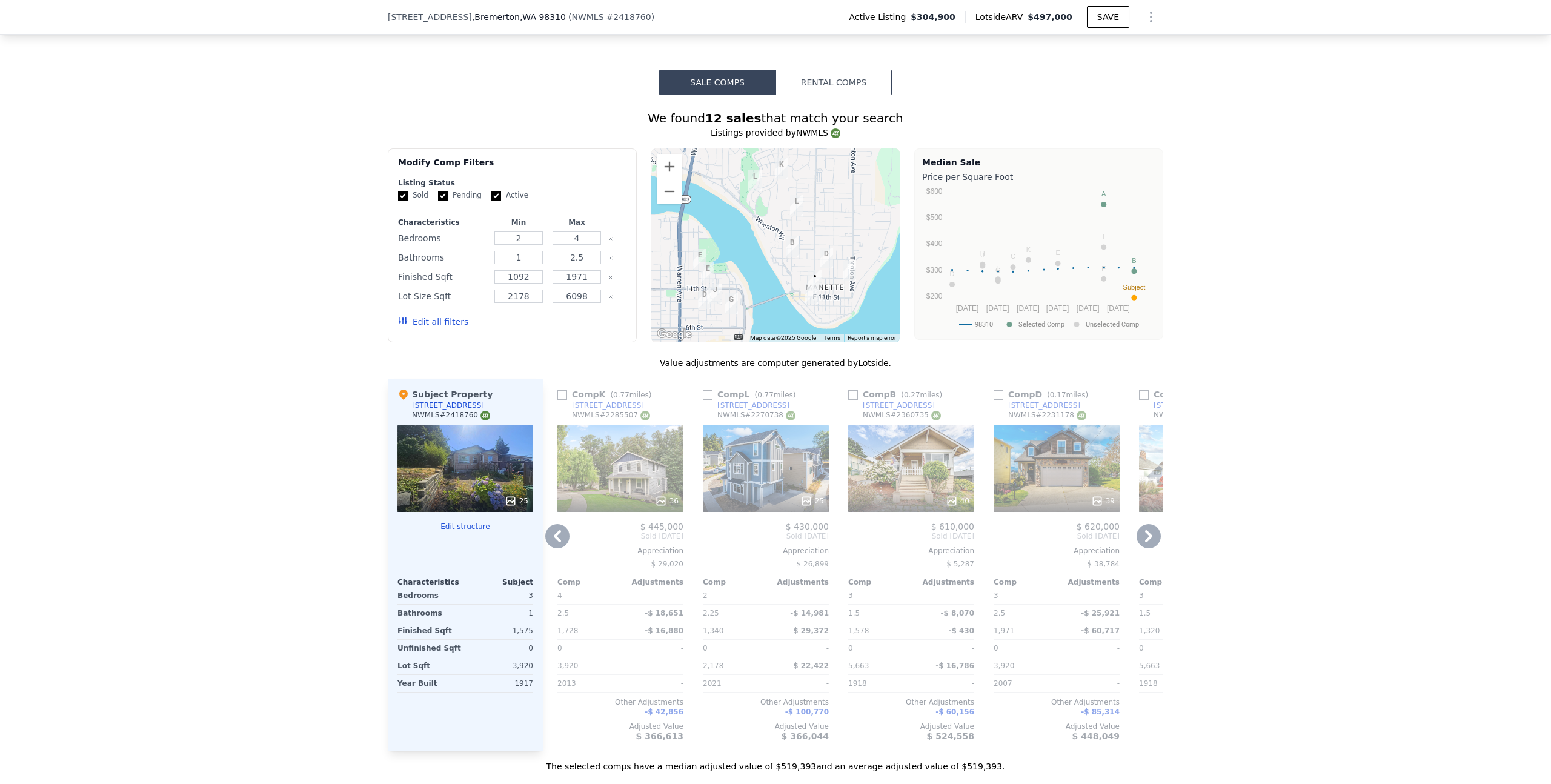
click at [1142, 536] on icon at bounding box center [1149, 536] width 24 height 24
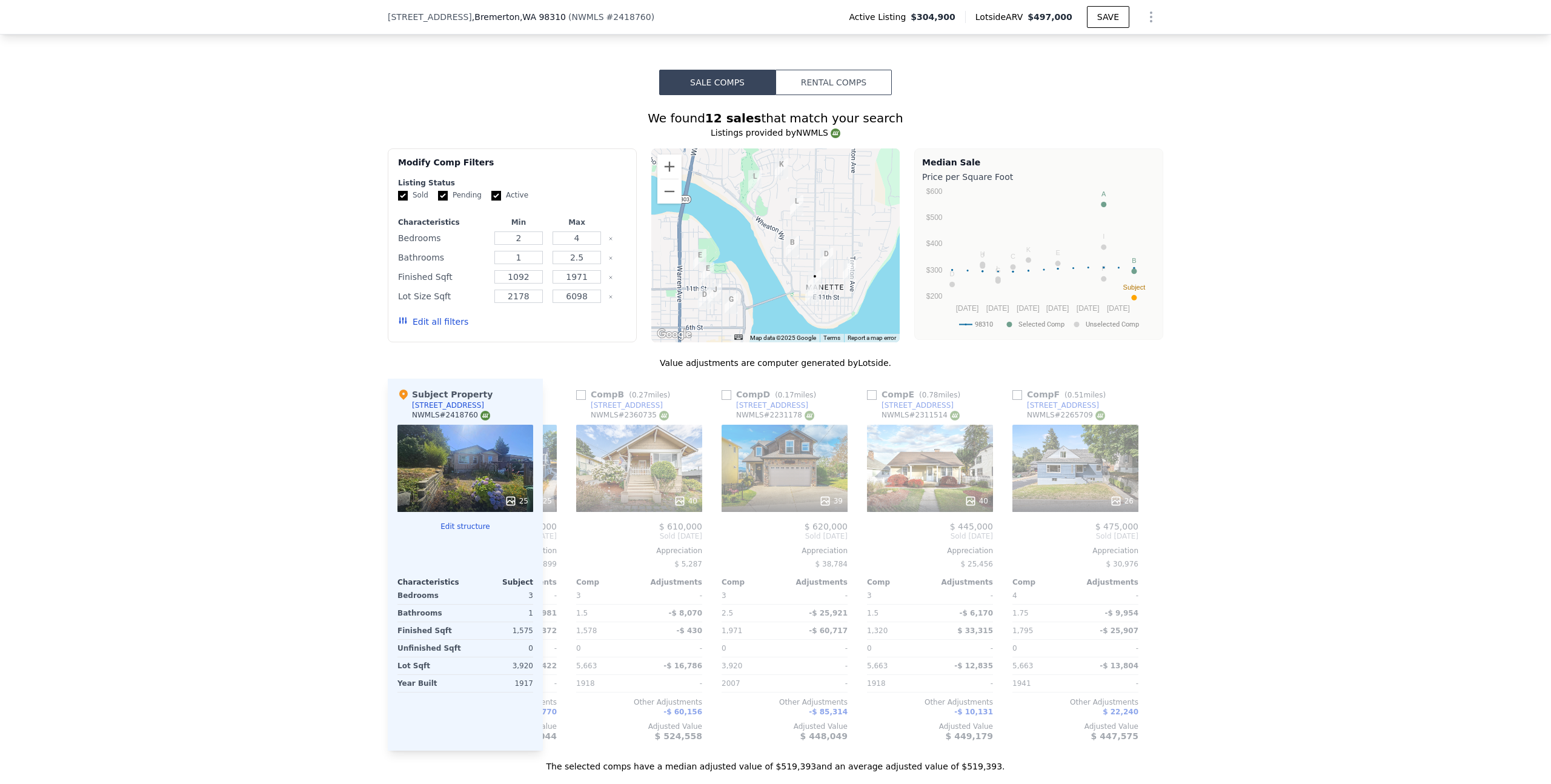
scroll to position [0, 1153]
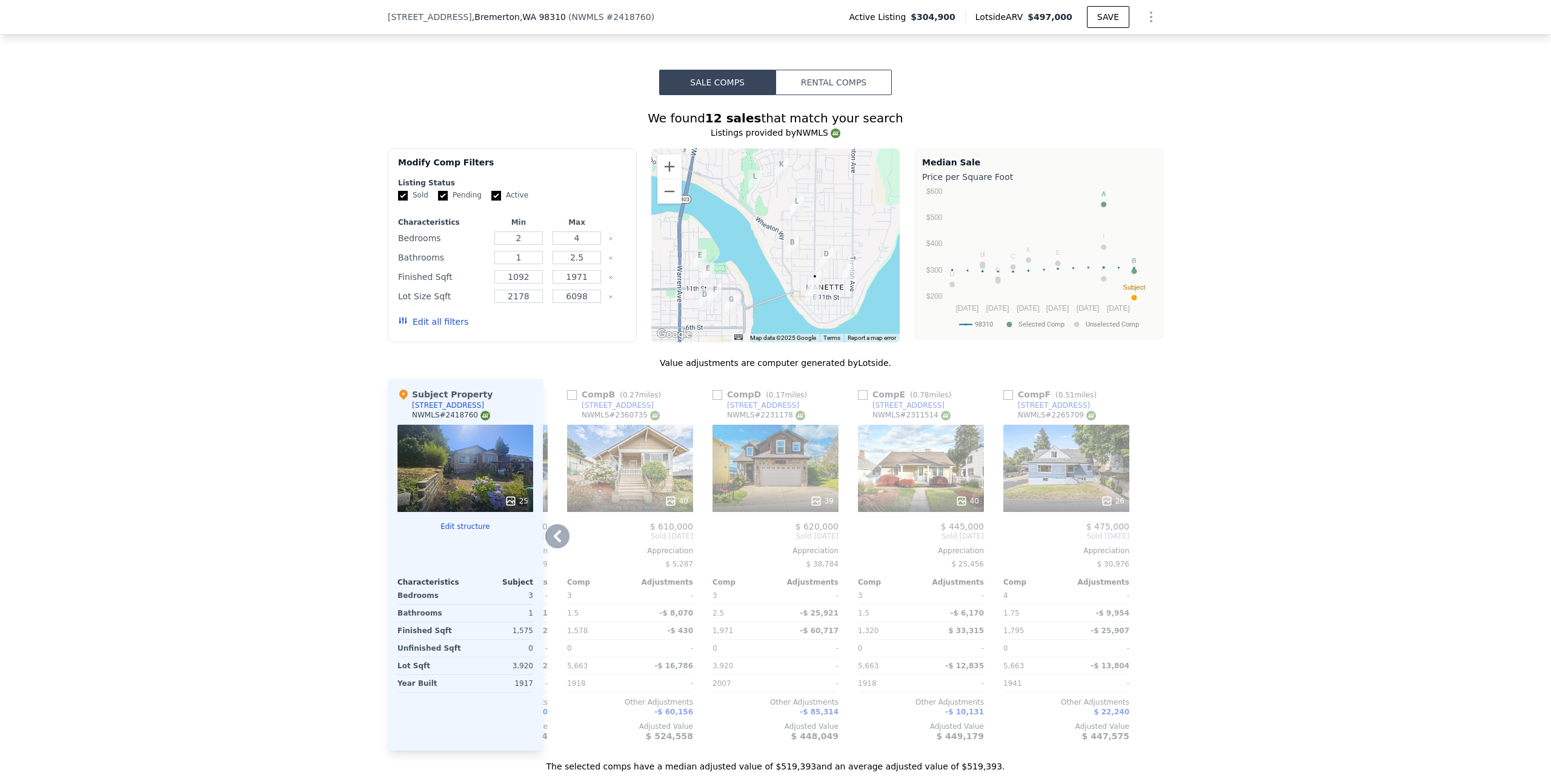
click at [551, 533] on icon at bounding box center [557, 536] width 24 height 24
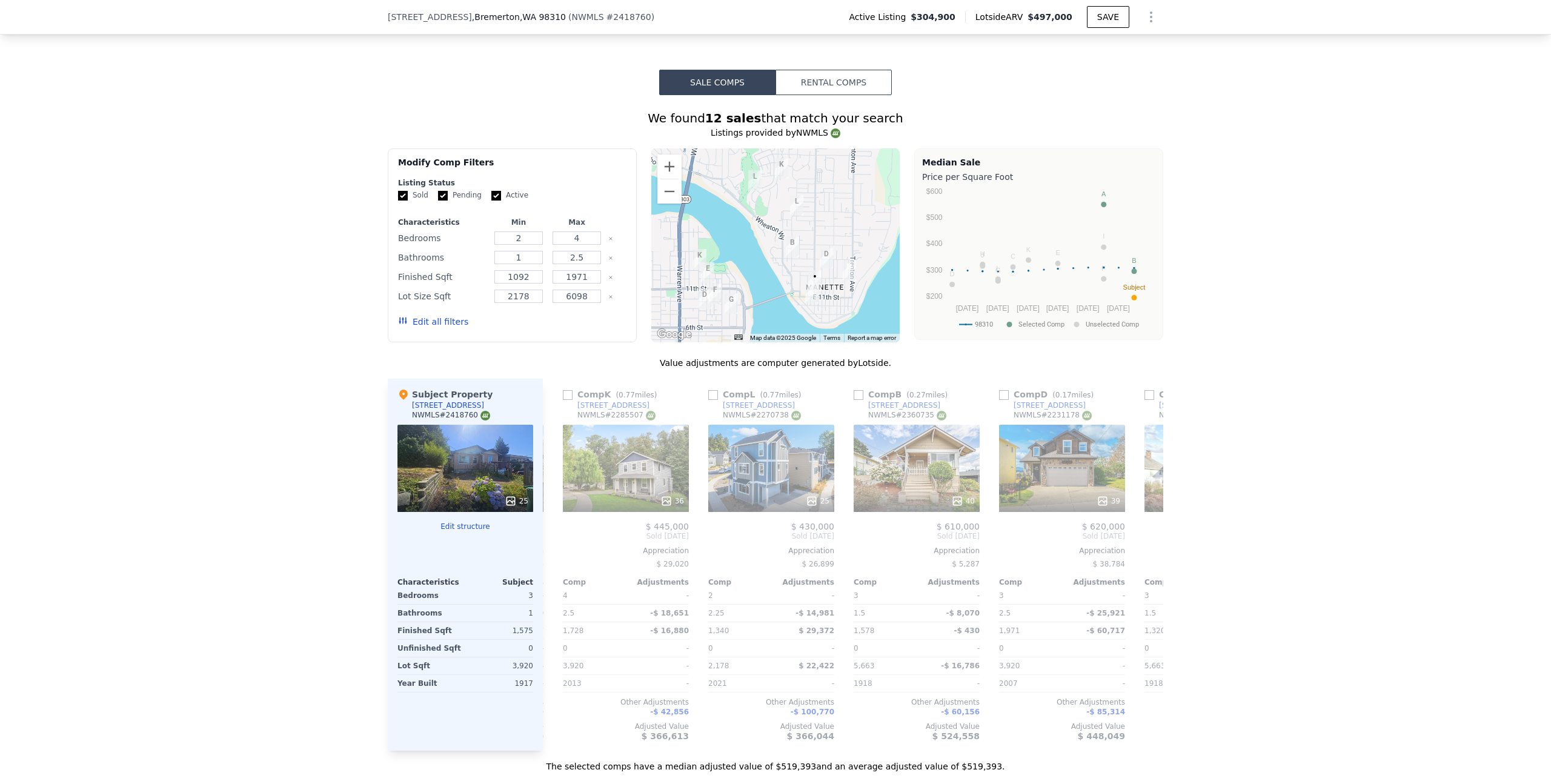
scroll to position [0, 863]
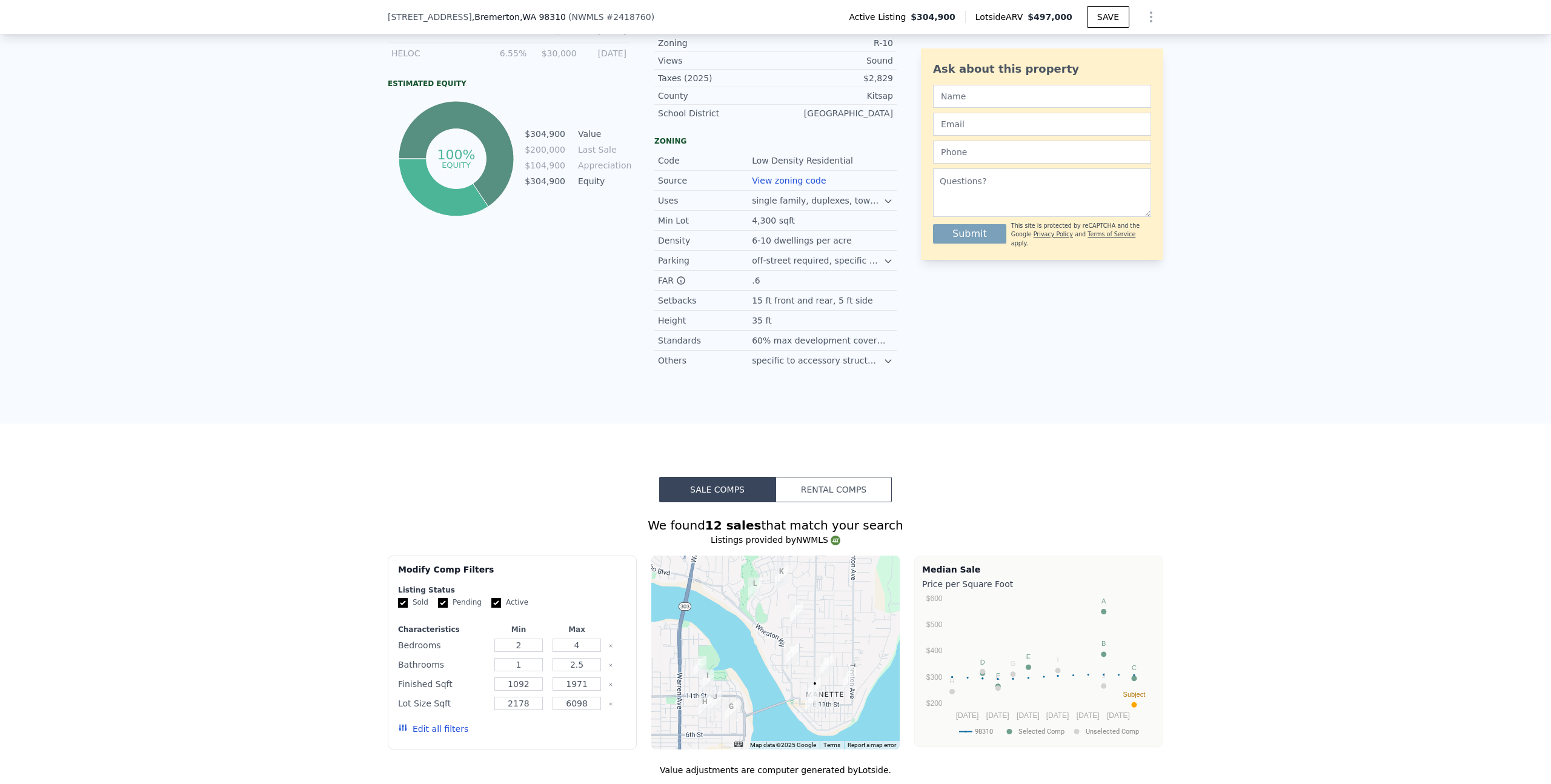
scroll to position [1097, 0]
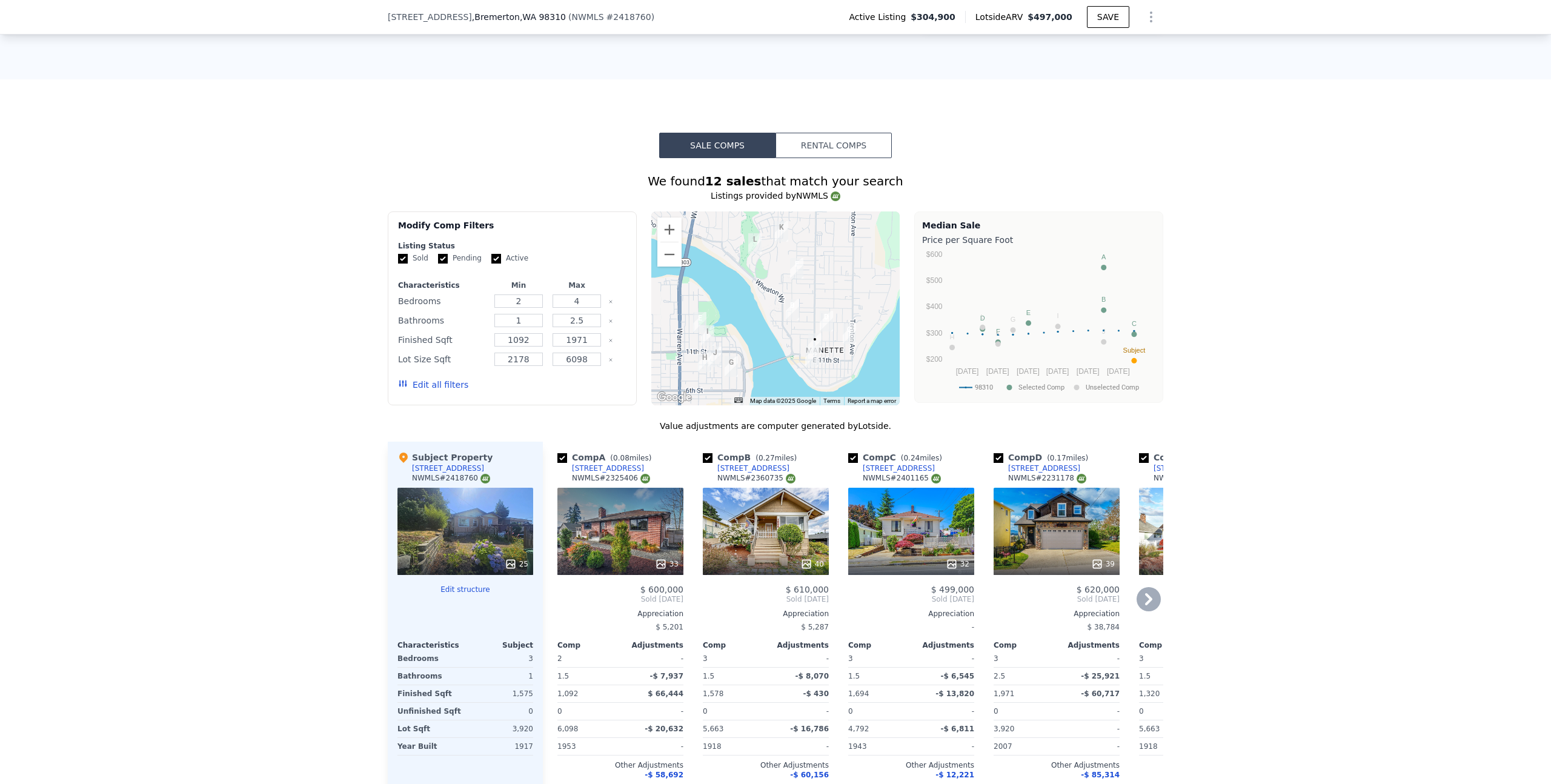
drag, startPoint x: 775, startPoint y: 470, endPoint x: 709, endPoint y: 466, distance: 66.1
click at [709, 466] on div "Comp B ( 0.27 miles) 1606 Winfield Ave NWMLS # 2360735" at bounding box center [766, 469] width 126 height 36
copy div "1606 Winfield Ave"
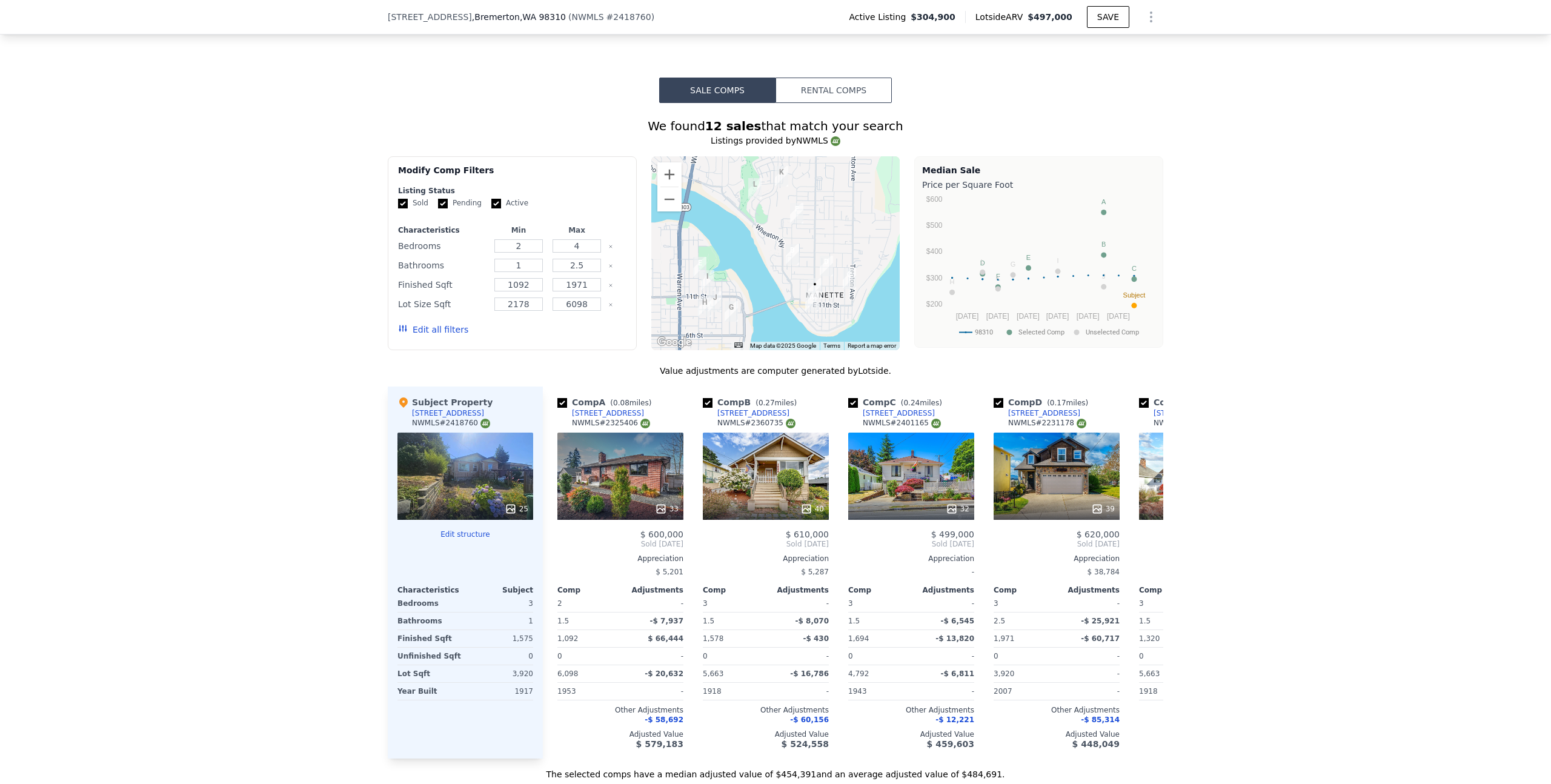
scroll to position [1168, 0]
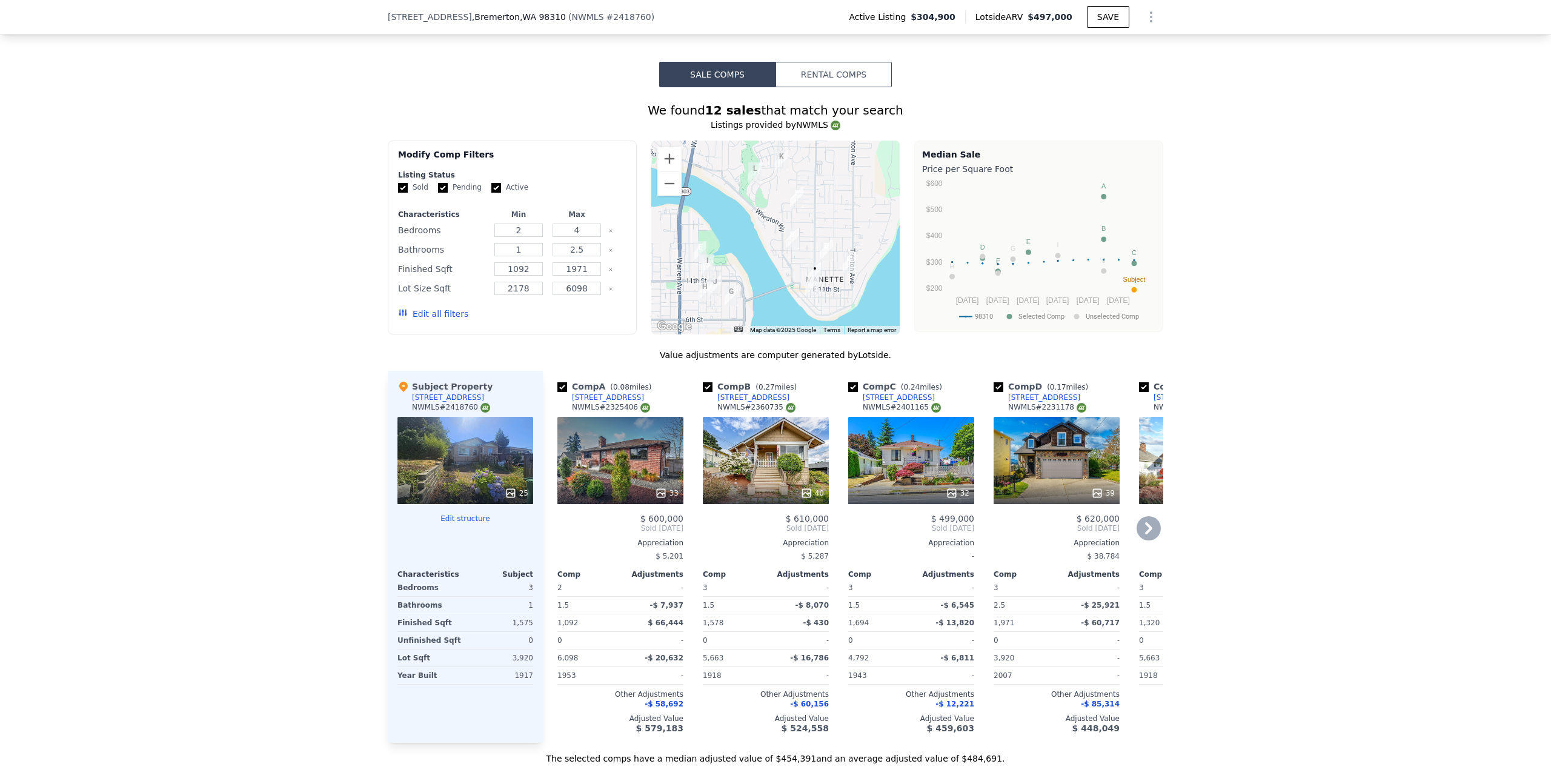
drag, startPoint x: 1069, startPoint y: 398, endPoint x: 1001, endPoint y: 398, distance: 68.0
click at [1001, 398] on div "Comp D ( 0.17 miles) 1329 Ironsides Ave NWMLS # 2231178" at bounding box center [1057, 398] width 126 height 36
copy div "[STREET_ADDRESS]"
click at [994, 388] on input "checkbox" at bounding box center [998, 387] width 9 height 9
checkbox input "false"
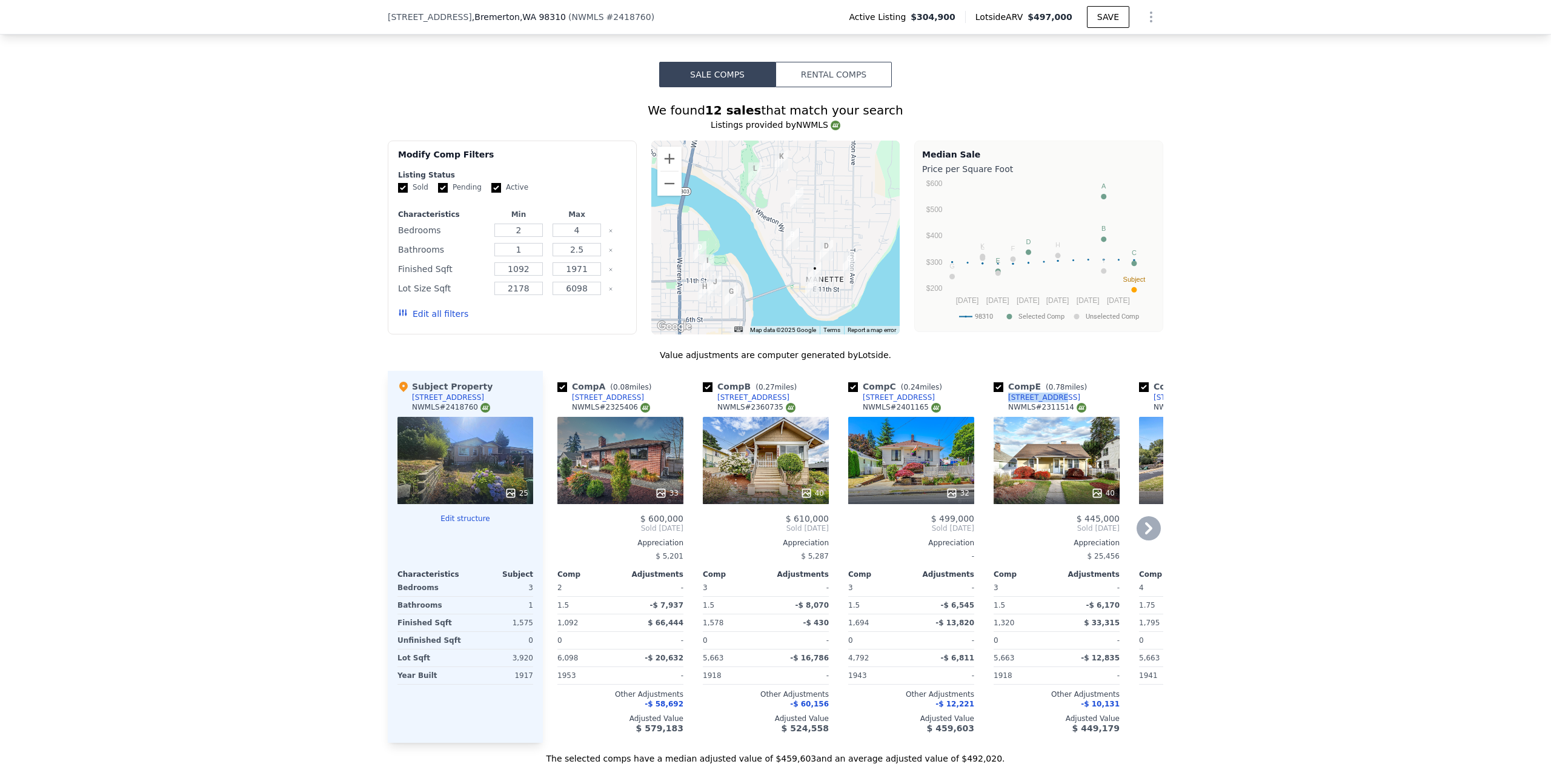
drag, startPoint x: 1055, startPoint y: 398, endPoint x: 1004, endPoint y: 398, distance: 51.0
click at [1004, 398] on div "Comp E ( 0.78 miles) 1306 Park Ave NWMLS # 2311514" at bounding box center [1057, 398] width 126 height 36
copy div "[STREET_ADDRESS]"
click at [994, 390] on input "checkbox" at bounding box center [998, 387] width 9 height 9
checkbox input "false"
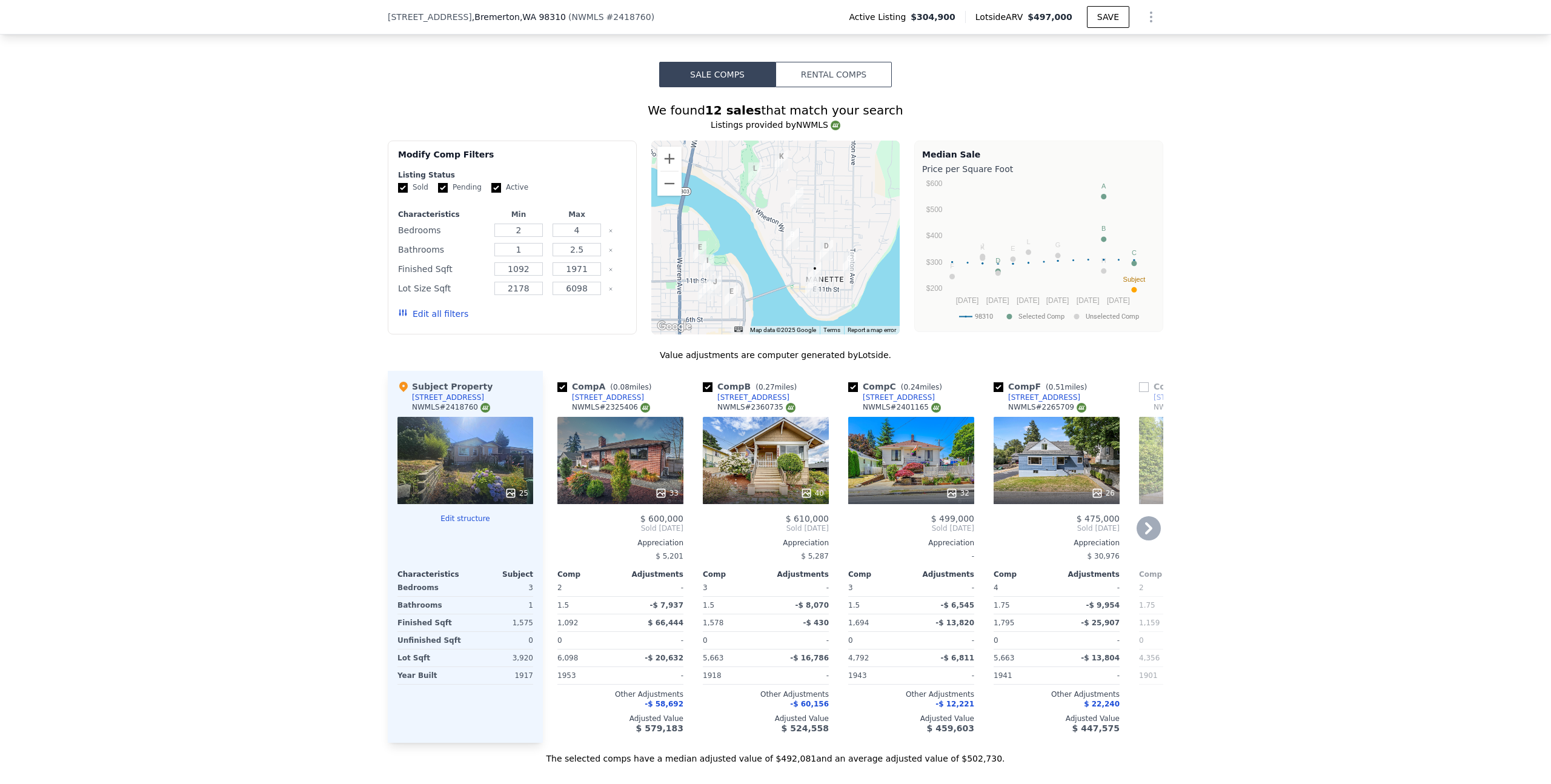
drag, startPoint x: 1075, startPoint y: 398, endPoint x: 1005, endPoint y: 397, distance: 70.0
click at [1005, 397] on div "Comp F ( 0.51 miles) 2102 E Highlands St NWMLS # 2265709" at bounding box center [1057, 398] width 126 height 36
copy div "[STREET_ADDRESS]"
click at [1146, 530] on icon at bounding box center [1149, 527] width 7 height 12
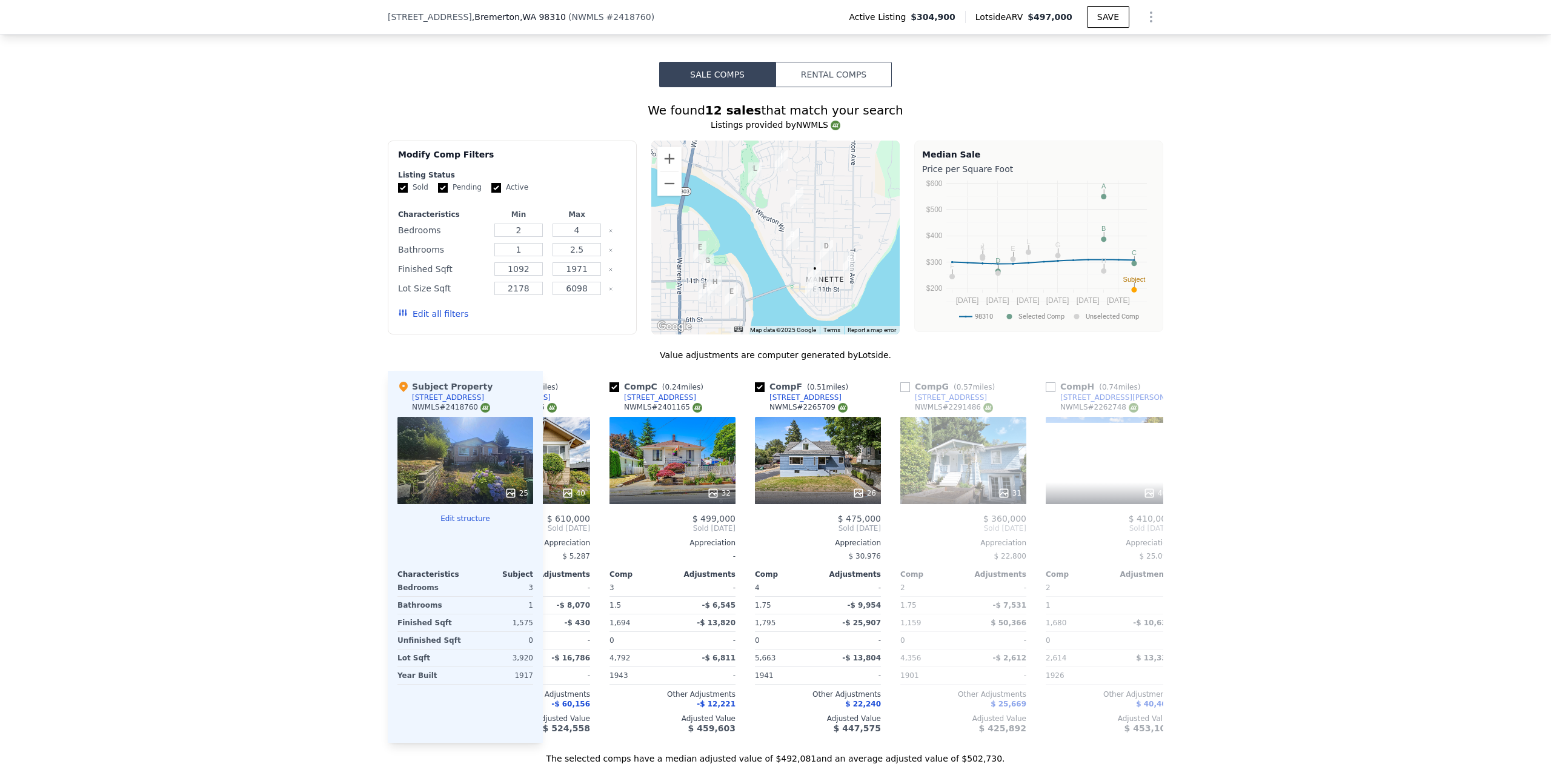
scroll to position [0, 291]
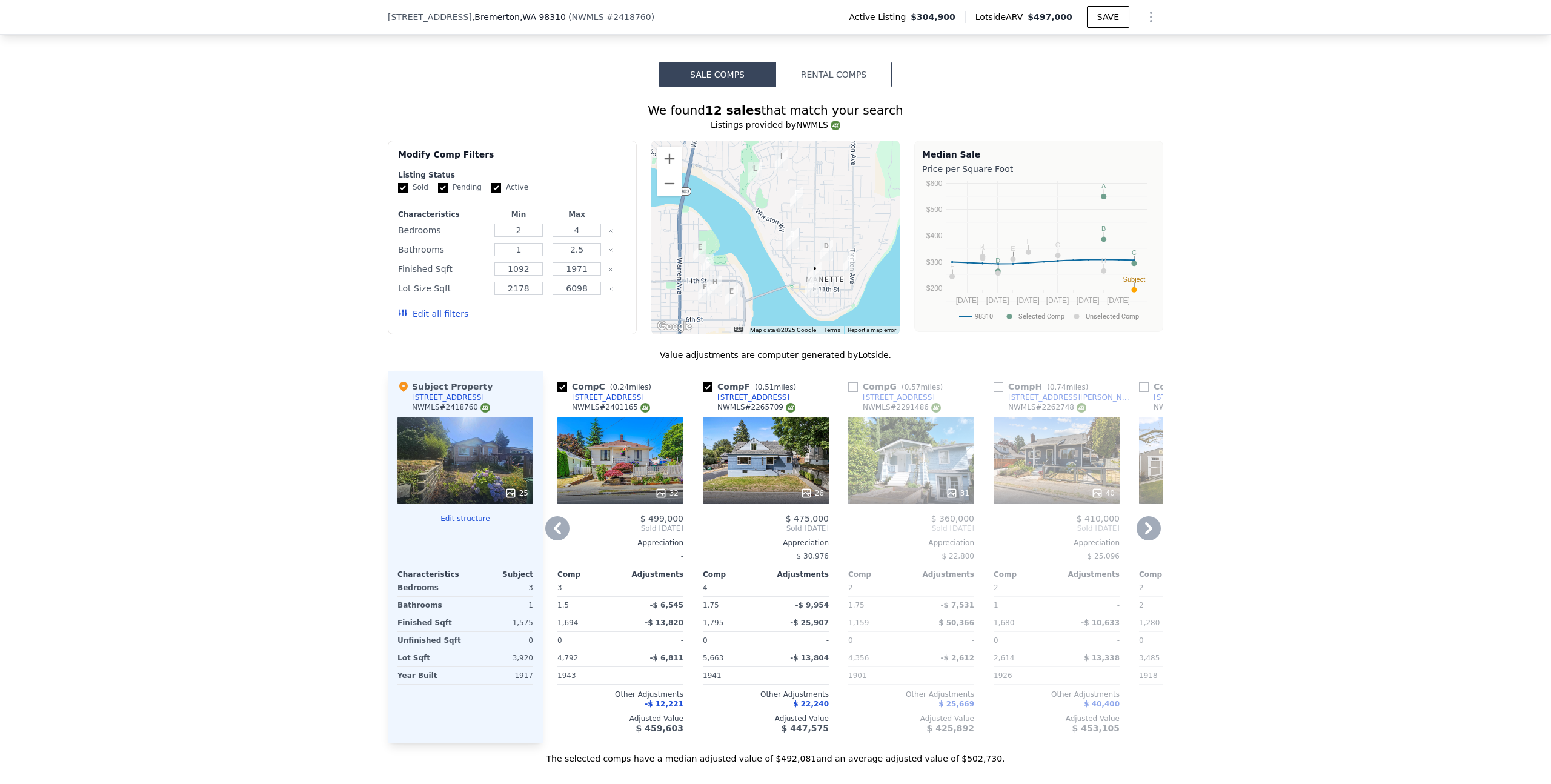
click at [925, 398] on div "Comp G ( 0.57 miles) 640 Pleasant Ave NWMLS # 2291486" at bounding box center [911, 398] width 126 height 36
click at [919, 398] on div "Comp G ( 0.57 miles) 640 Pleasant Ave NWMLS # 2291486" at bounding box center [911, 398] width 126 height 36
copy div "[STREET_ADDRESS]"
click at [1138, 526] on icon at bounding box center [1149, 528] width 24 height 24
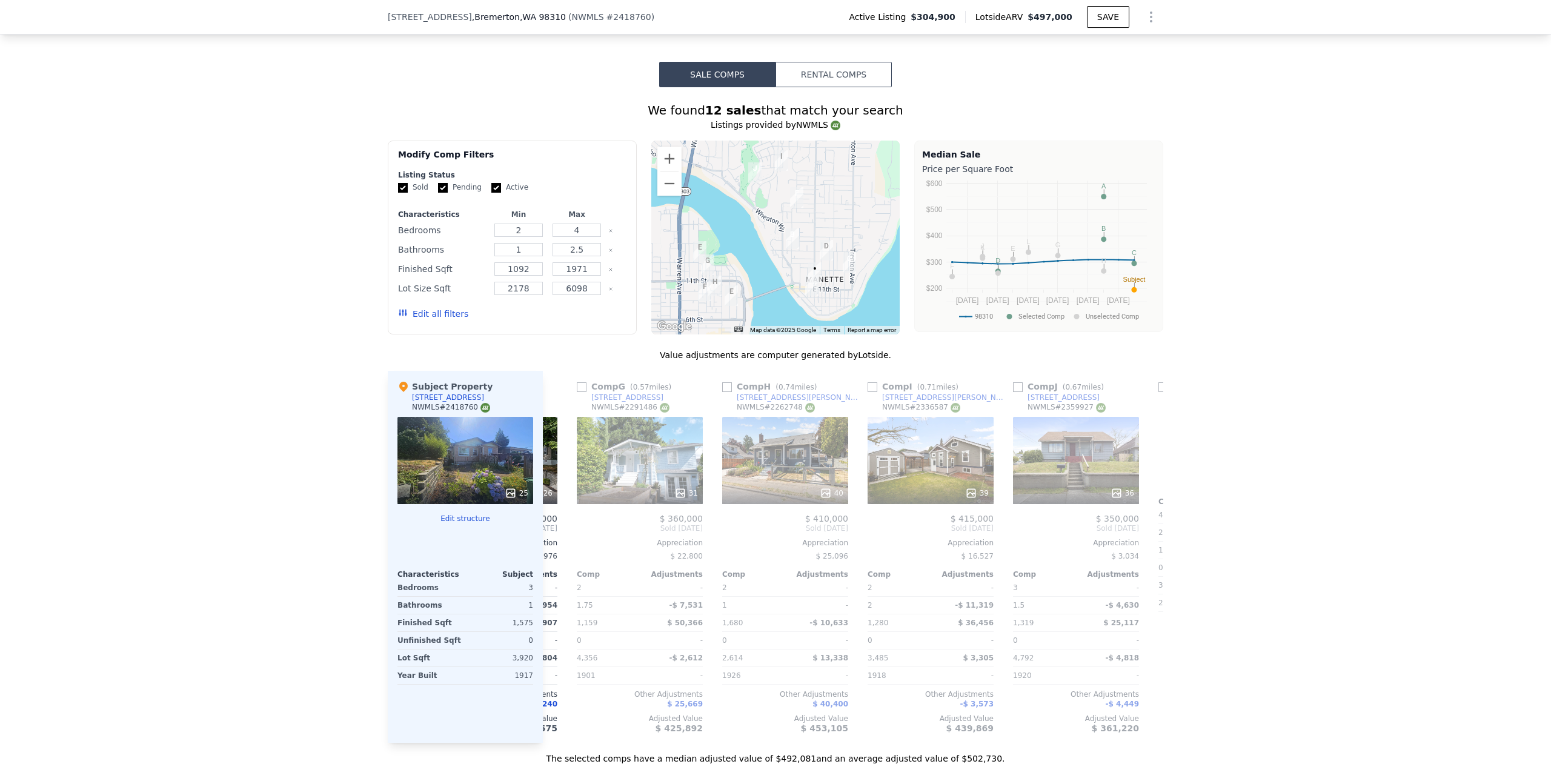
scroll to position [0, 582]
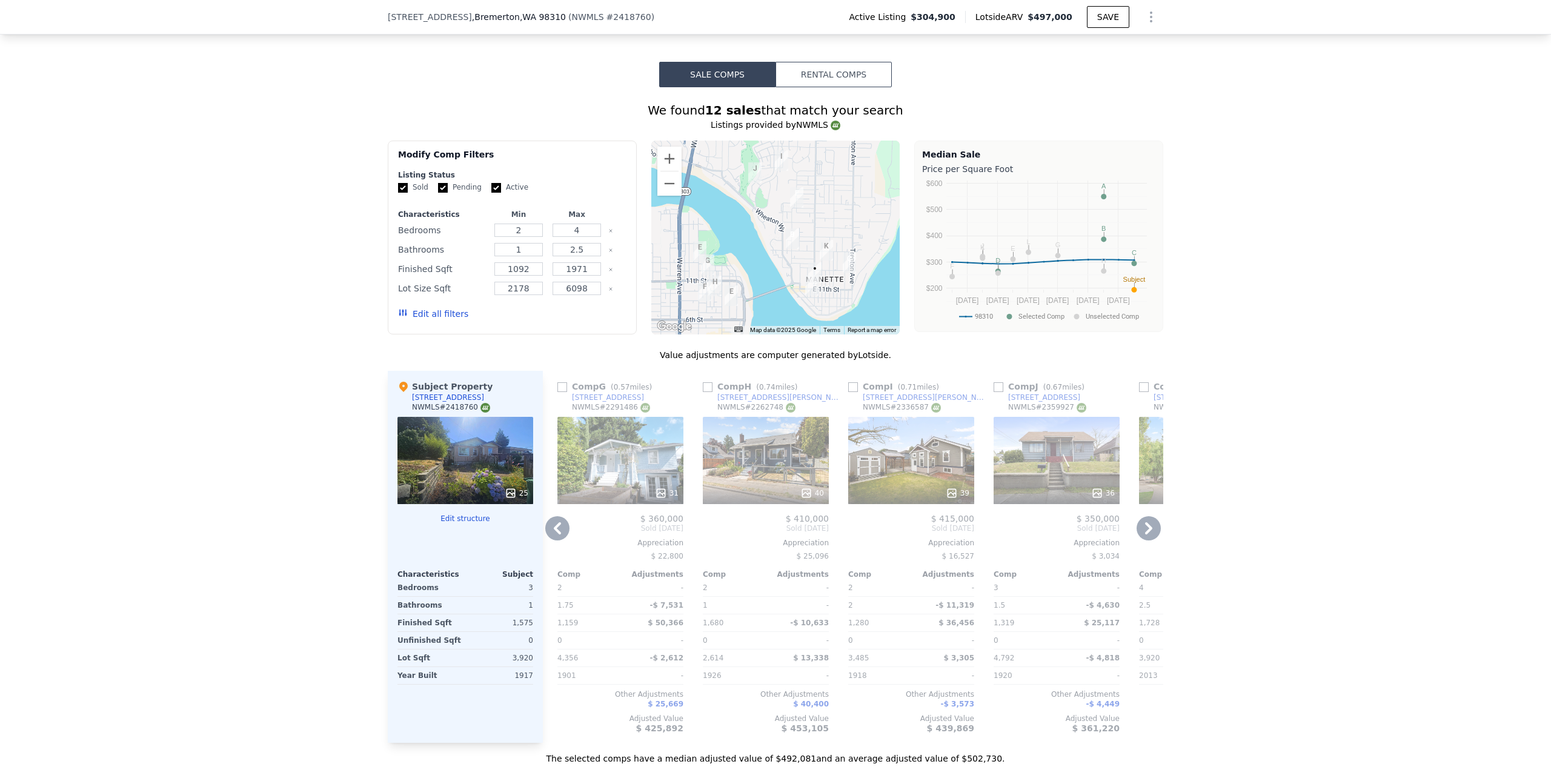
click at [1146, 531] on icon at bounding box center [1149, 527] width 7 height 12
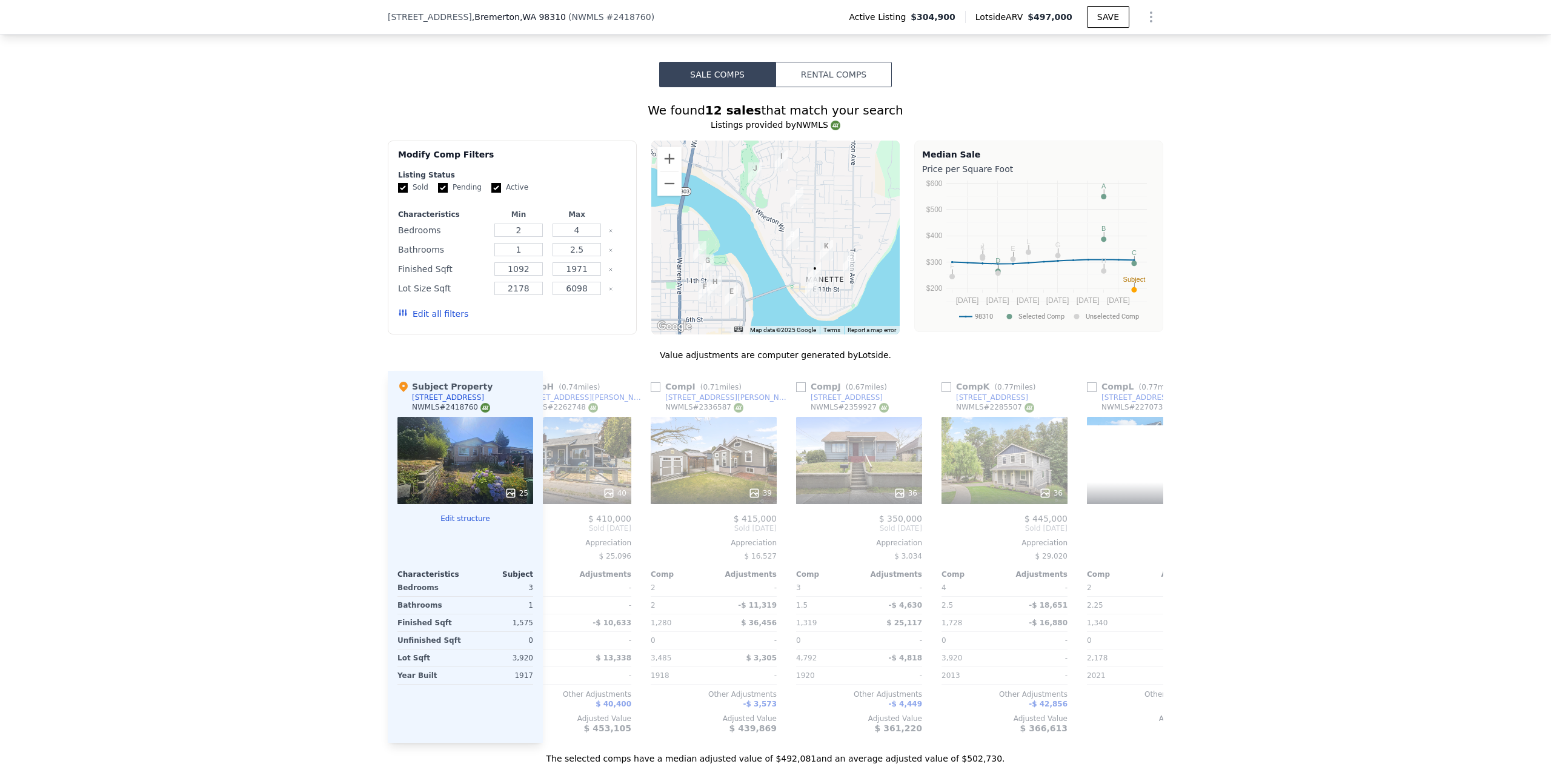
scroll to position [0, 872]
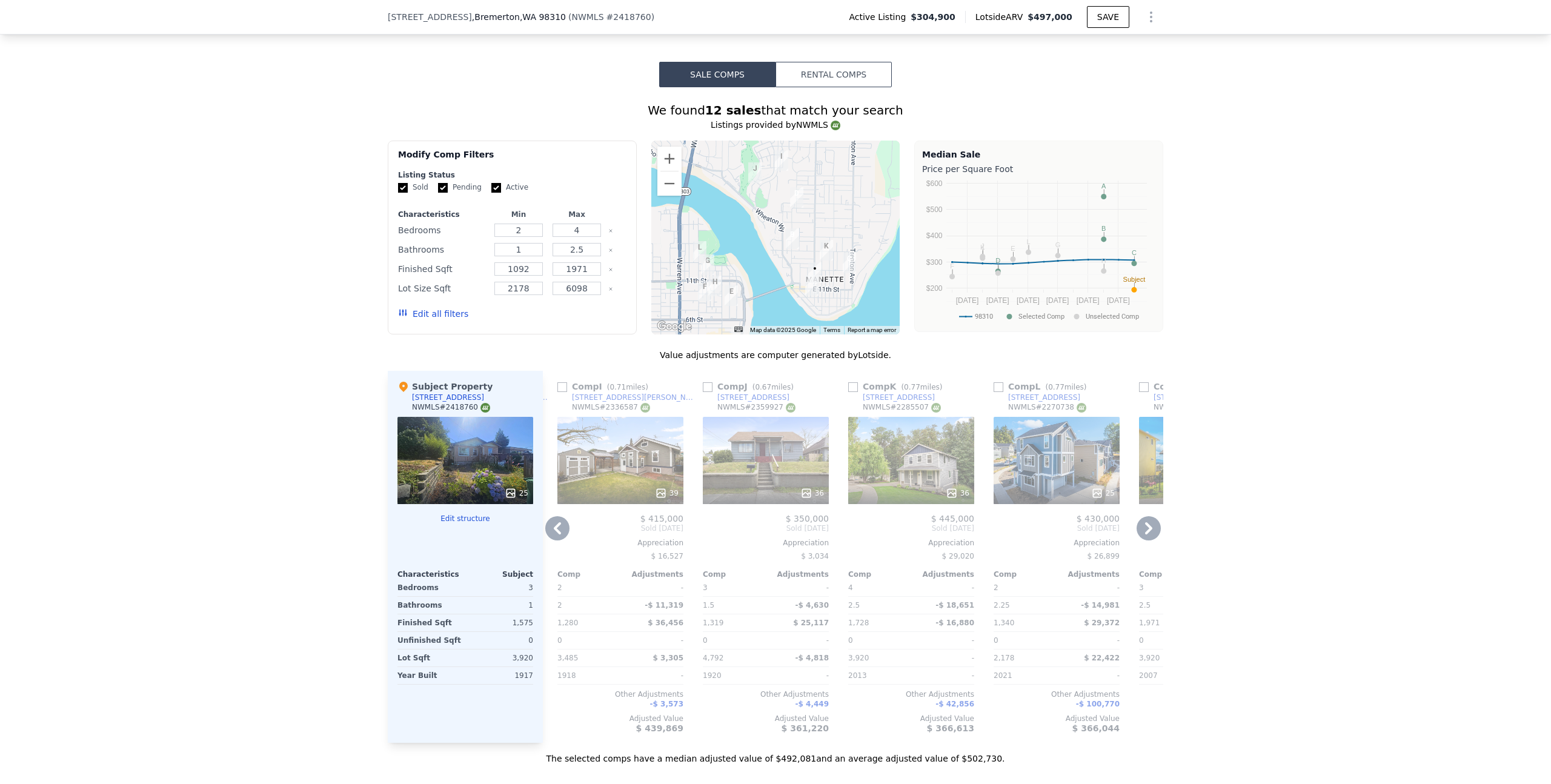
click at [1146, 531] on icon at bounding box center [1149, 527] width 7 height 12
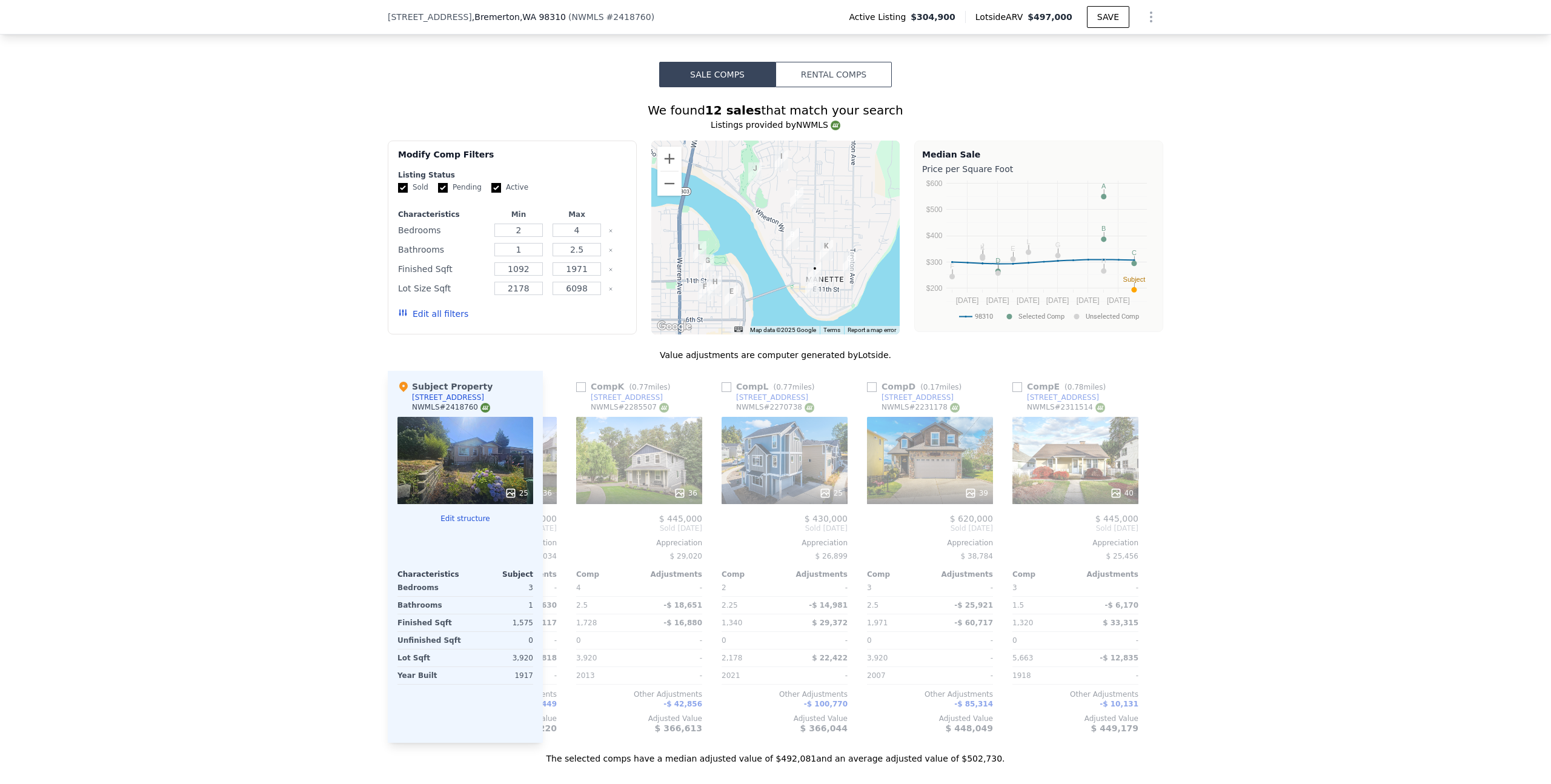
scroll to position [0, 1153]
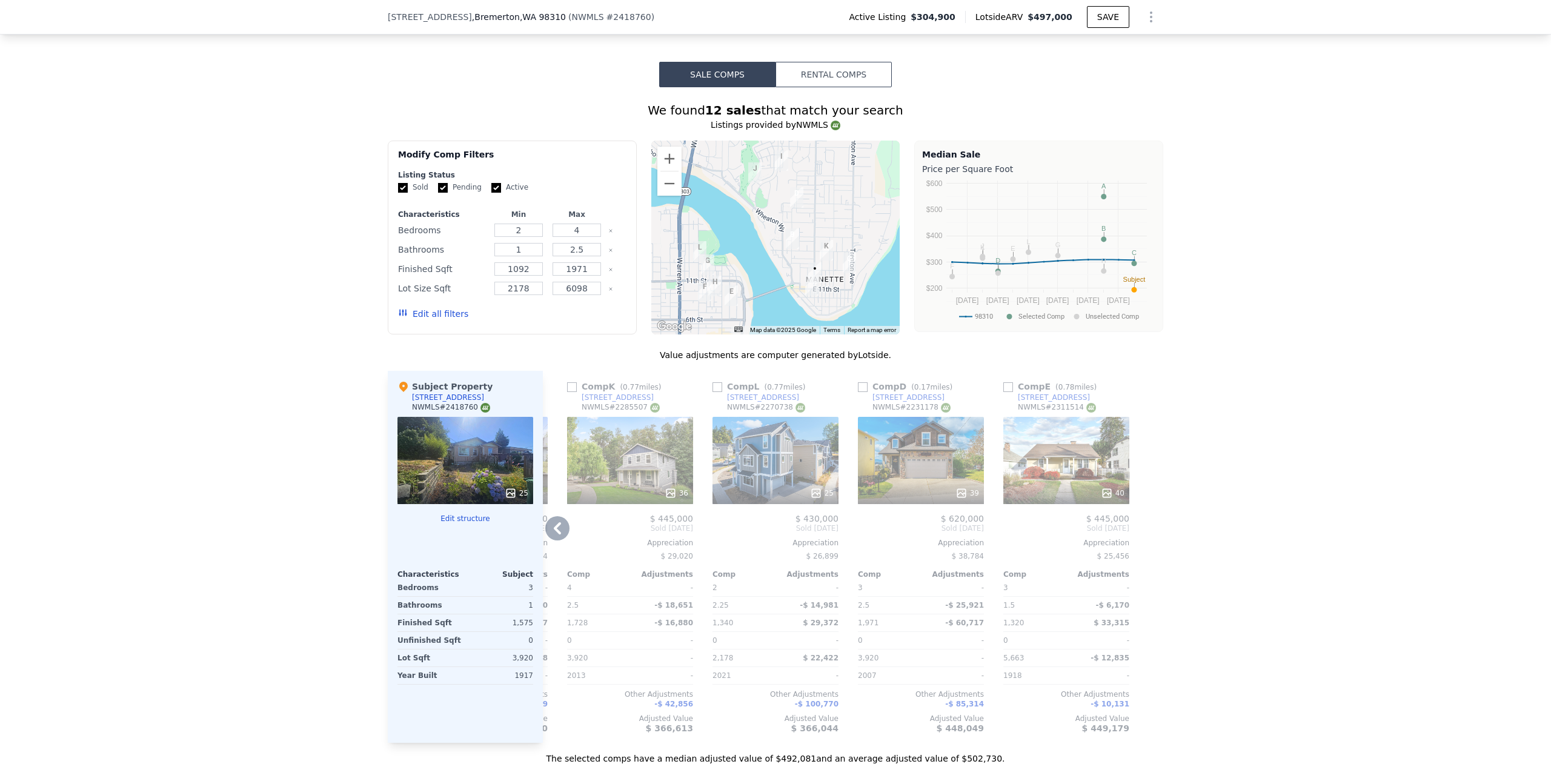
click at [553, 527] on icon at bounding box center [557, 527] width 7 height 12
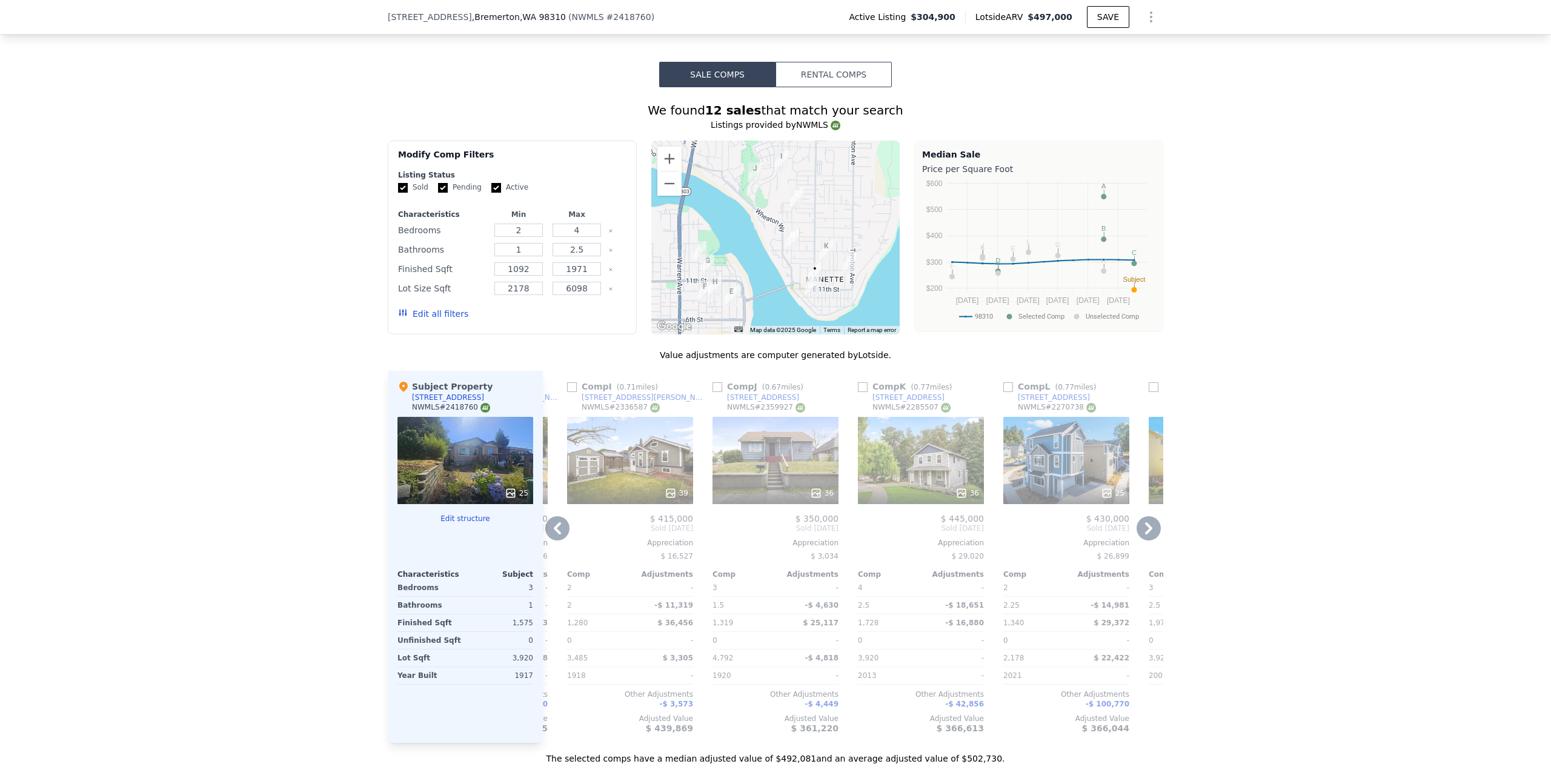
scroll to position [1397, 0]
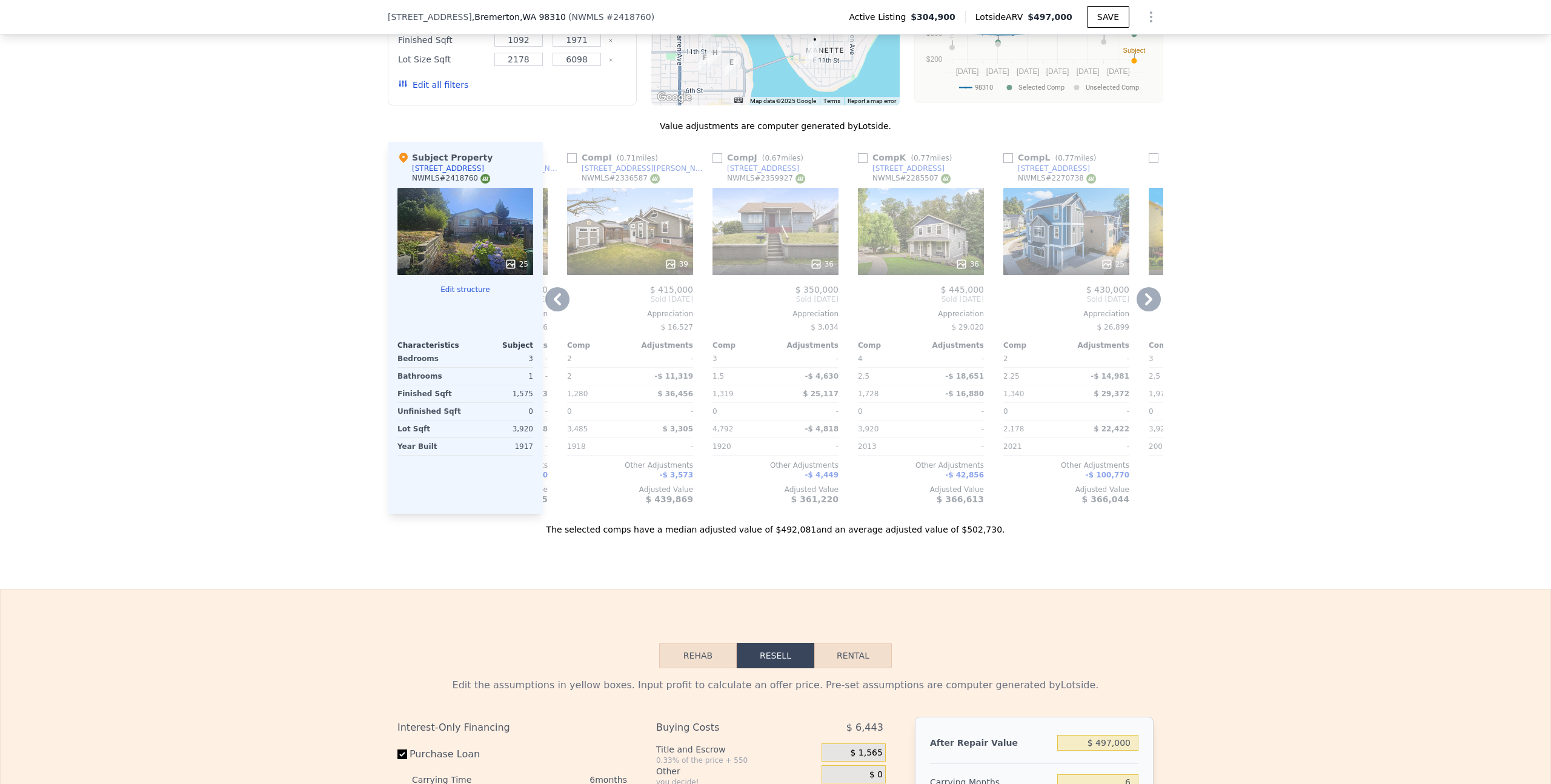
click at [555, 300] on icon at bounding box center [557, 299] width 24 height 24
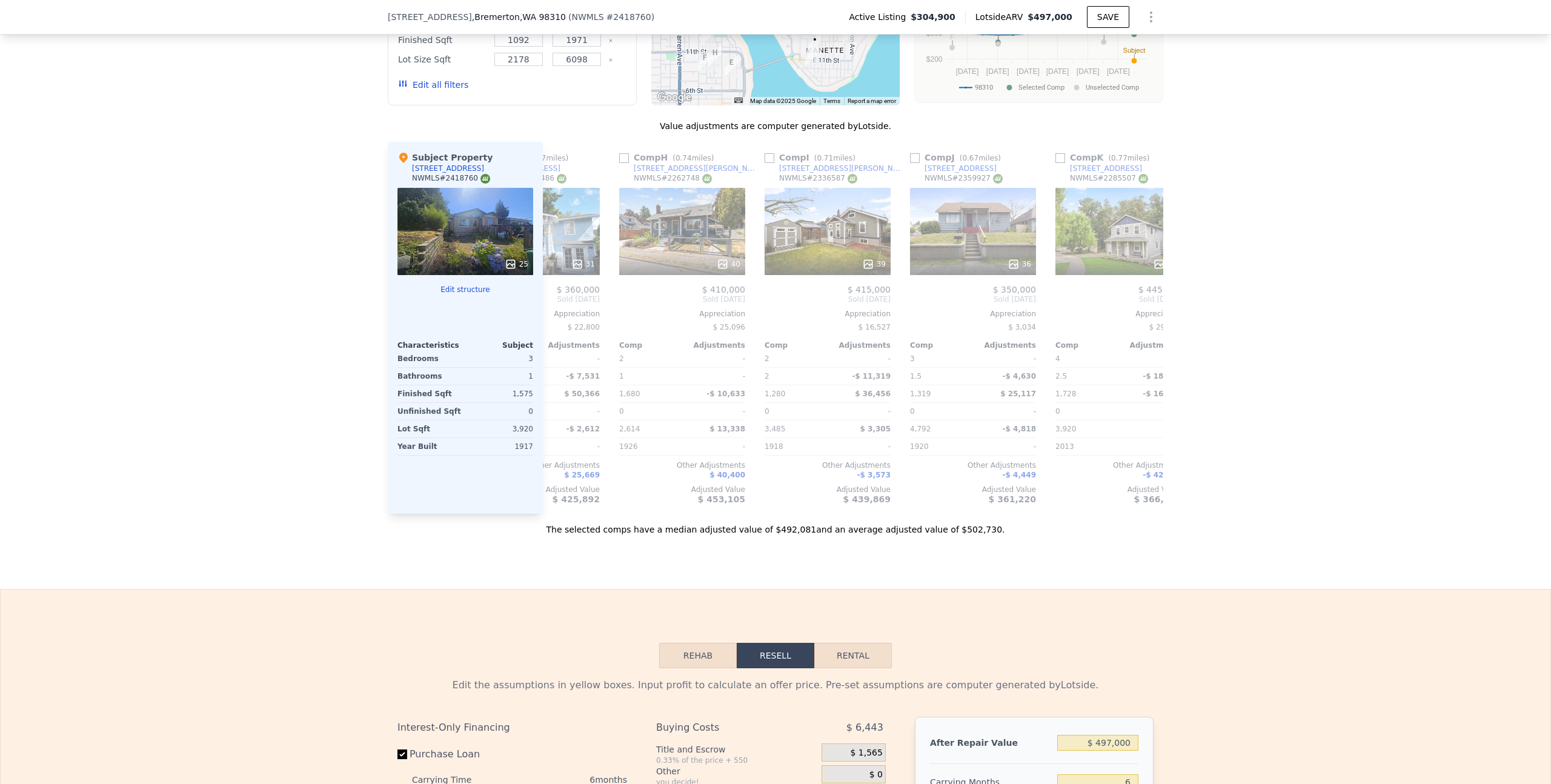
scroll to position [0, 572]
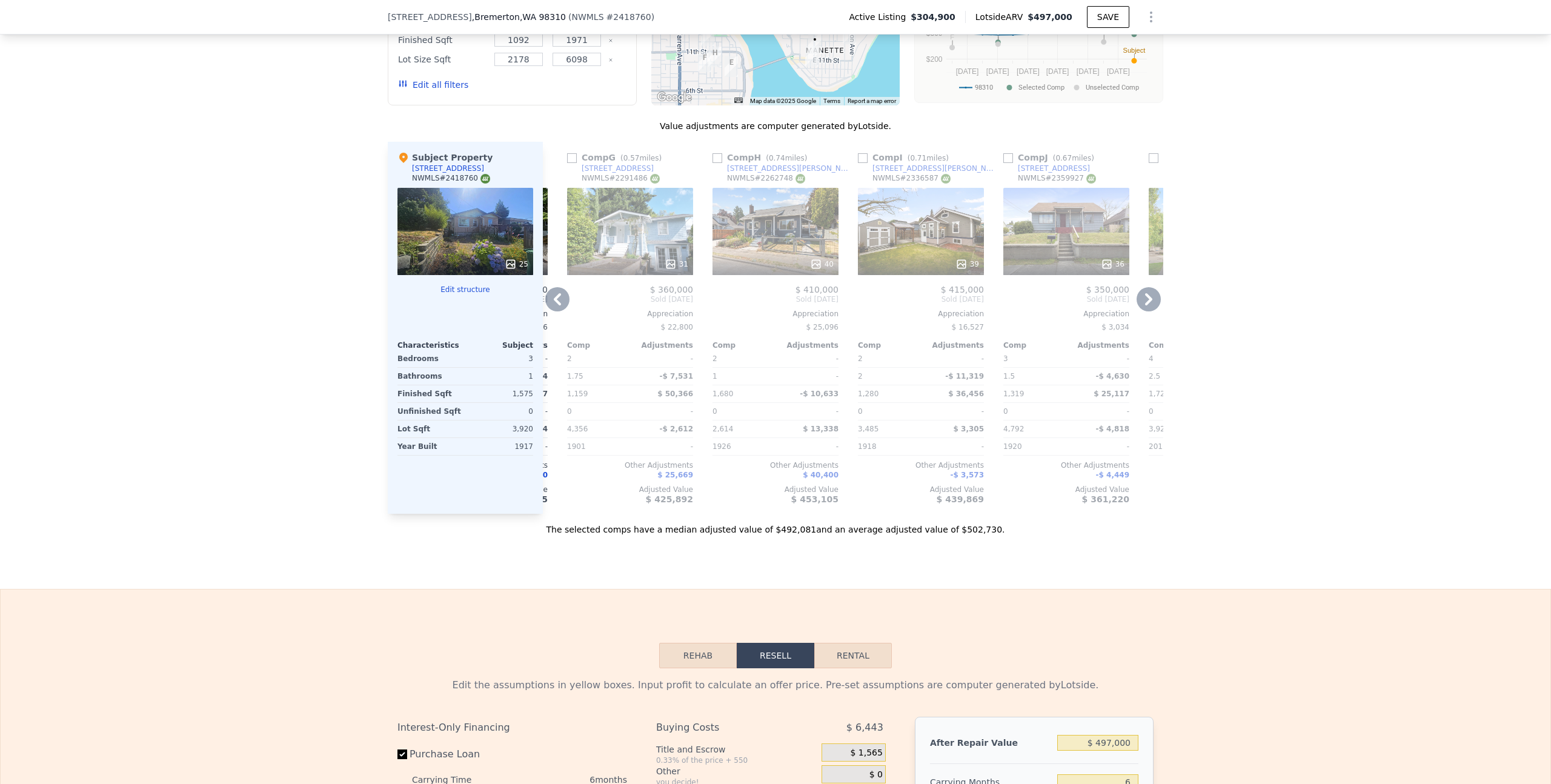
click at [553, 301] on icon at bounding box center [557, 299] width 7 height 12
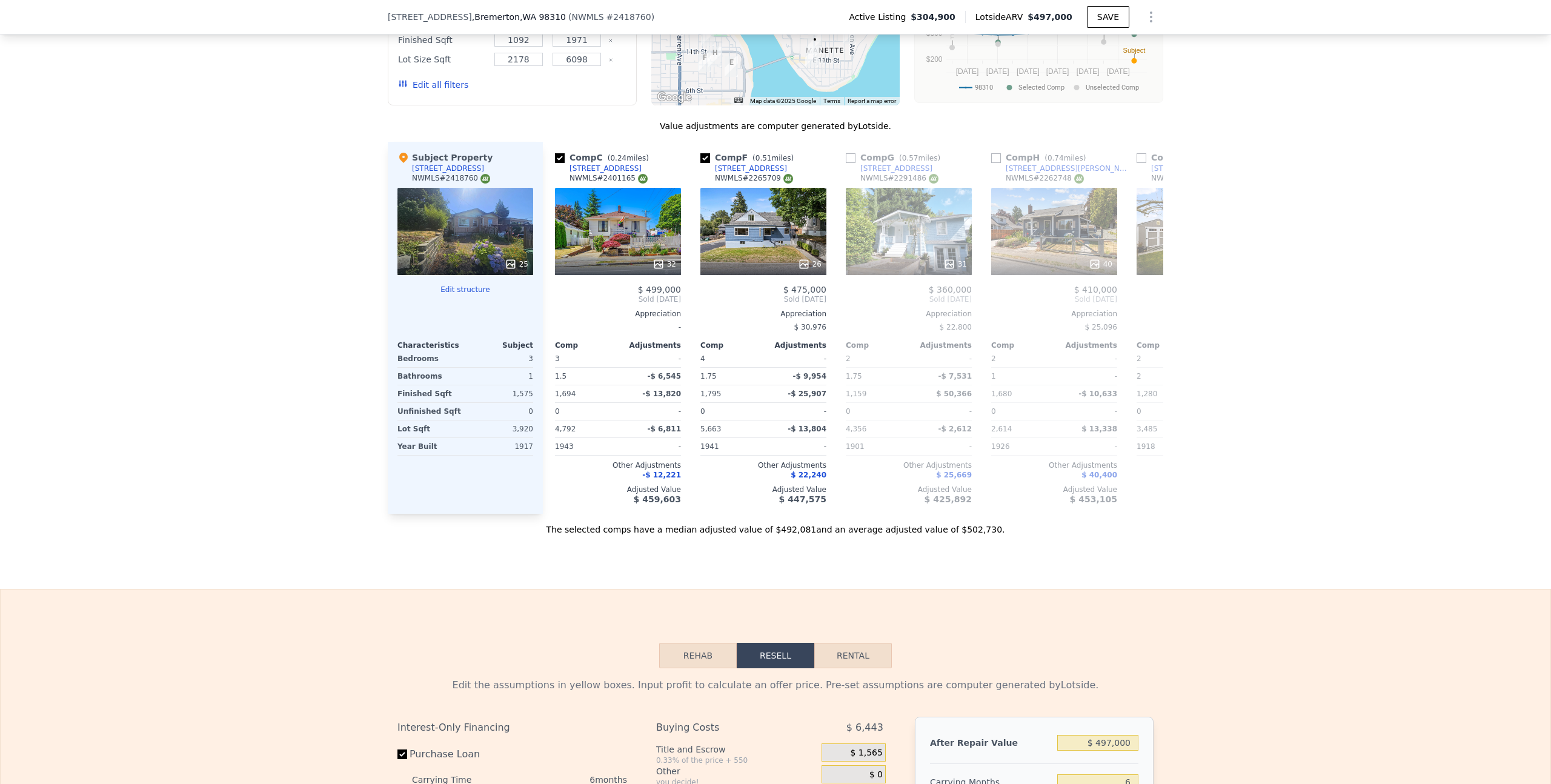
scroll to position [0, 281]
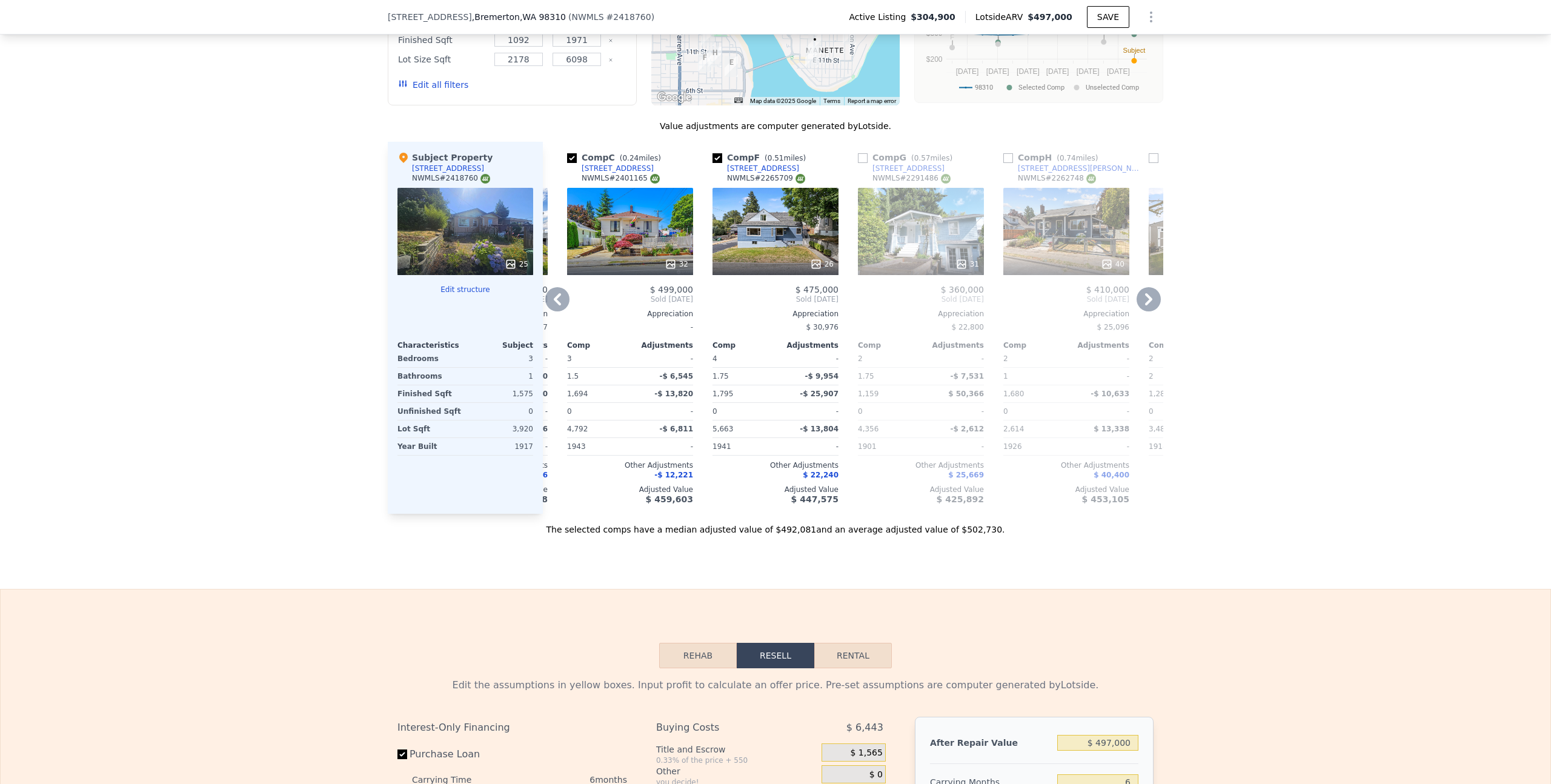
click at [549, 304] on icon at bounding box center [557, 299] width 24 height 24
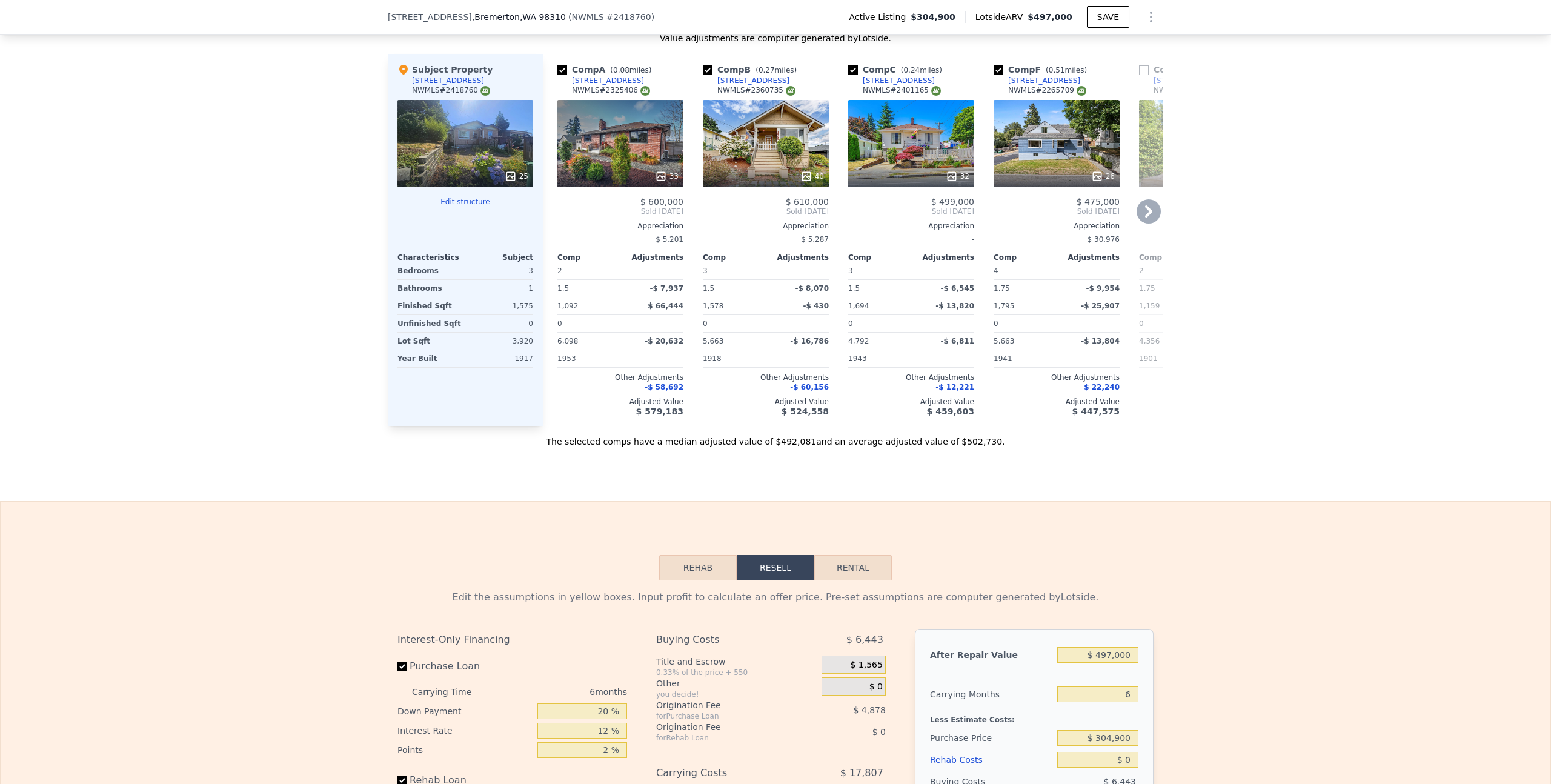
scroll to position [1552, 0]
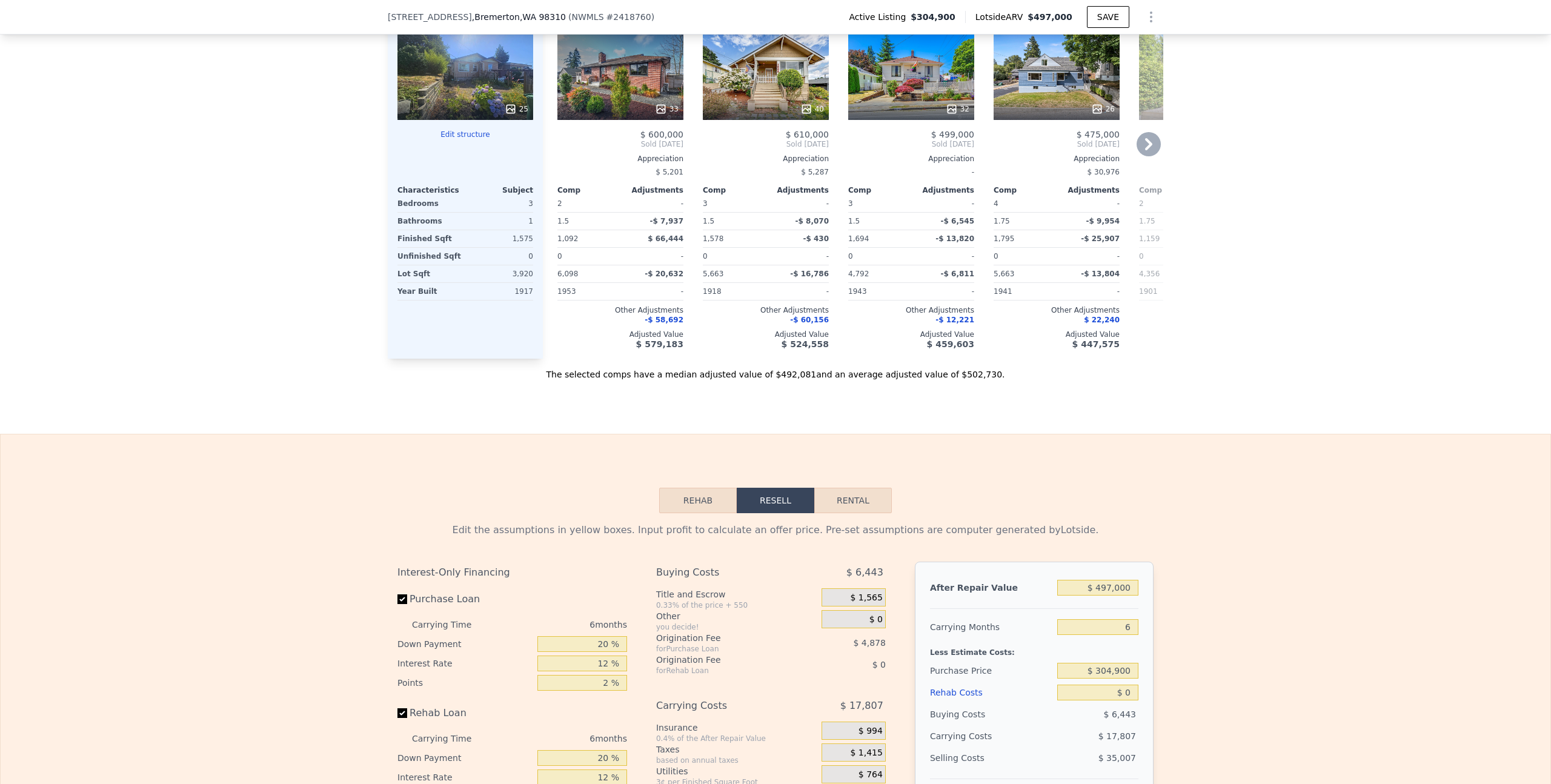
click at [690, 502] on button "Rehab" at bounding box center [698, 501] width 78 height 25
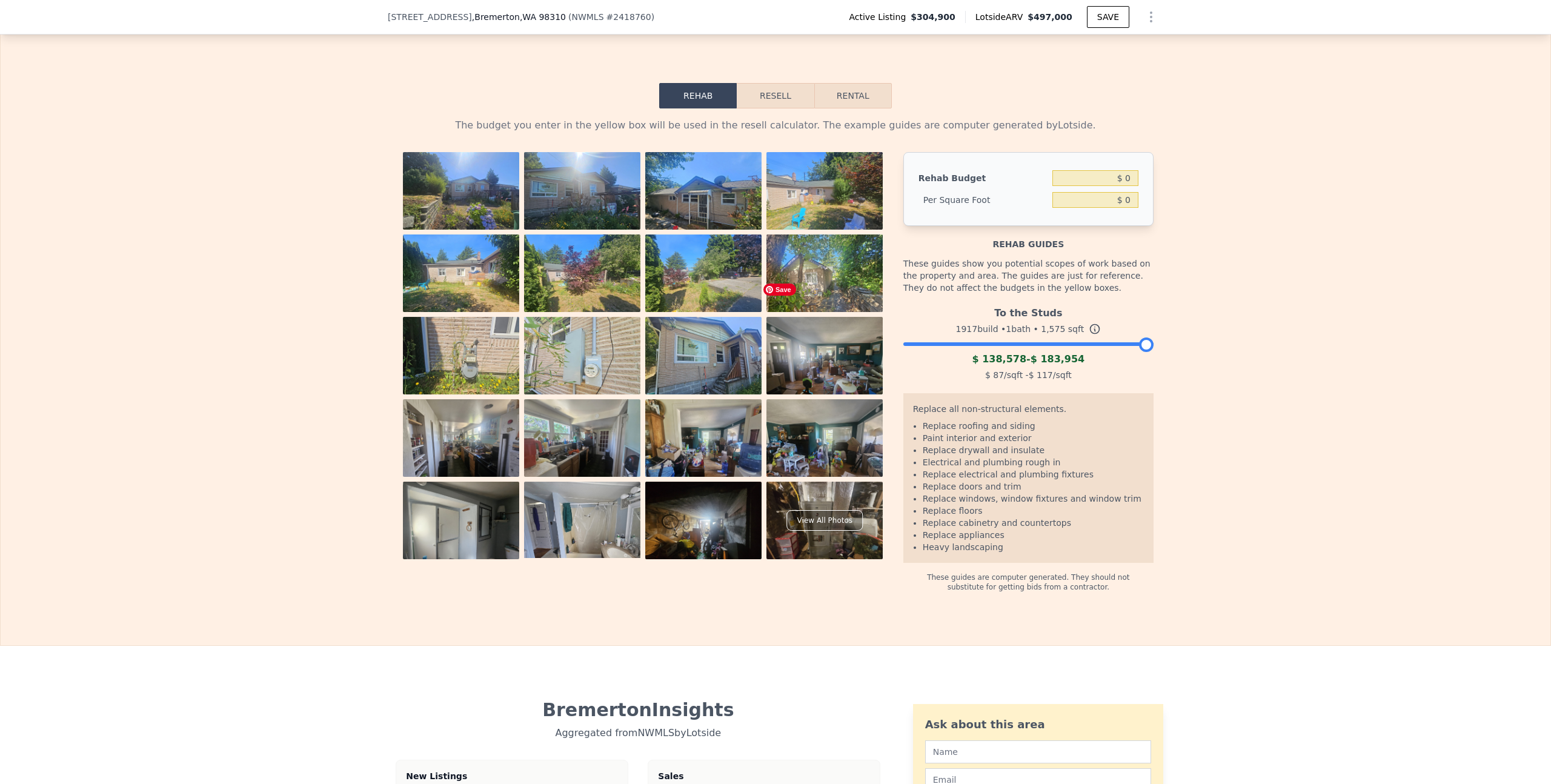
scroll to position [1899, 0]
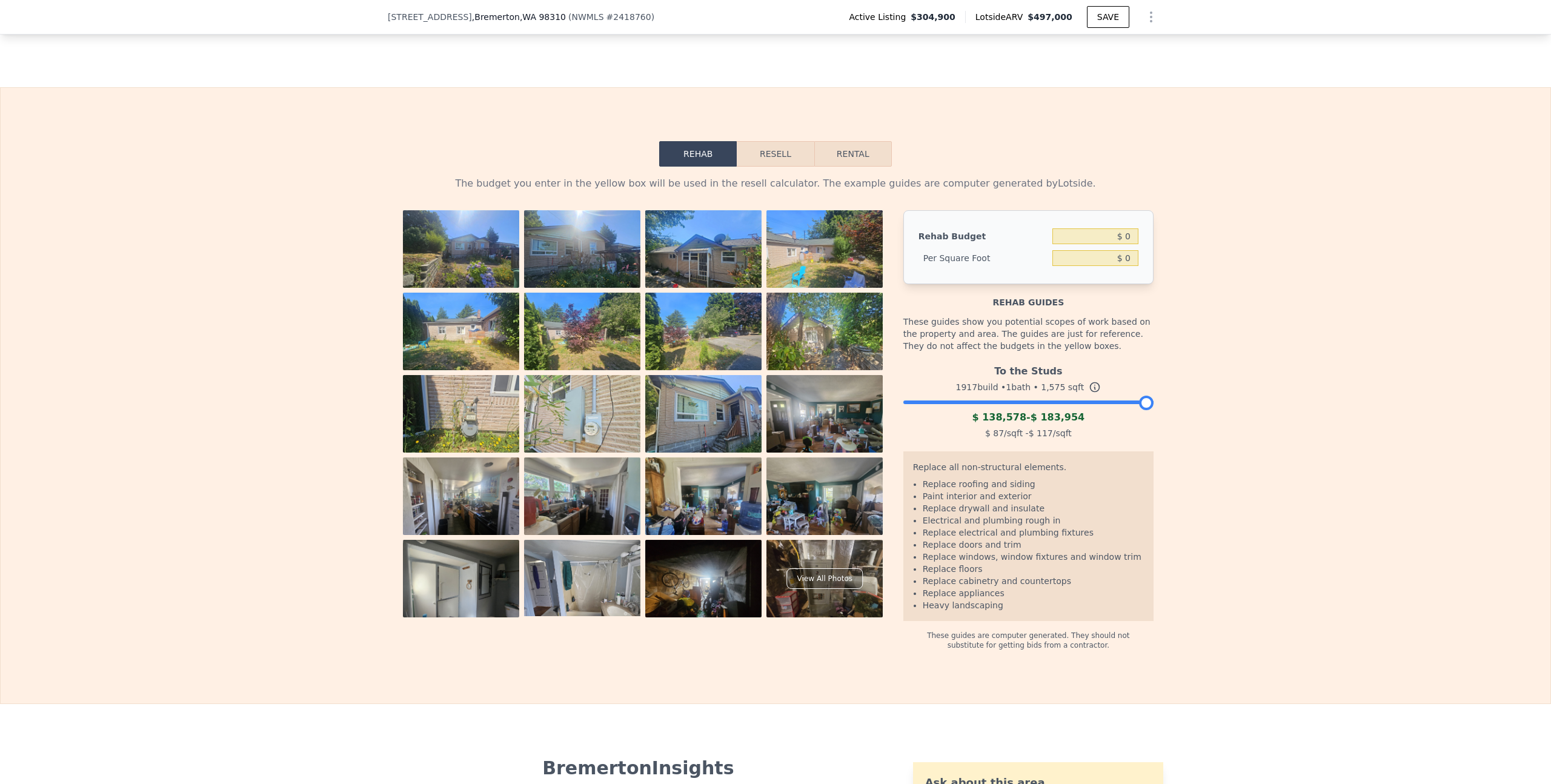
click at [761, 165] on button "Resell" at bounding box center [776, 153] width 77 height 25
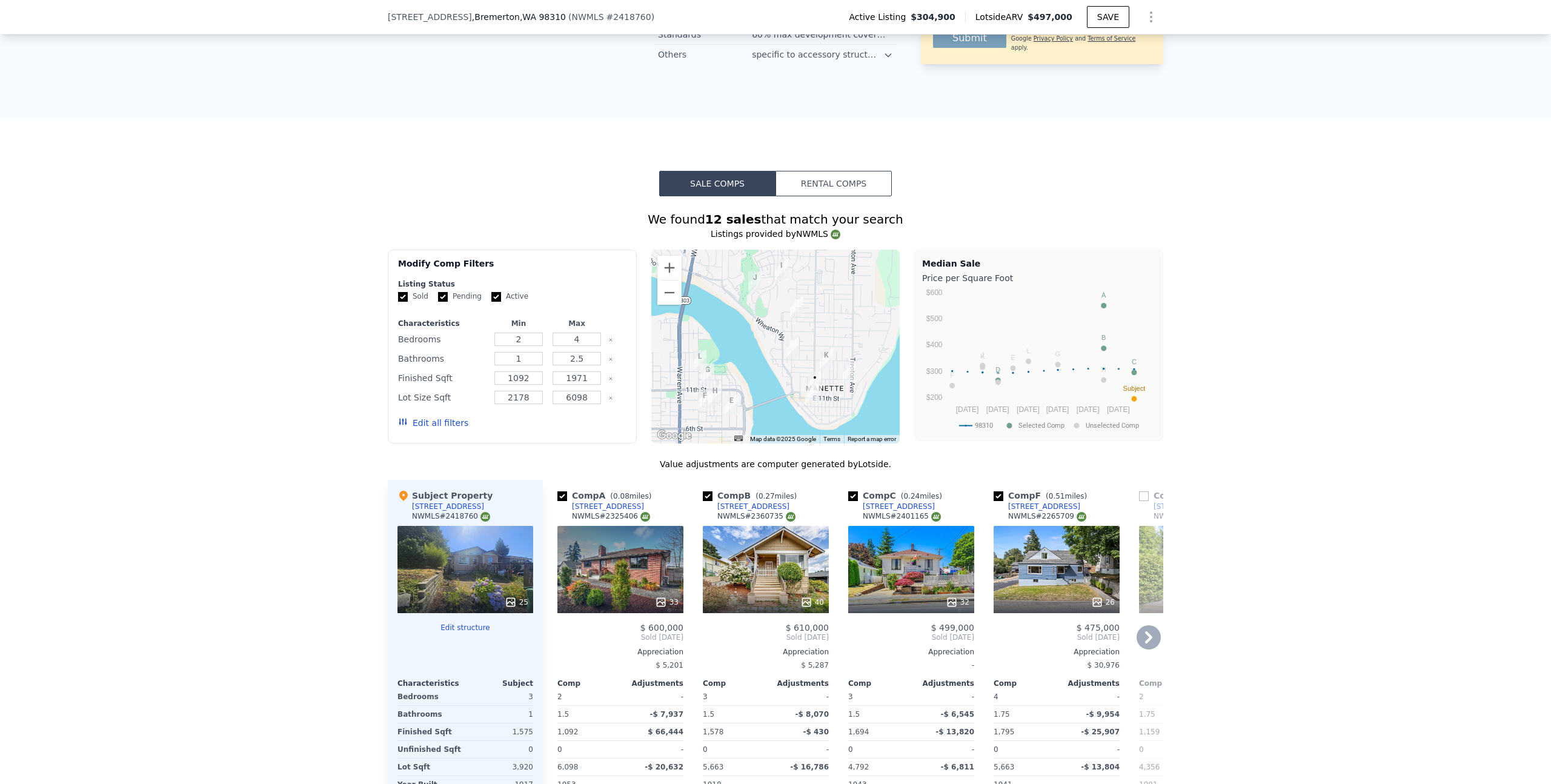
scroll to position [1287, 0]
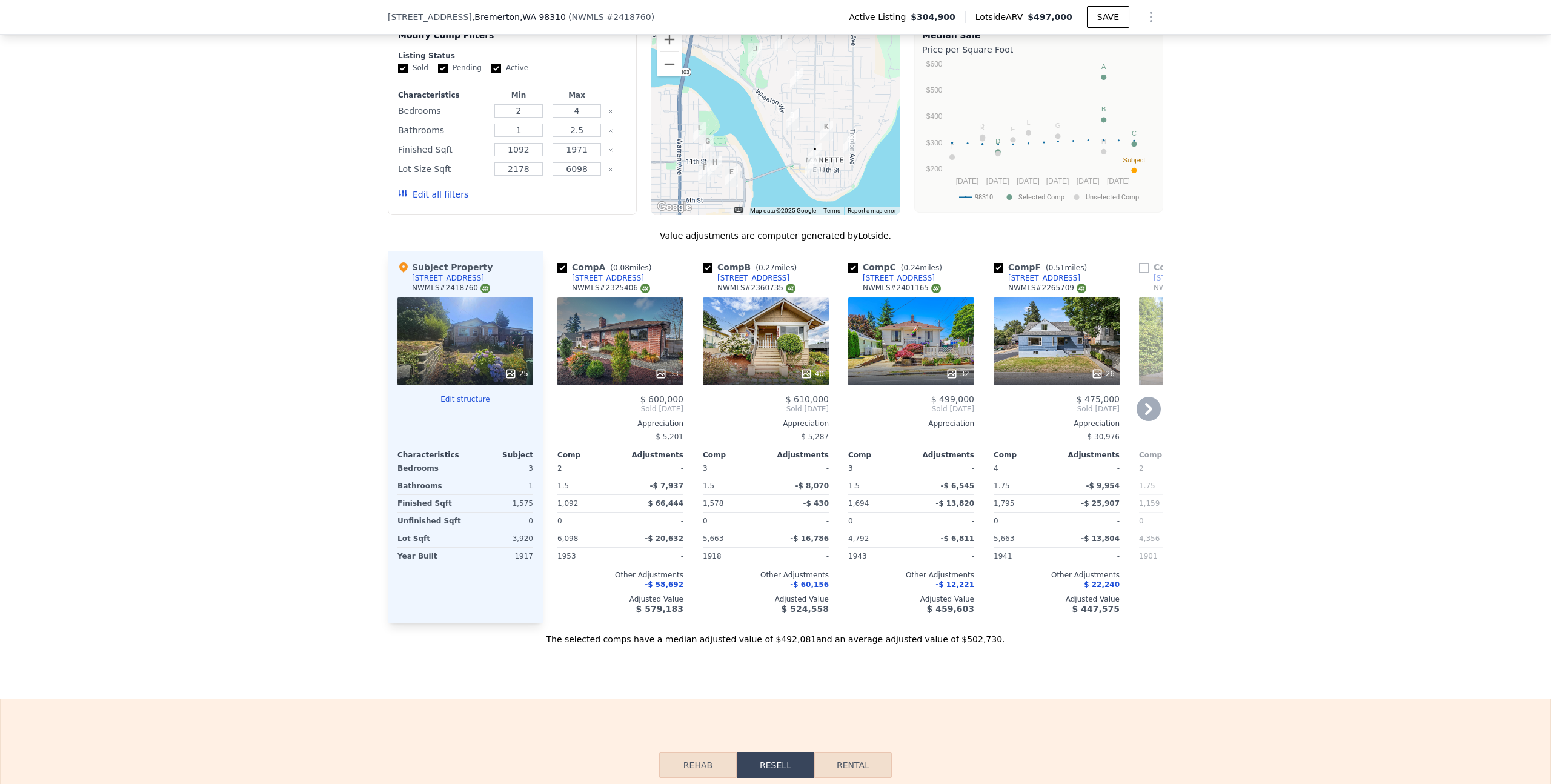
drag, startPoint x: 627, startPoint y: 346, endPoint x: 593, endPoint y: 345, distance: 34.0
click at [593, 345] on div "33" at bounding box center [620, 341] width 126 height 87
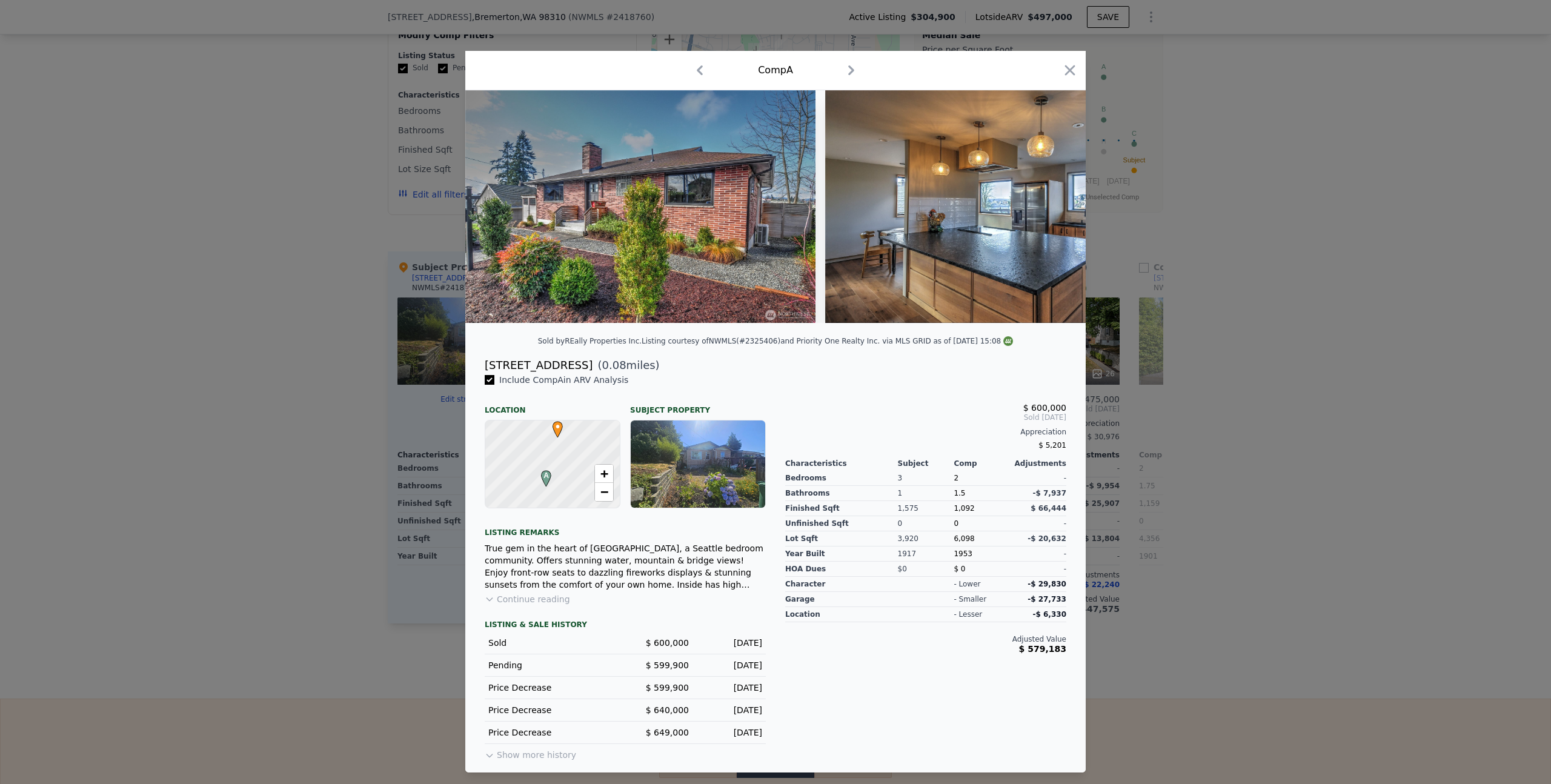
click at [1074, 65] on icon "button" at bounding box center [1070, 71] width 17 height 17
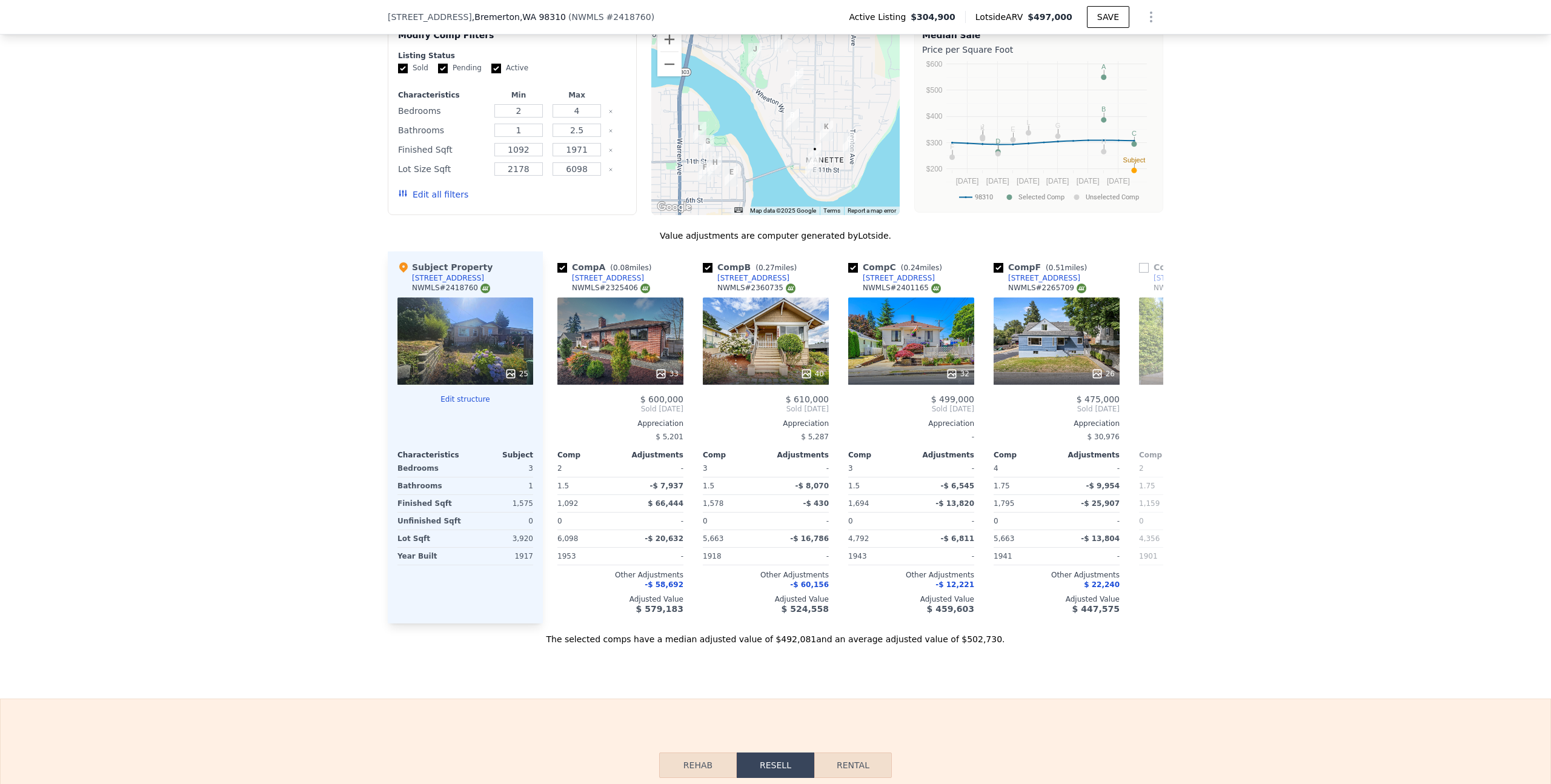
click at [1291, 466] on div "We found 12 sales that match your search Listings provided by NWMLS Filters Map…" at bounding box center [776, 306] width 1551 height 677
click at [797, 350] on div "40" at bounding box center [766, 341] width 126 height 87
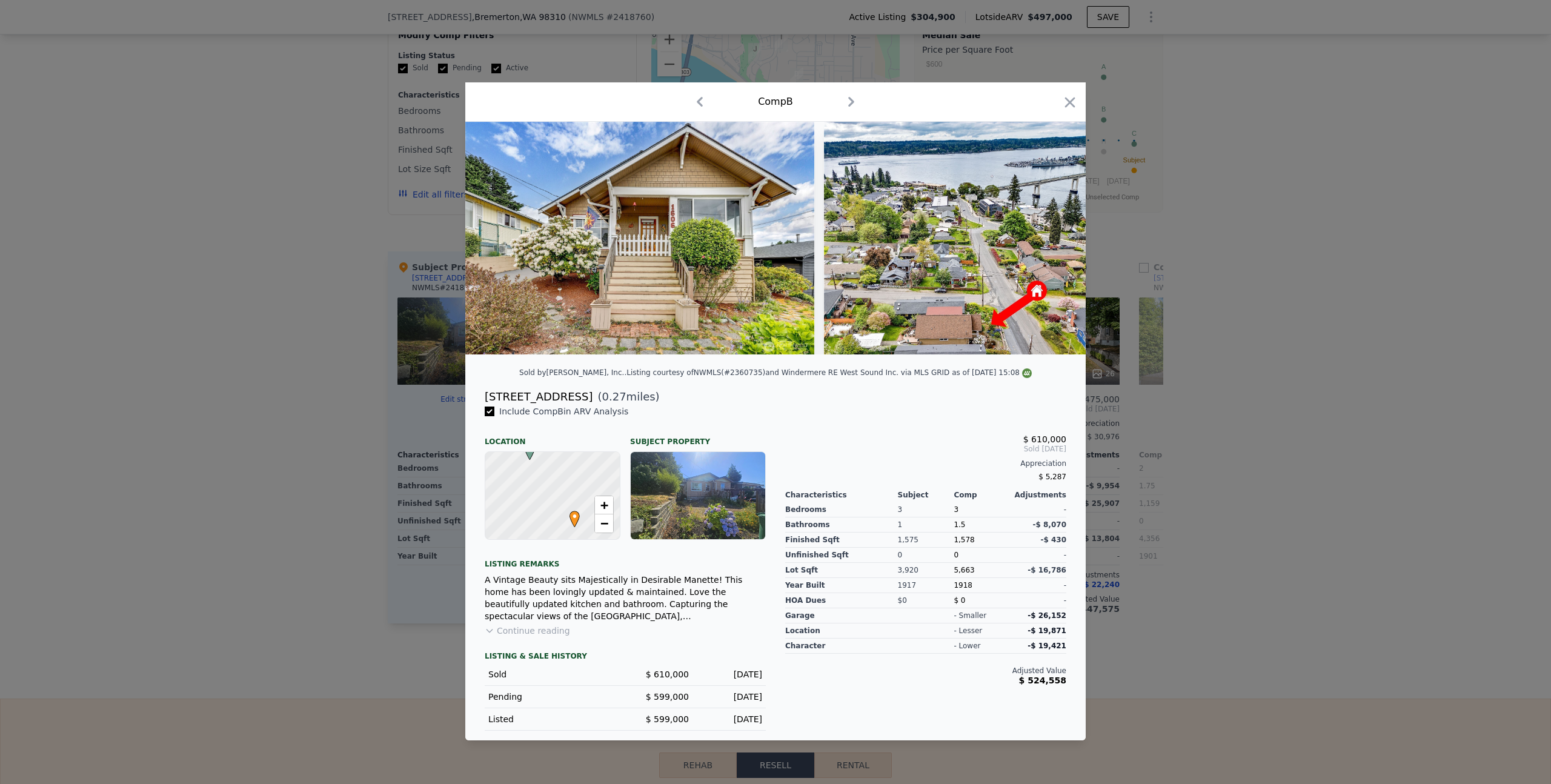
click at [1329, 434] on div at bounding box center [776, 392] width 1551 height 784
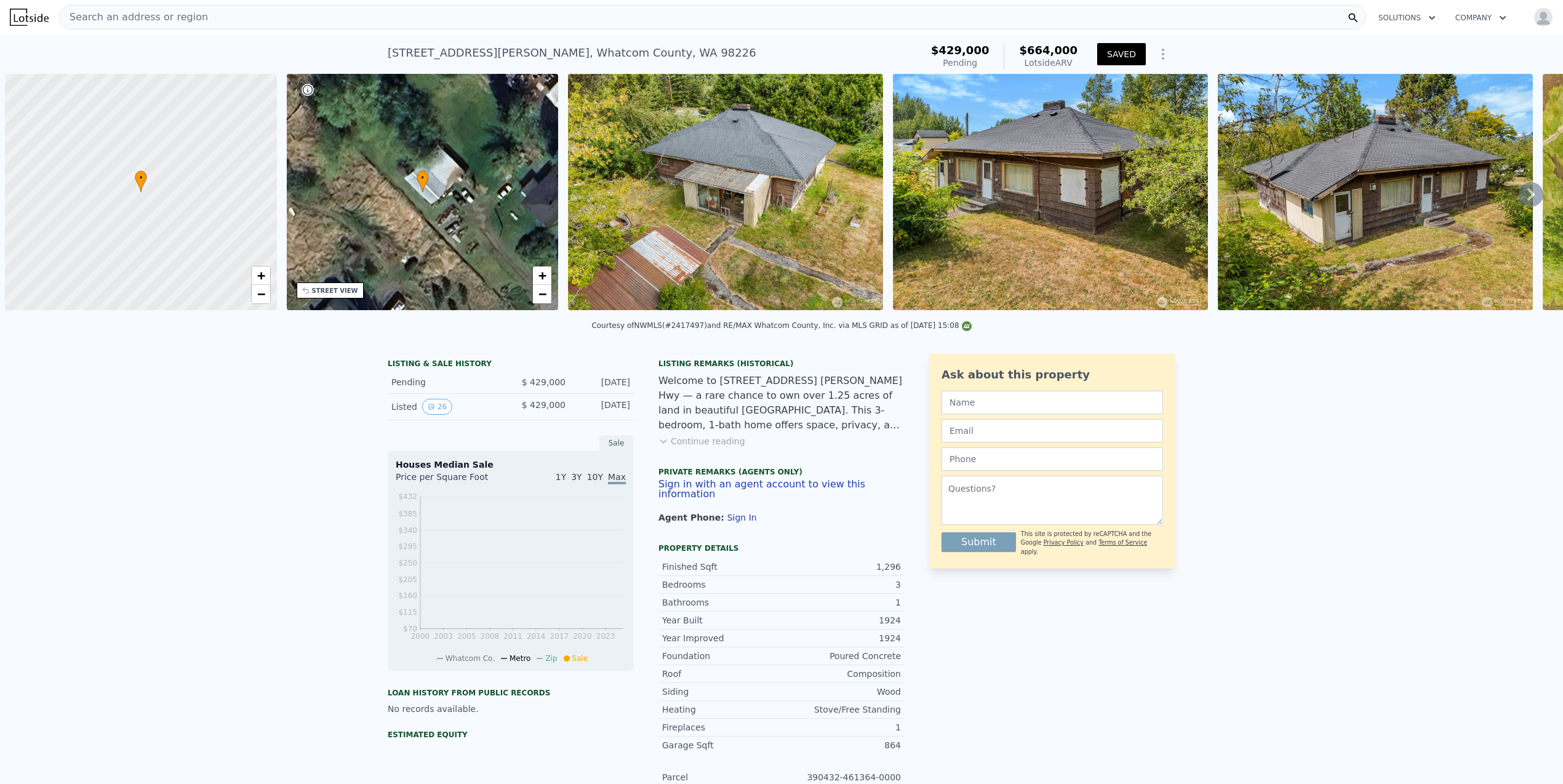
scroll to position [0, 5]
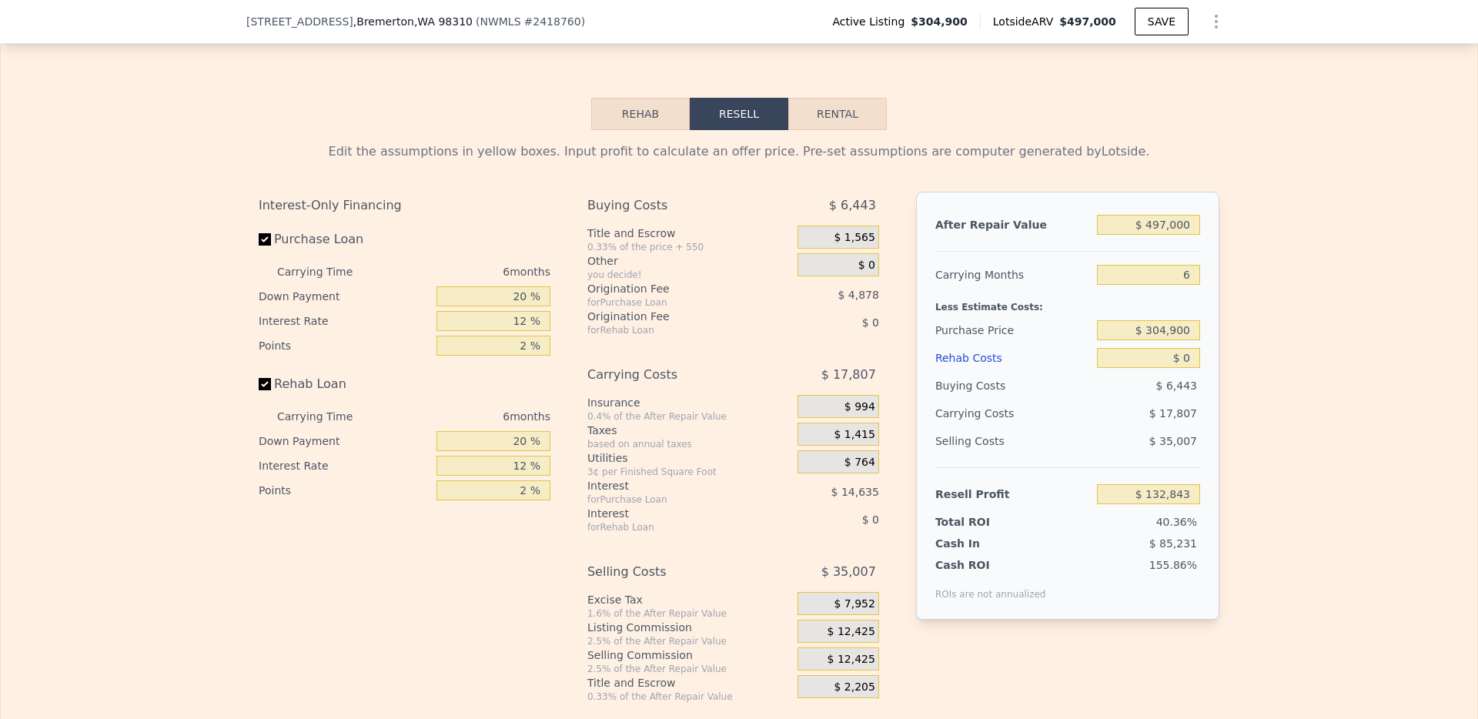
scroll to position [2655, 0]
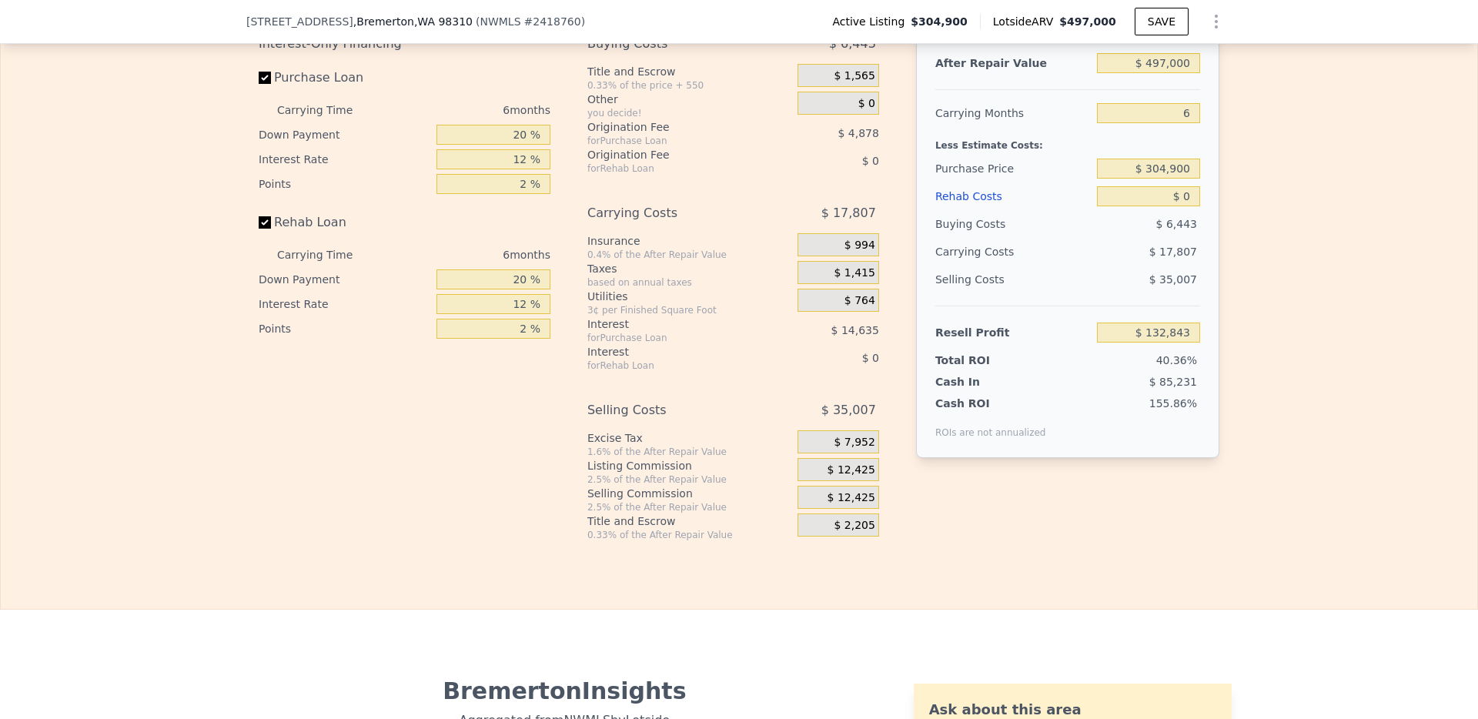
scroll to position [2294, 0]
